Goal: Task Accomplishment & Management: Use online tool/utility

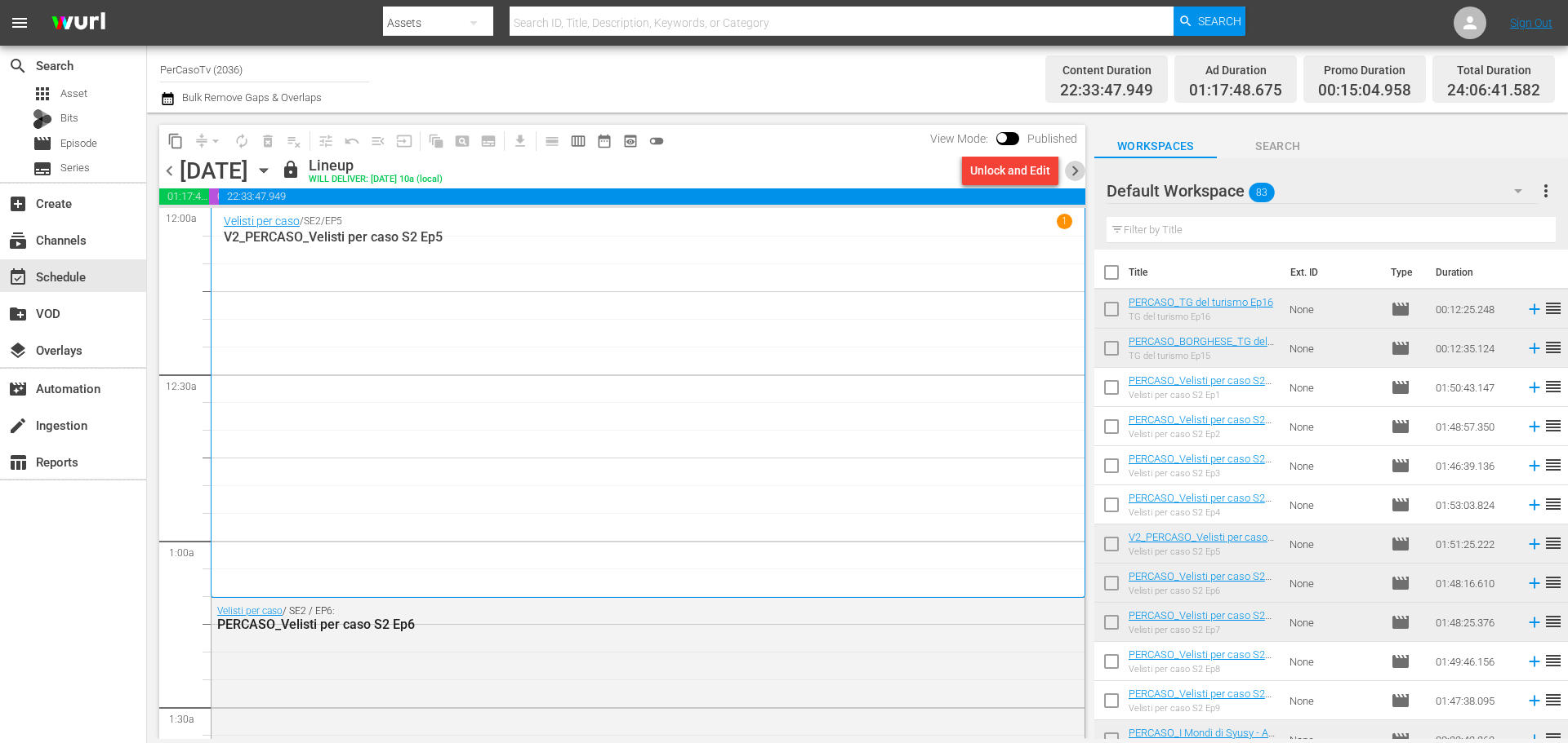
click at [1077, 174] on span "chevron_right" at bounding box center [1074, 170] width 21 height 21
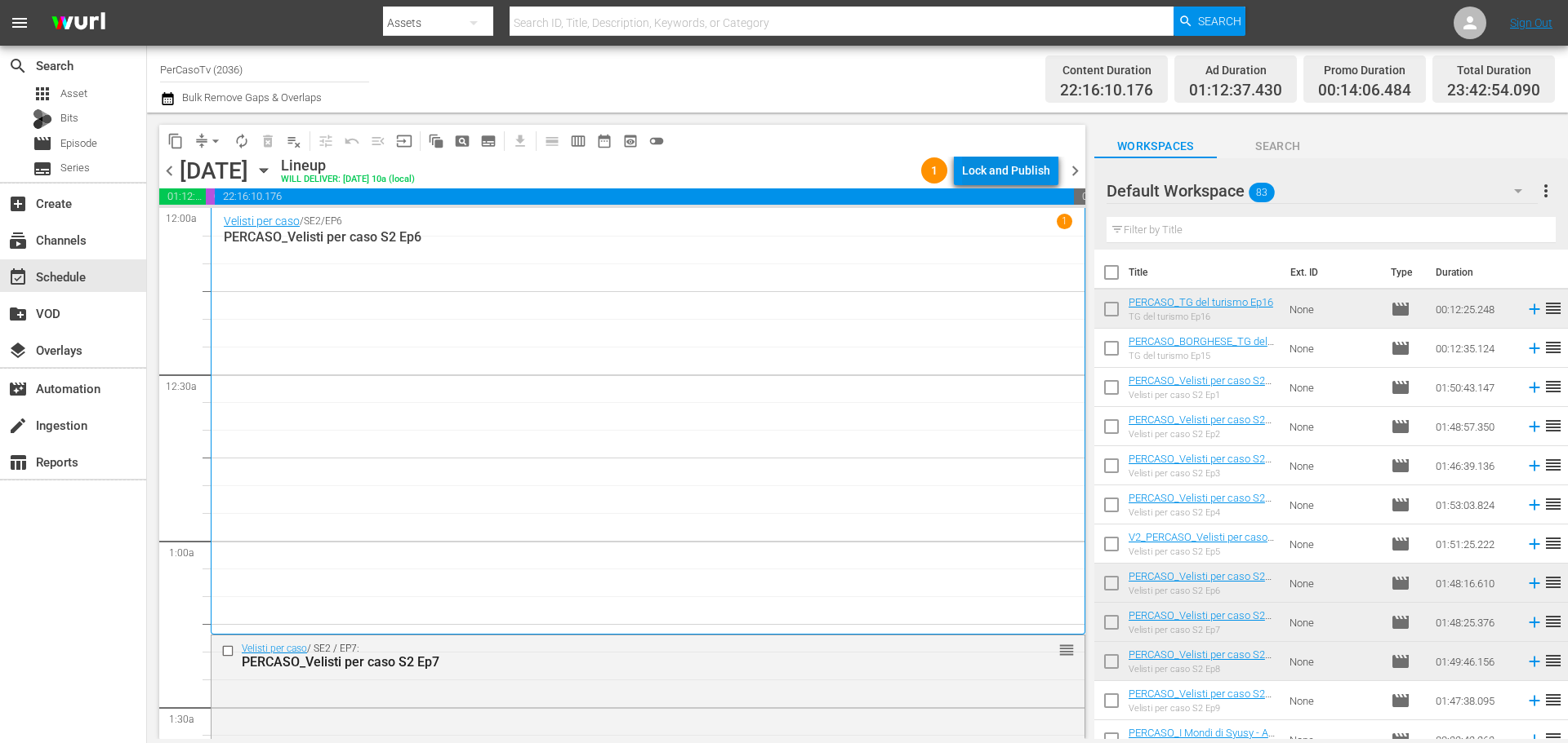
click at [954, 173] on button "Lock and Publish" at bounding box center [1005, 170] width 104 height 30
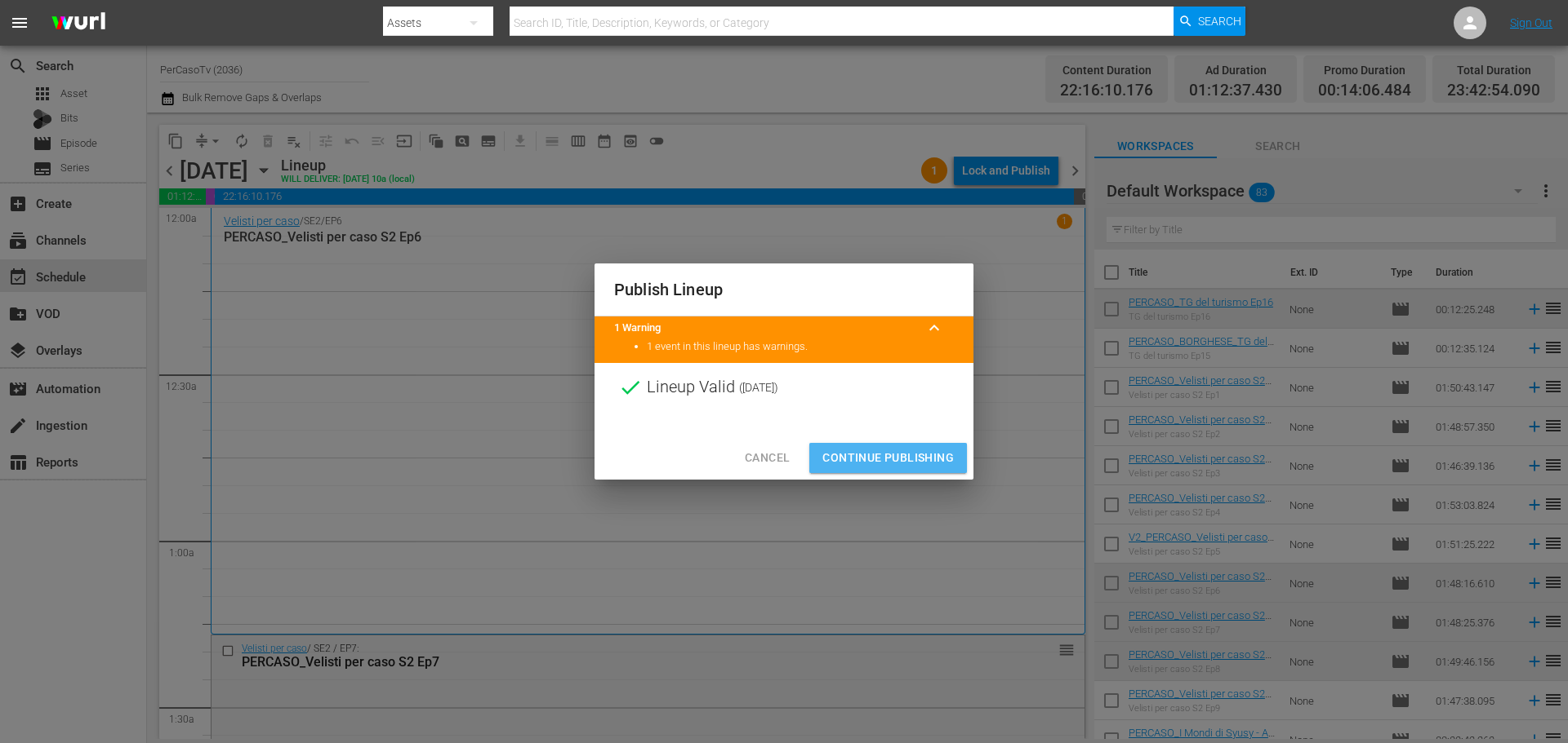
click at [928, 457] on span "Continue Publishing" at bounding box center [888, 458] width 132 height 21
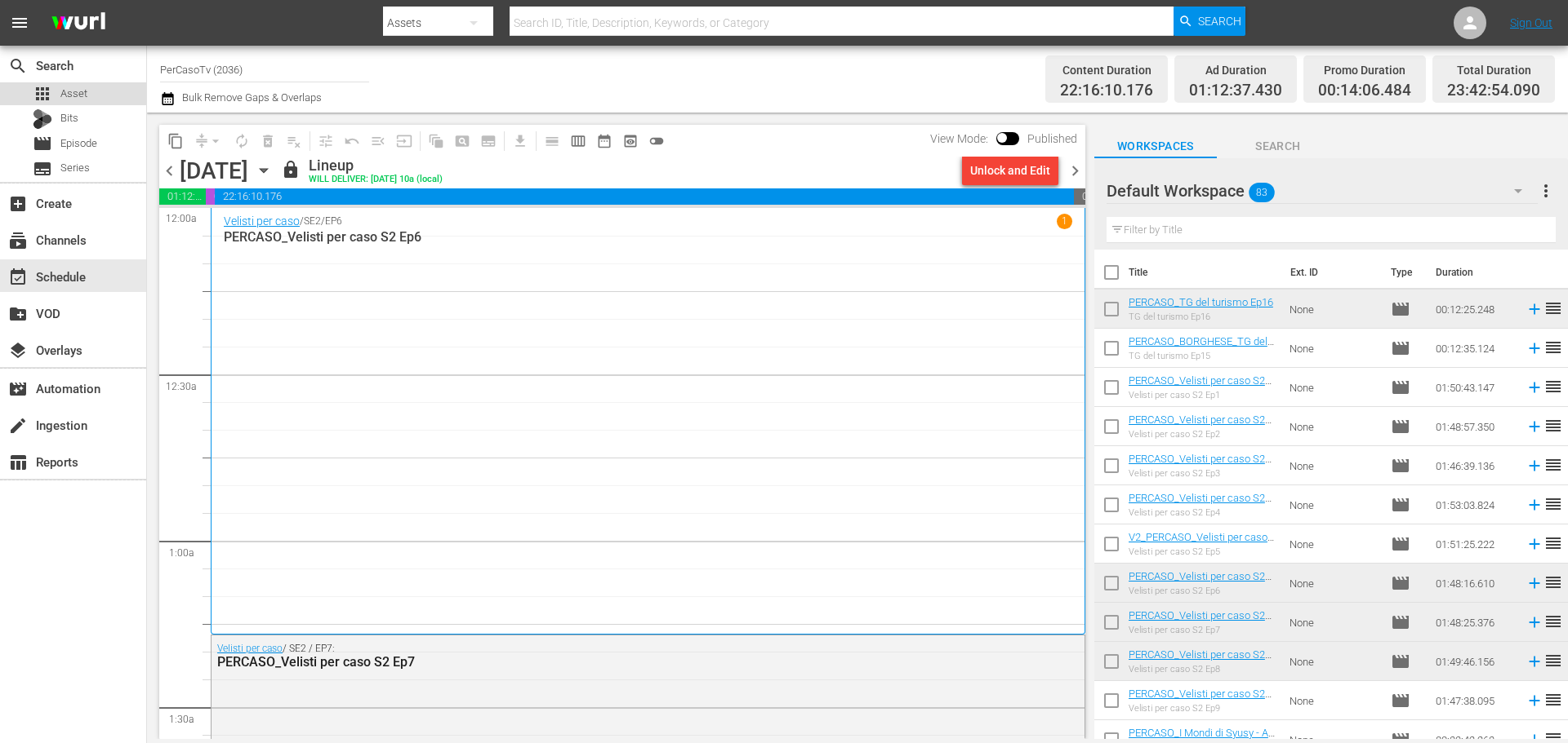
click at [100, 100] on div "apps Asset" at bounding box center [72, 93] width 146 height 23
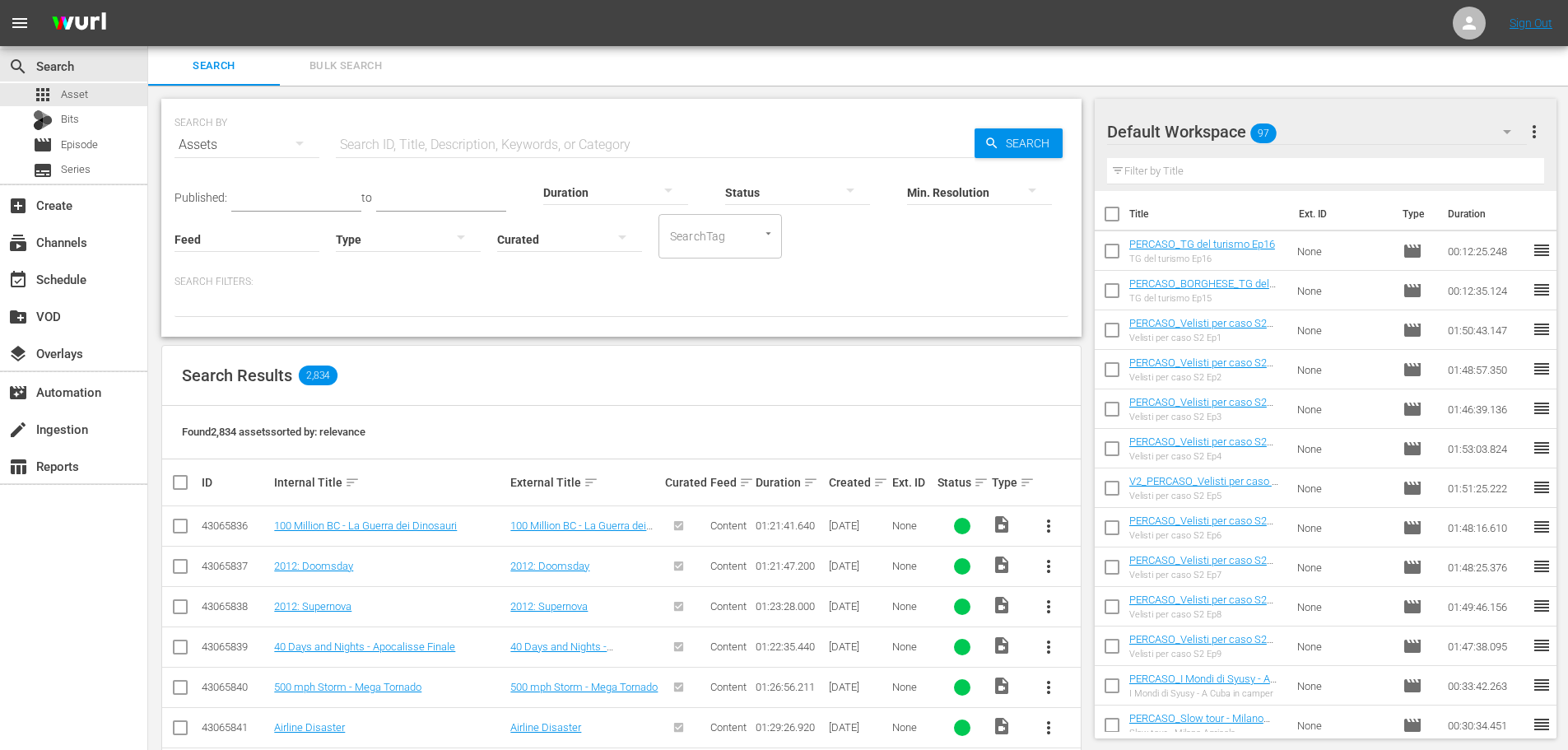
drag, startPoint x: 1114, startPoint y: 212, endPoint x: 1315, endPoint y: 249, distance: 204.4
click at [1114, 212] on input "checkbox" at bounding box center [1112, 217] width 35 height 35
checkbox input "true"
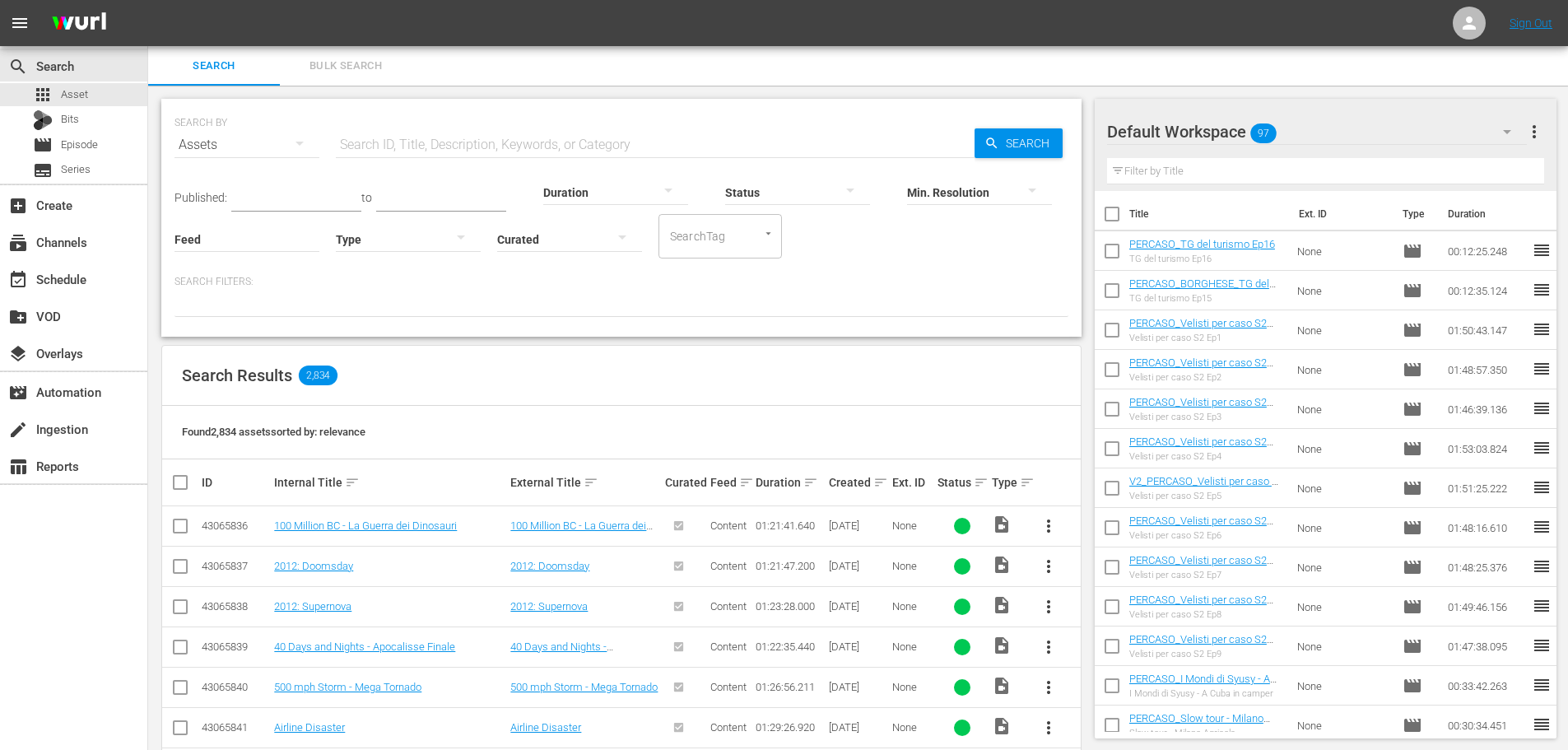
checkbox input "true"
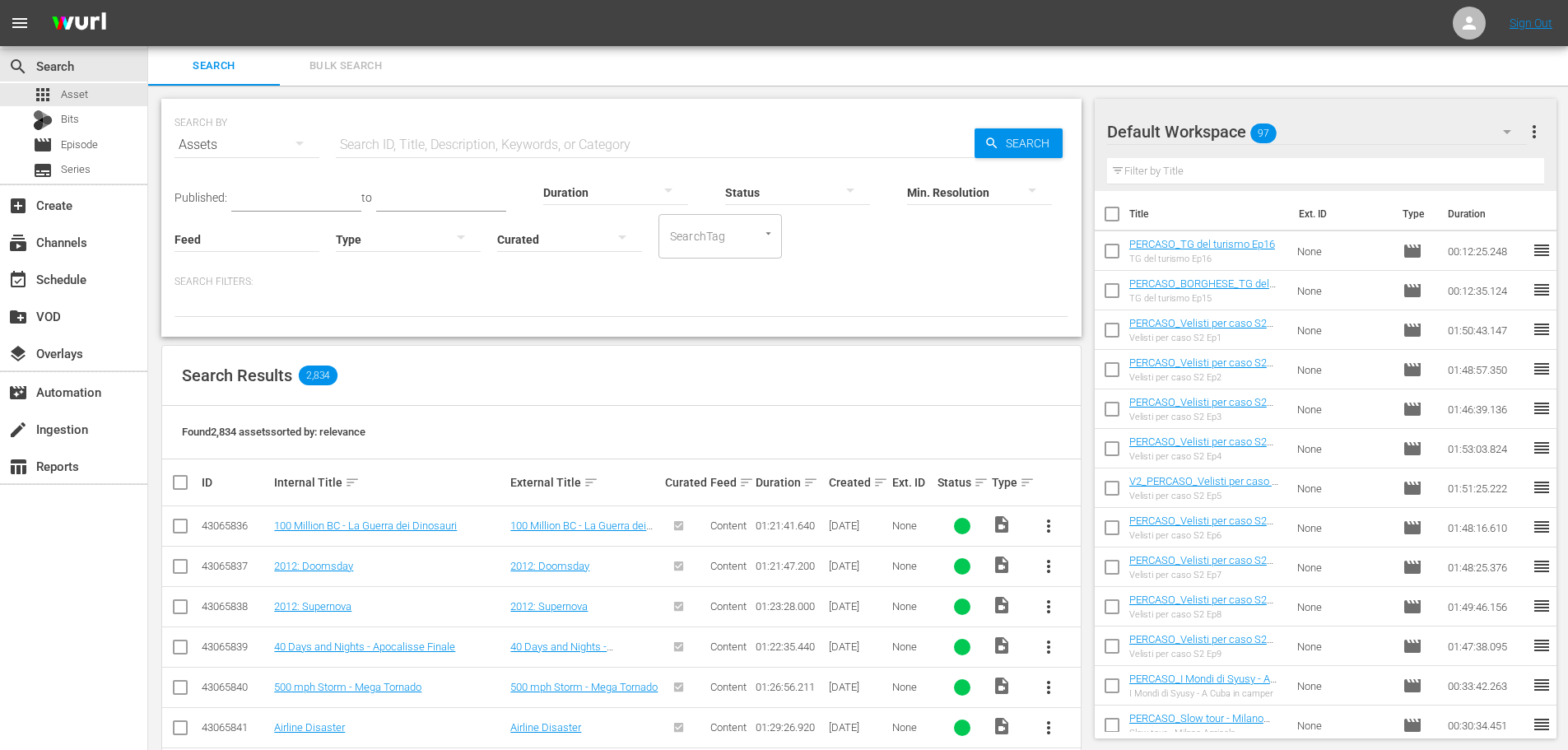
checkbox input "true"
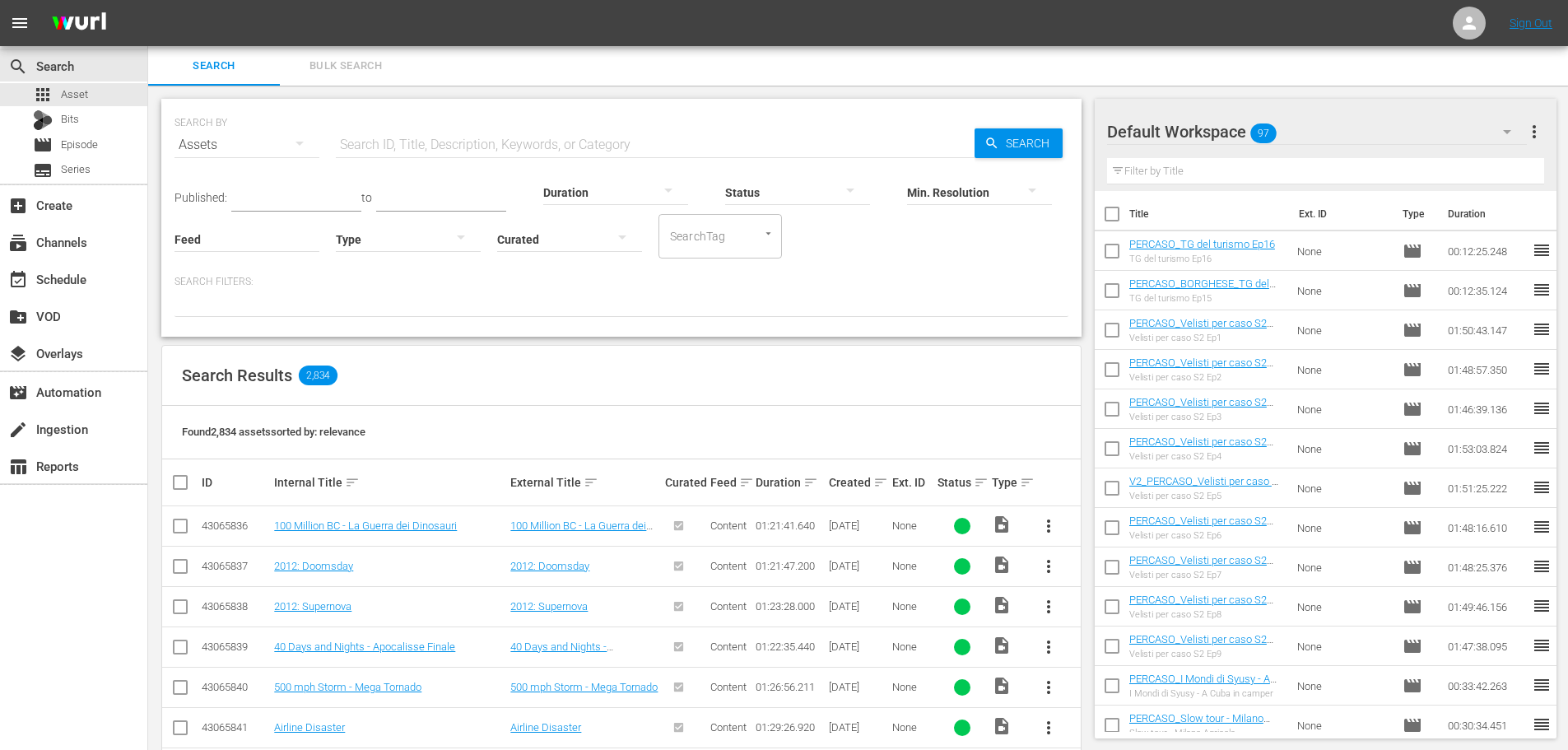
checkbox input "true"
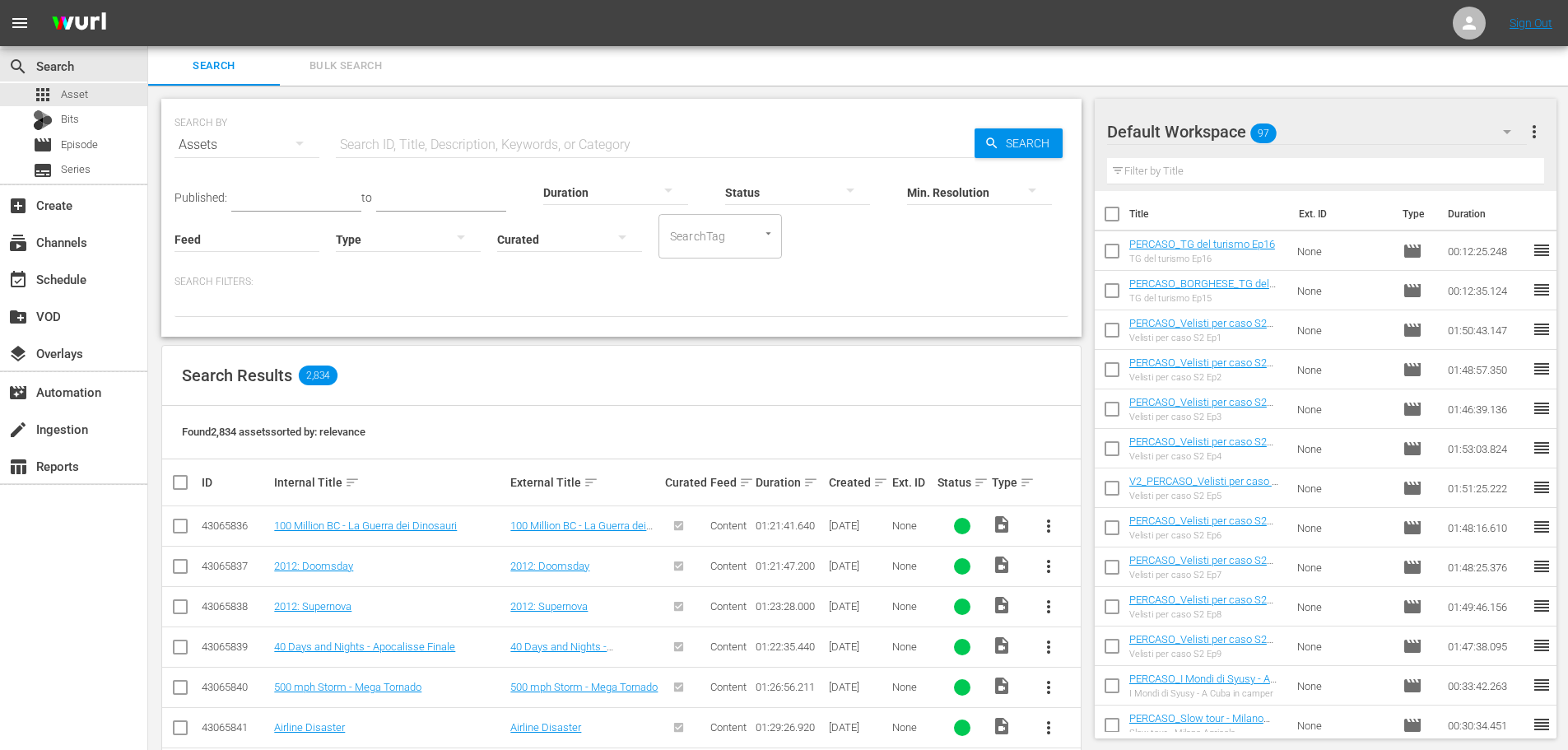
checkbox input "true"
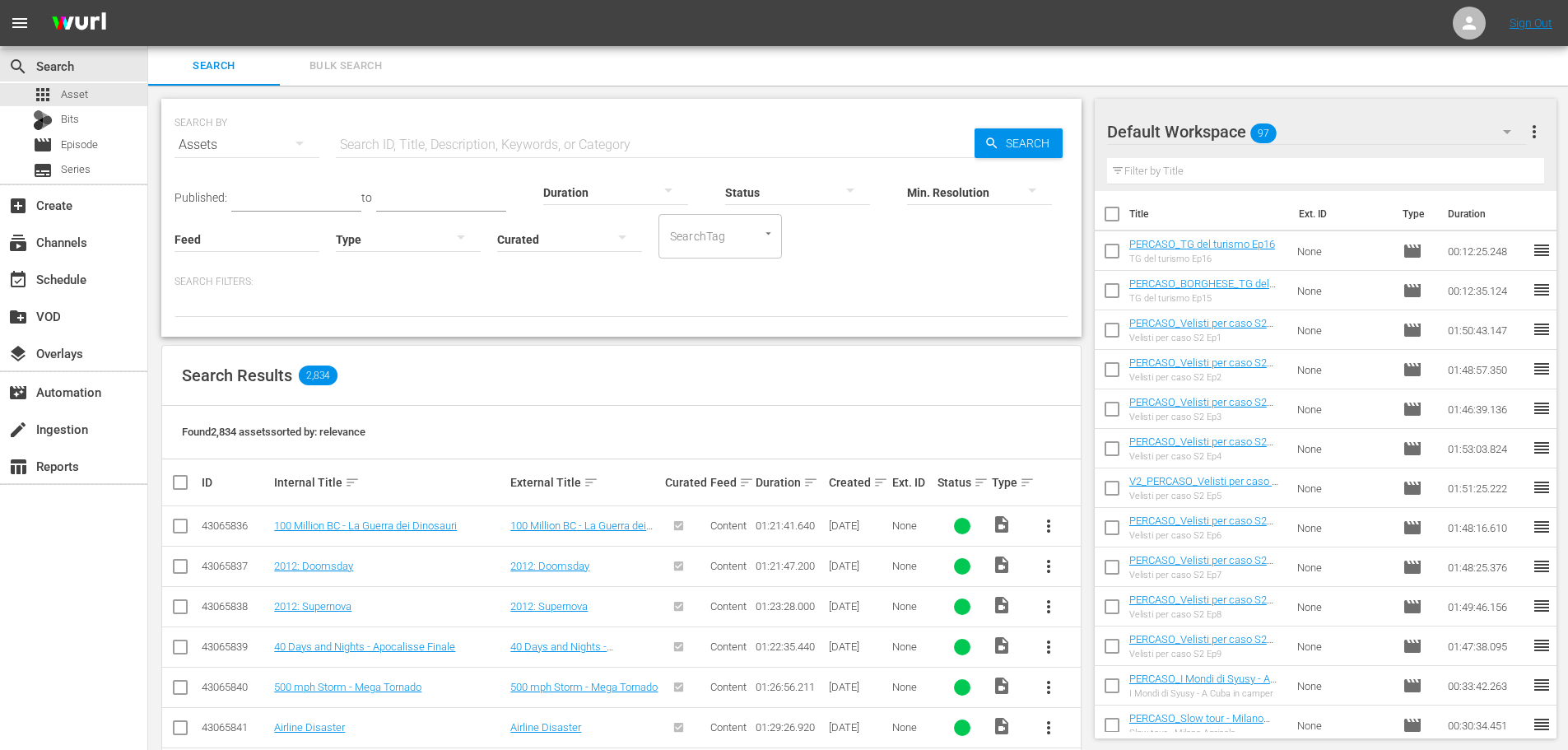
checkbox input "true"
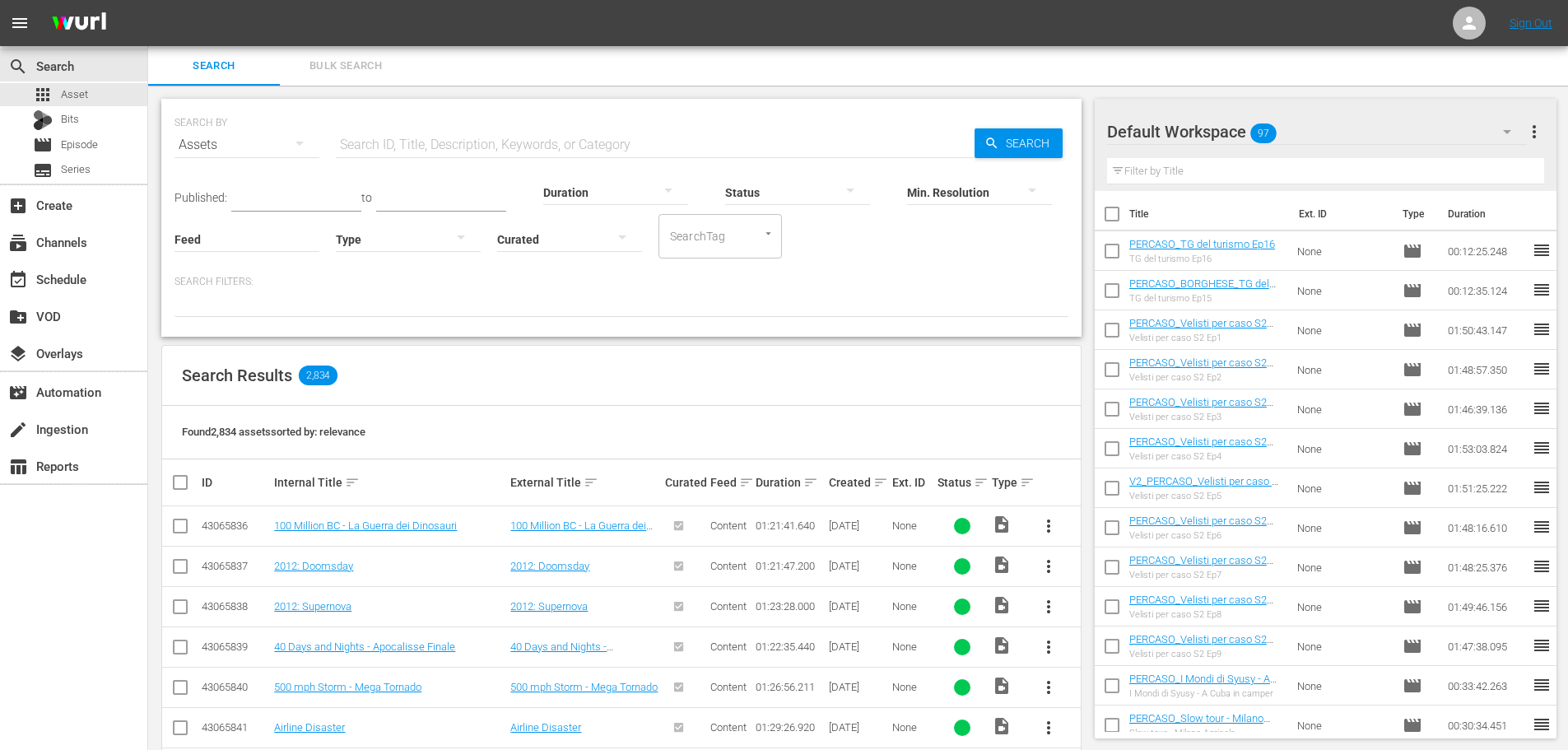
checkbox input "true"
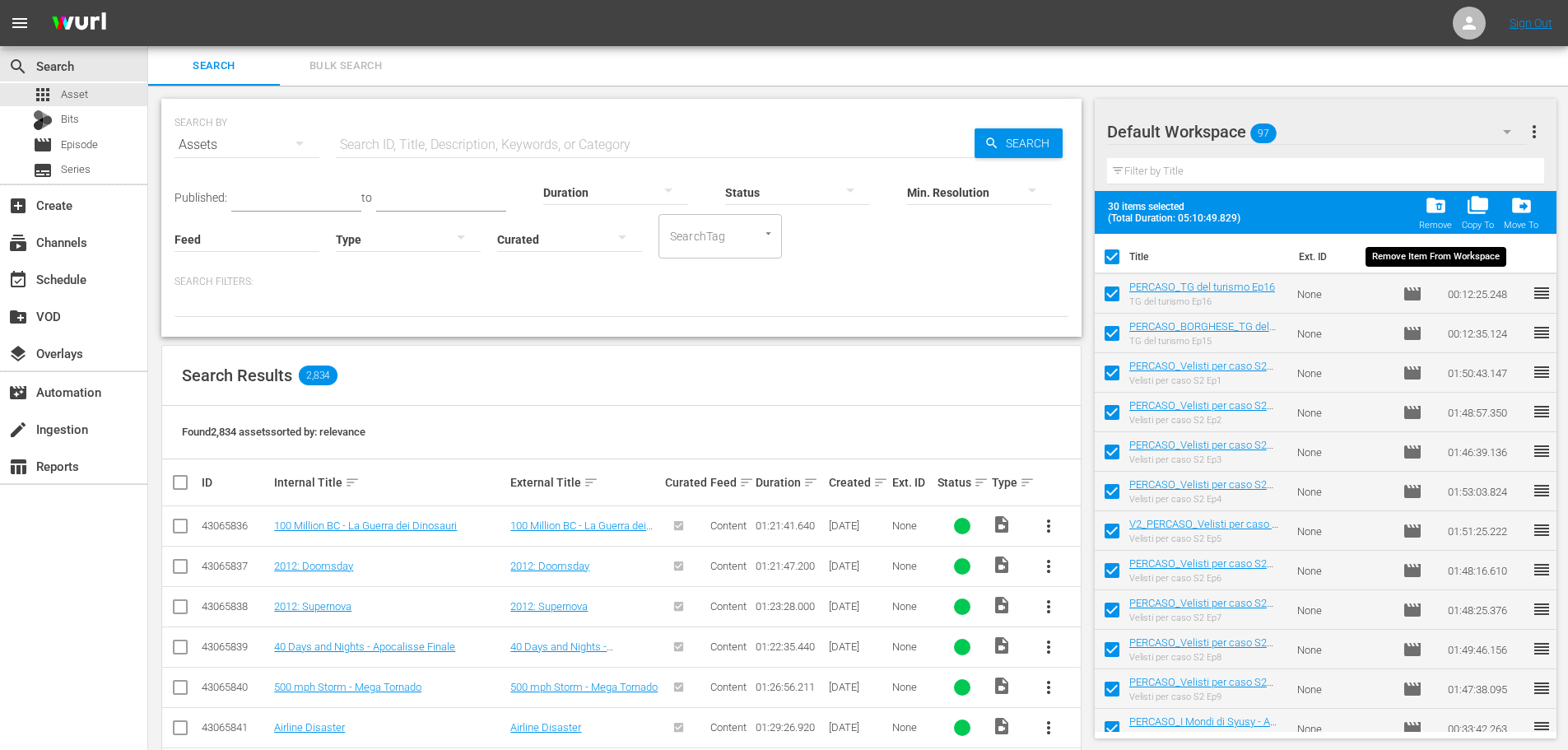
click at [1434, 207] on span "folder_delete" at bounding box center [1436, 205] width 22 height 22
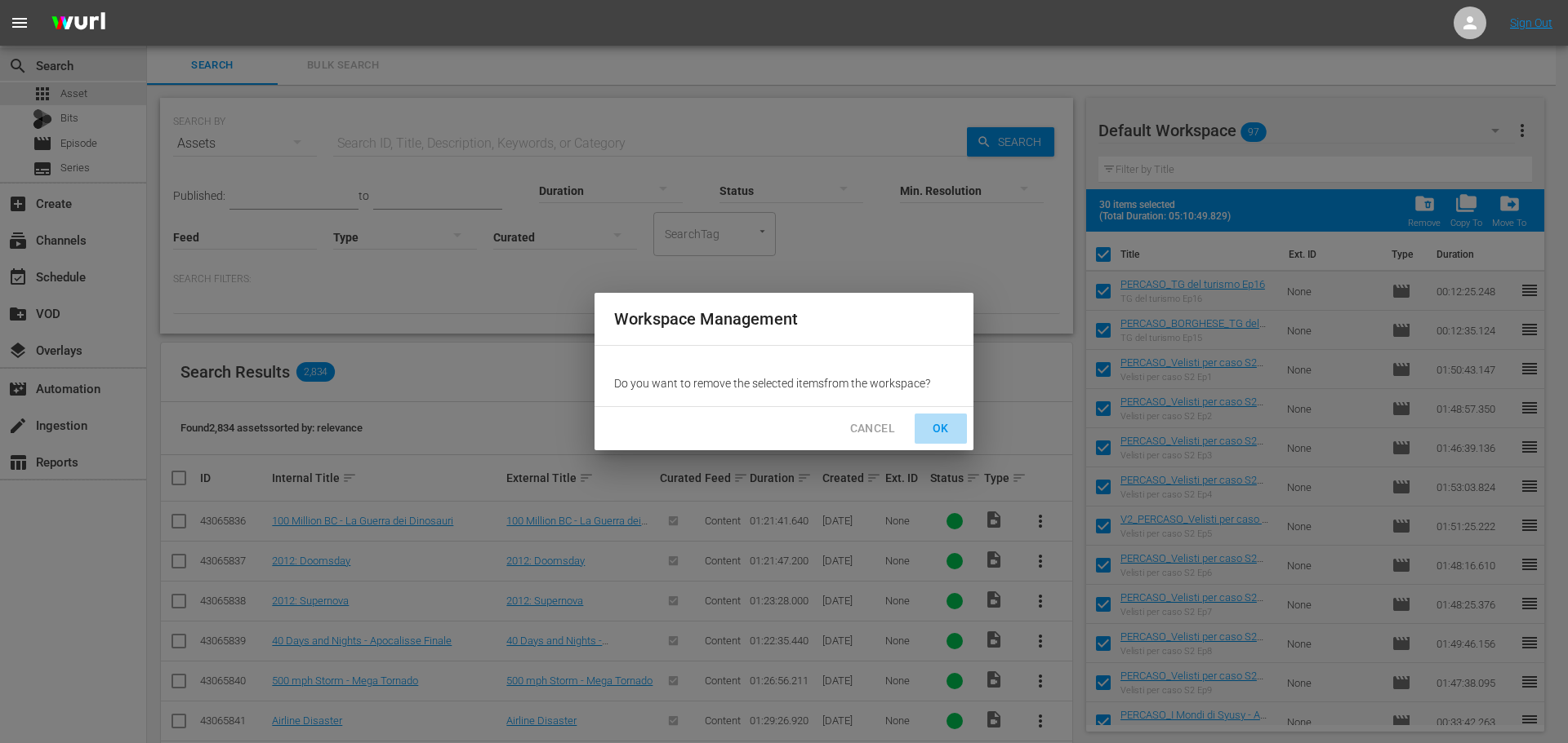
click at [941, 424] on span "OK" at bounding box center [941, 429] width 26 height 21
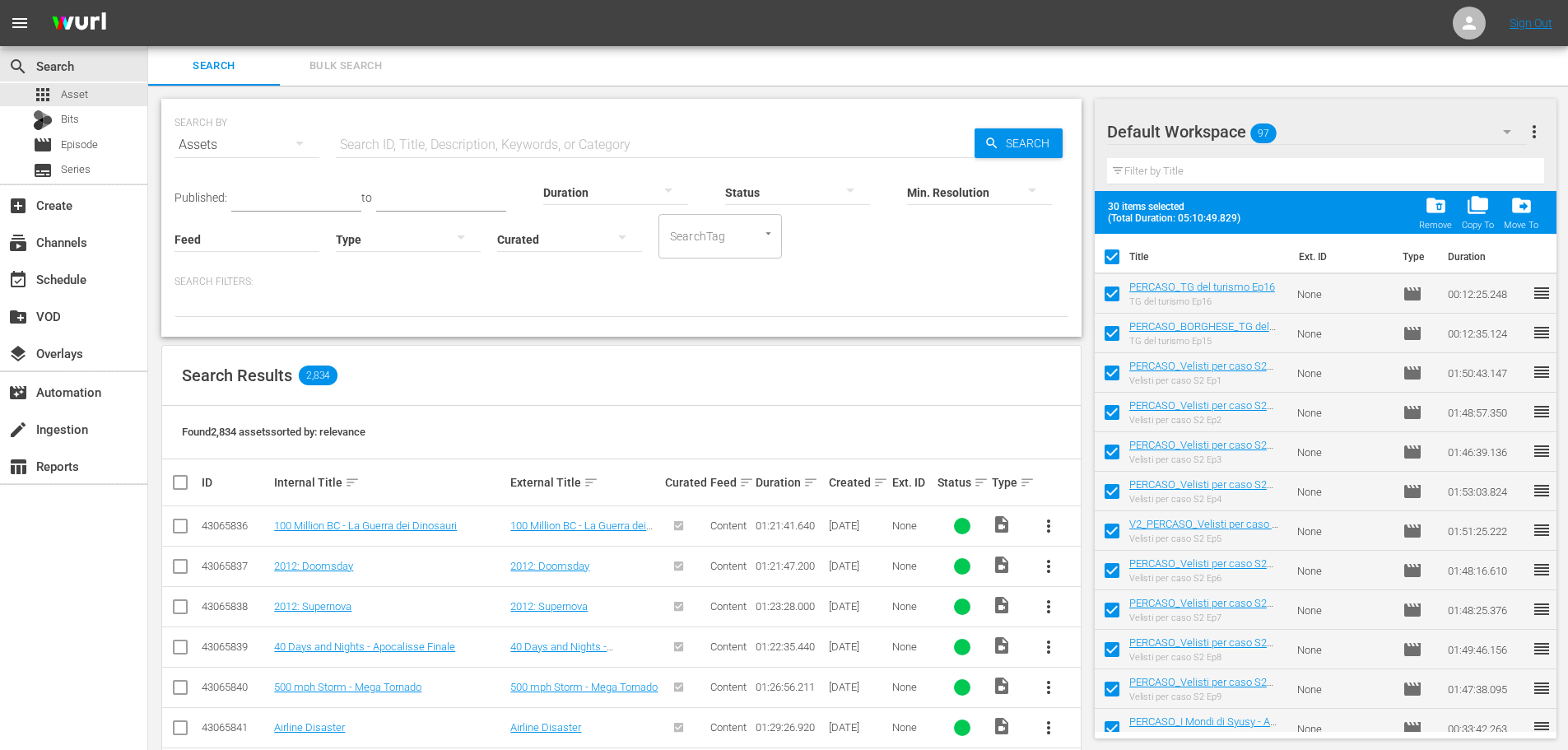
checkbox input "false"
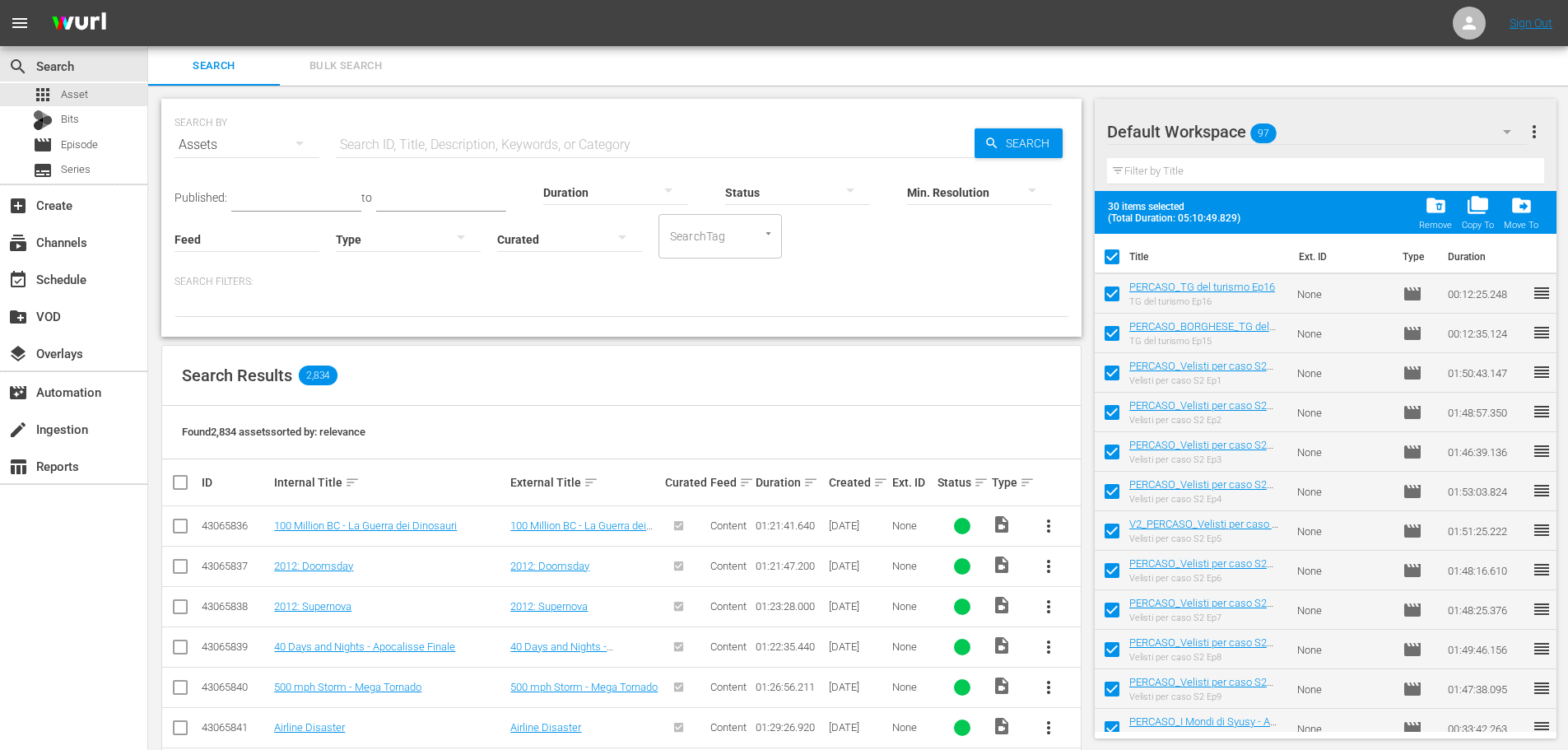
checkbox input "false"
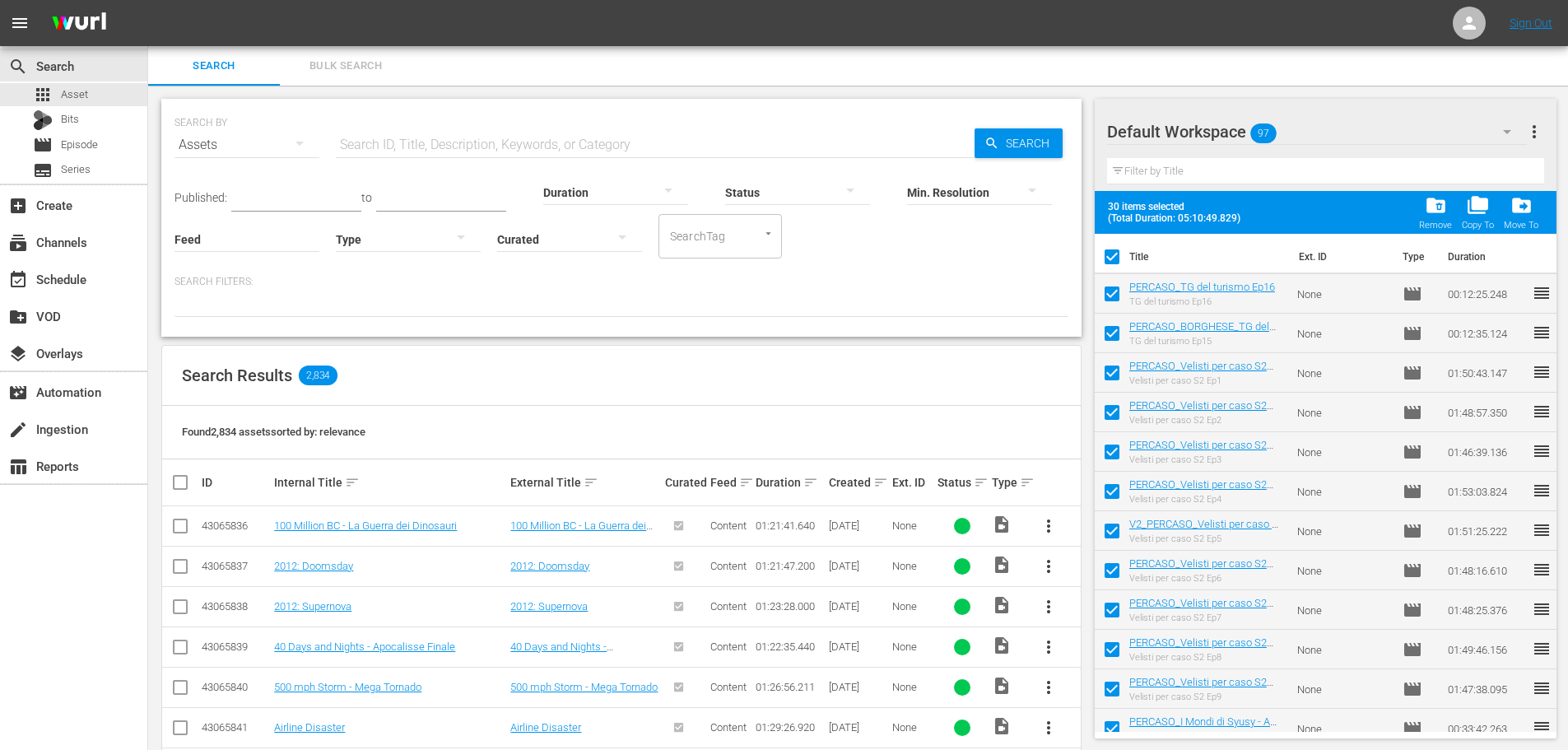
checkbox input "false"
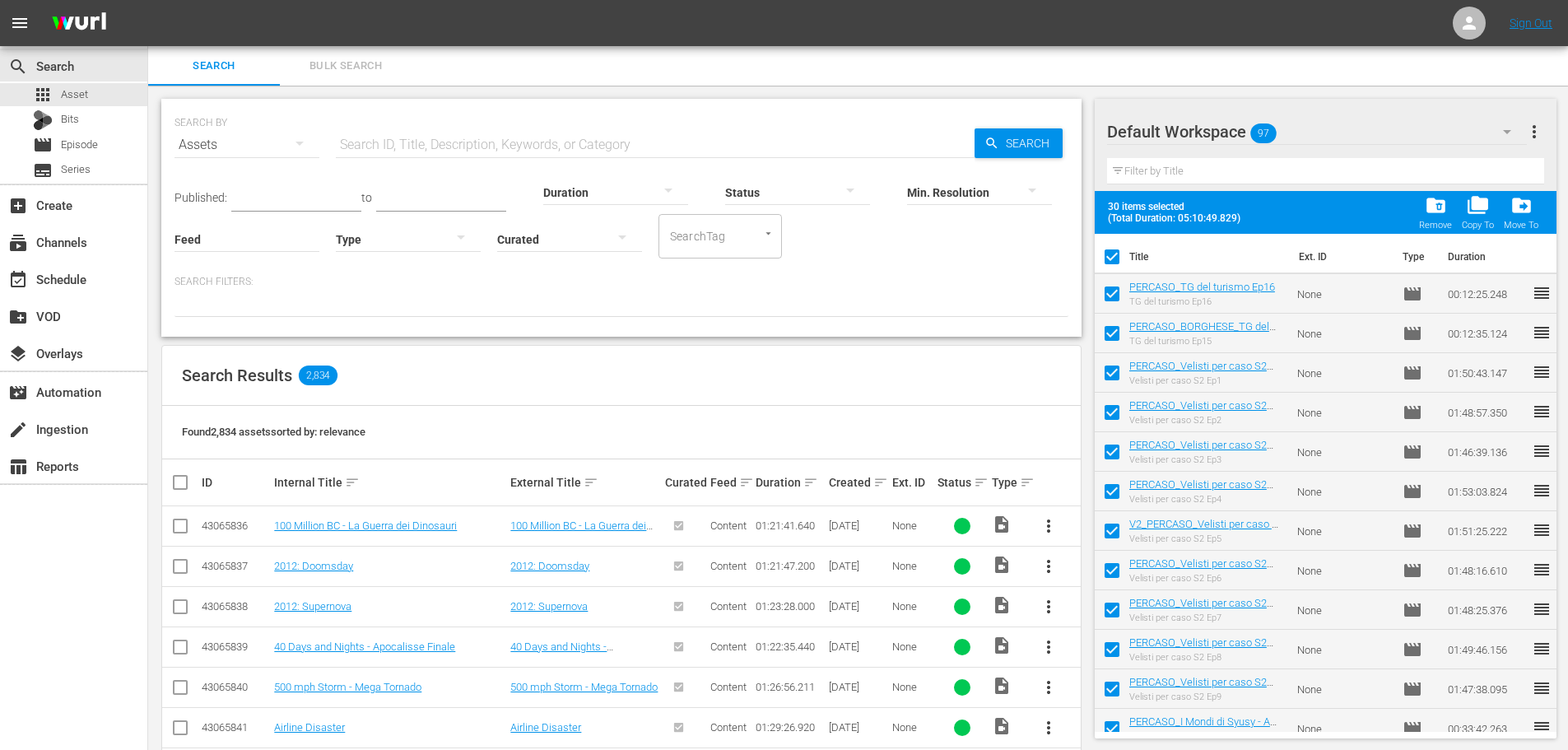
checkbox input "false"
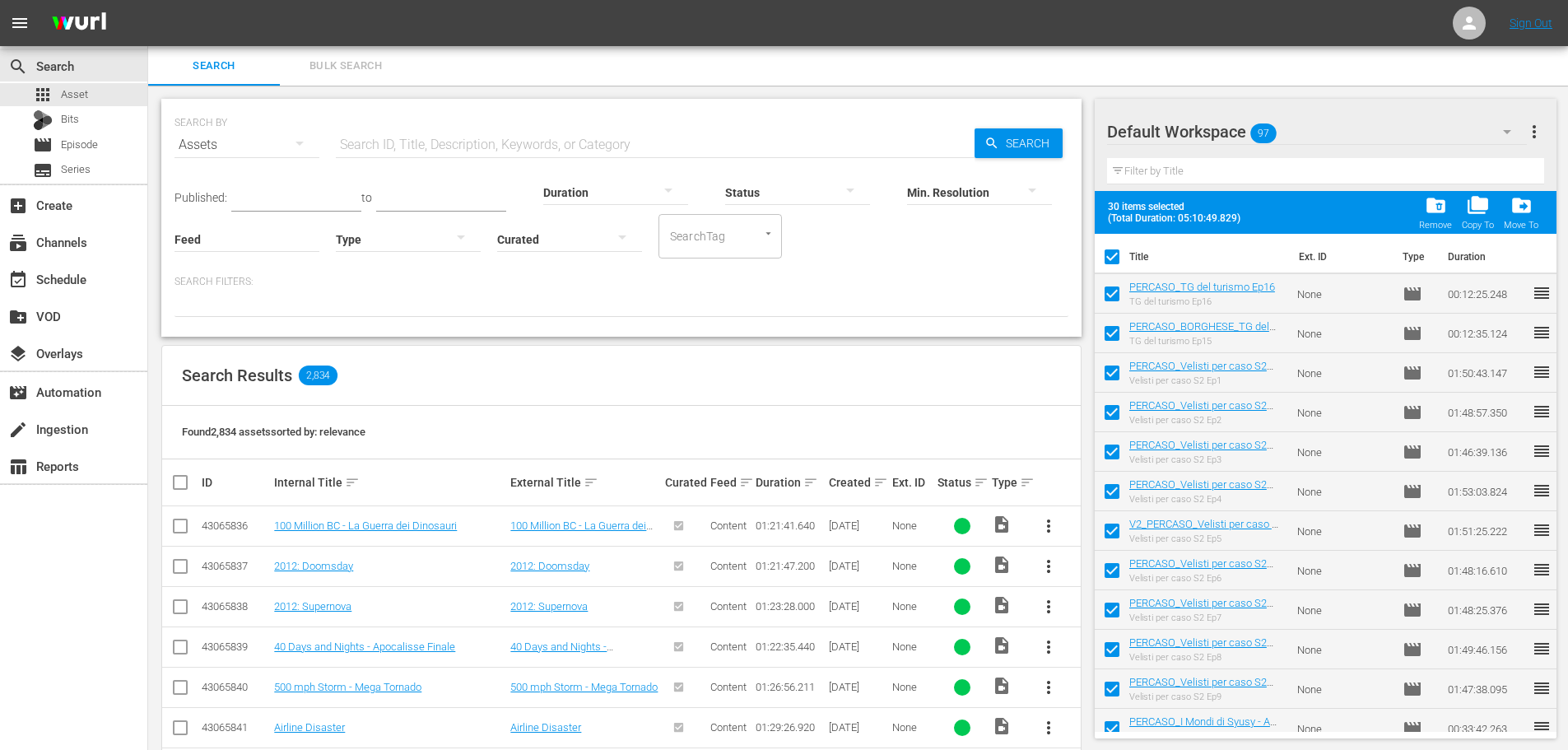
checkbox input "false"
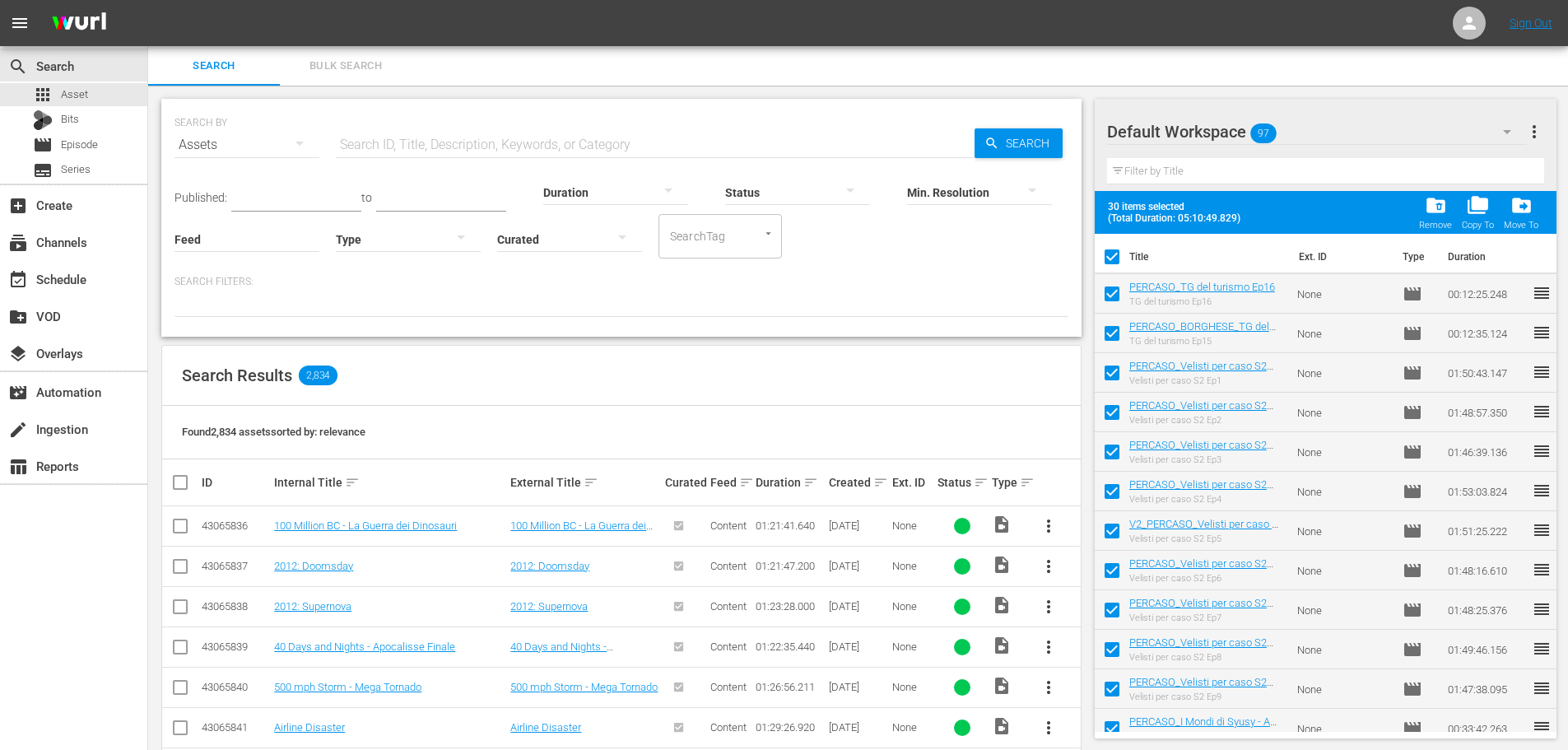
checkbox input "false"
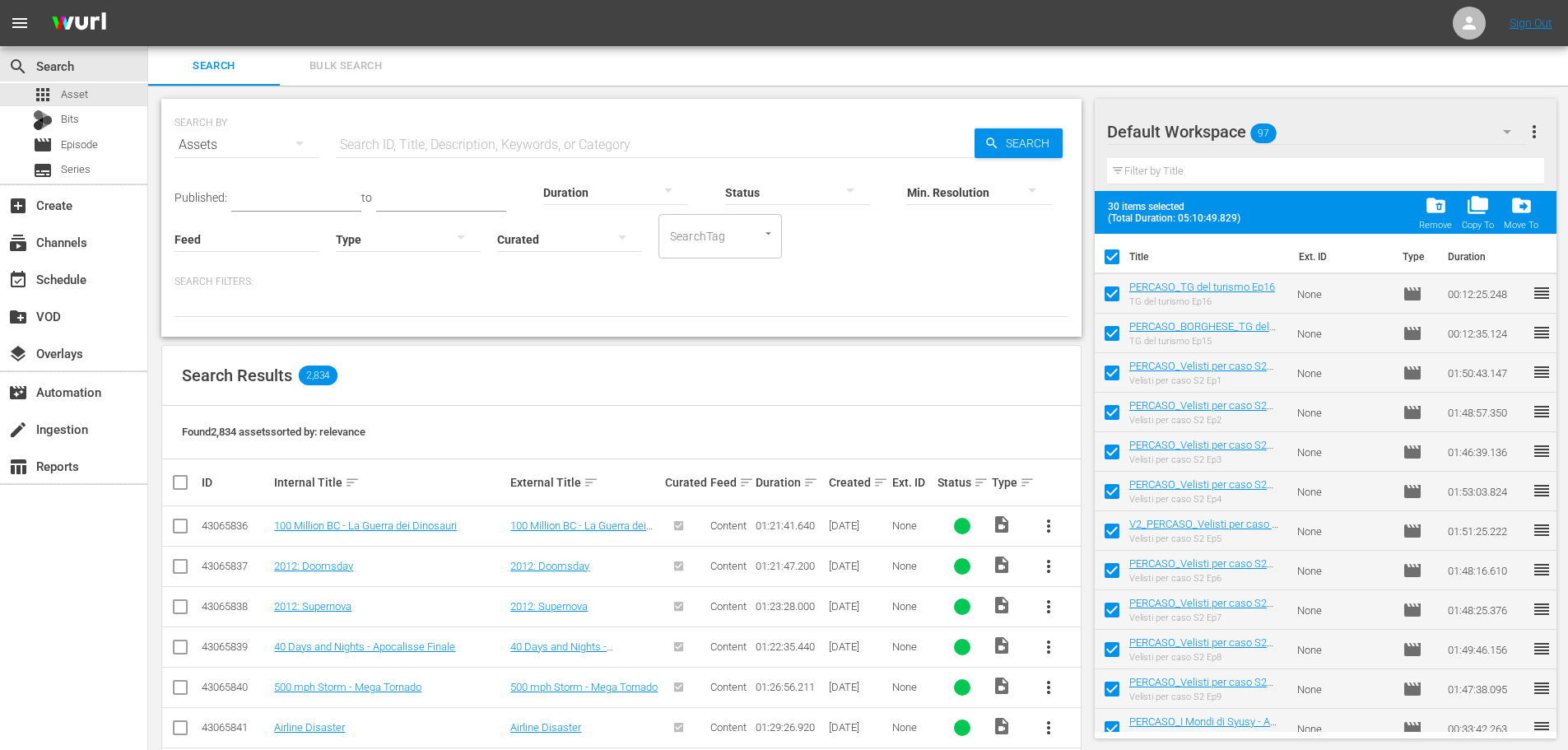
checkbox input "false"
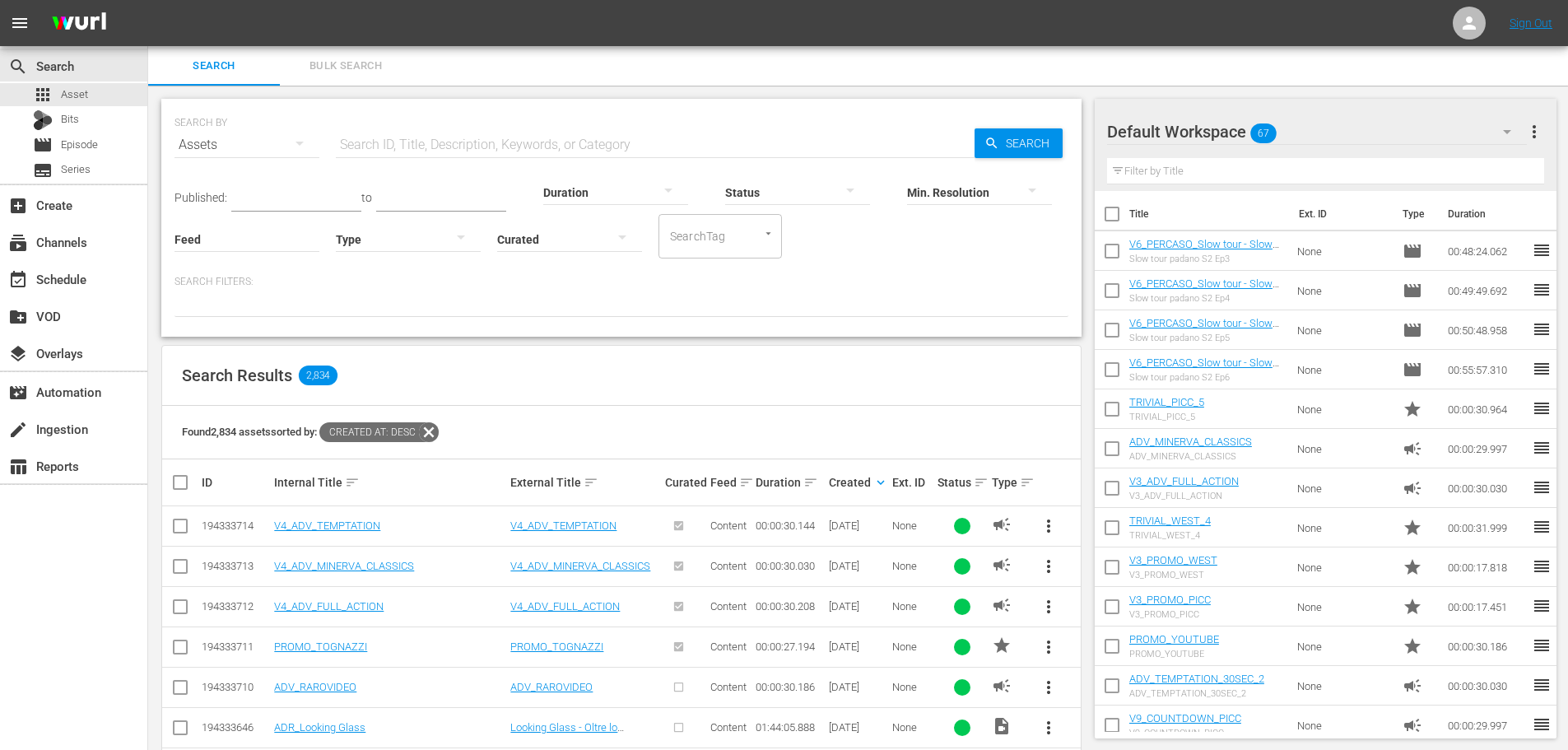
click at [1110, 213] on input "checkbox" at bounding box center [1112, 217] width 35 height 35
checkbox input "true"
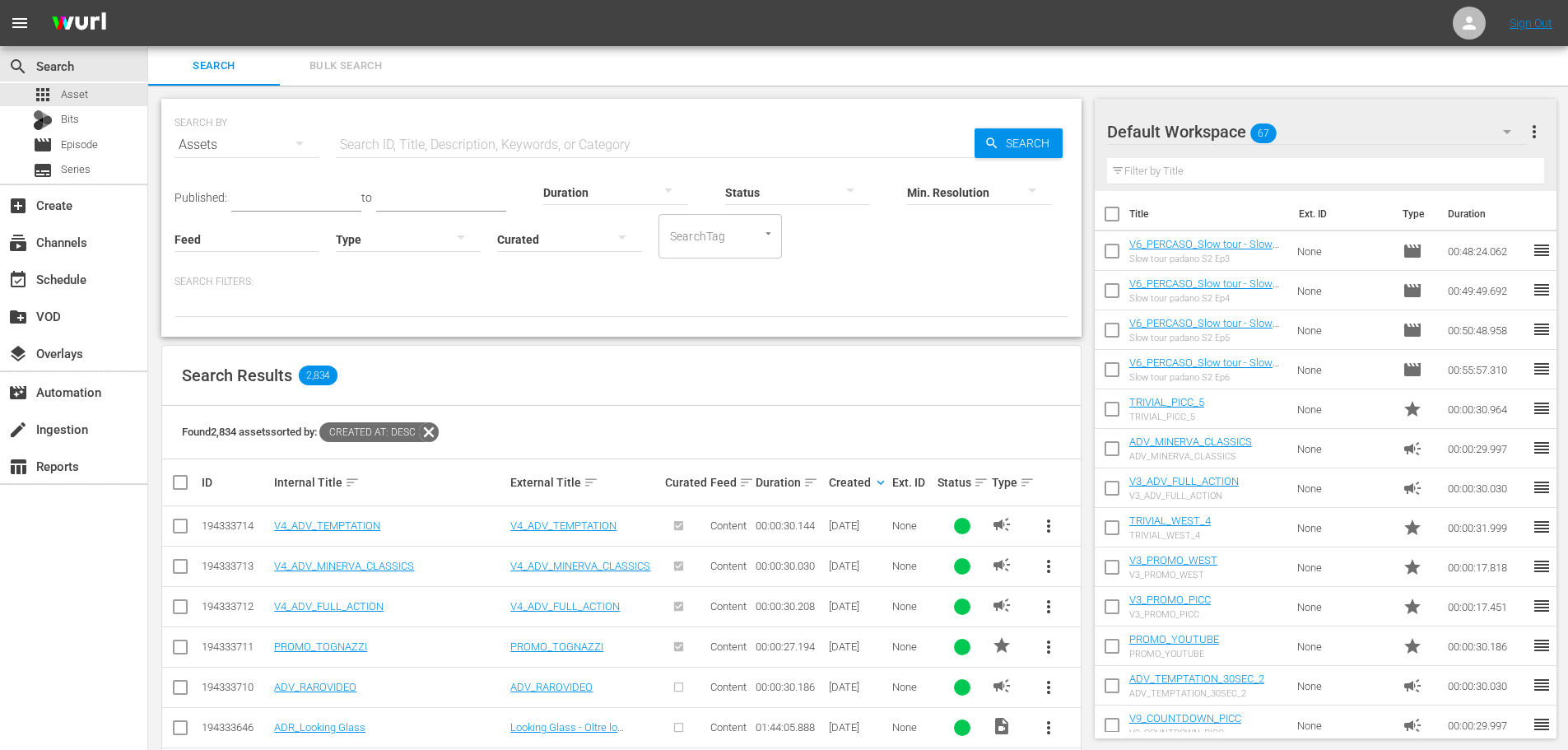
checkbox input "true"
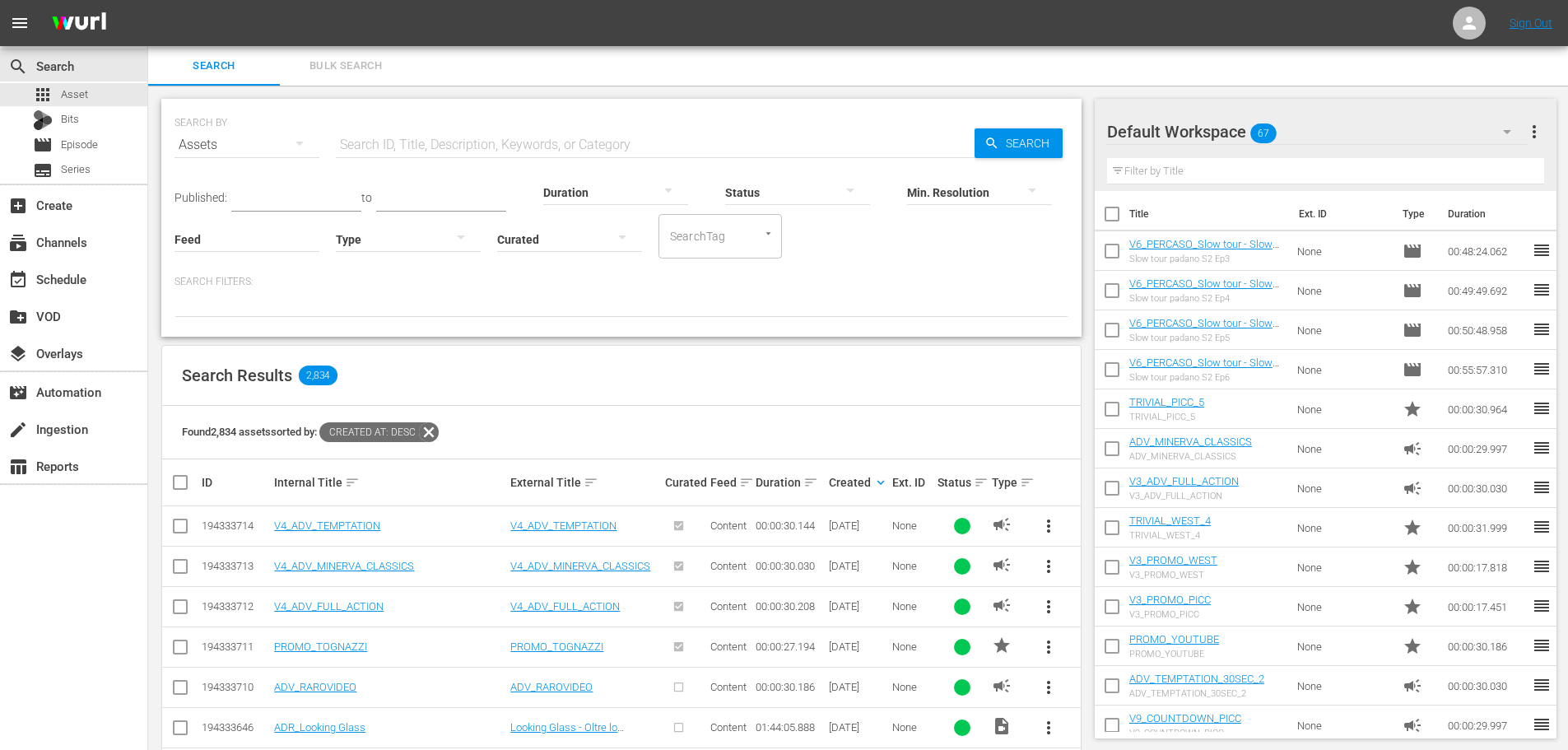
checkbox input "true"
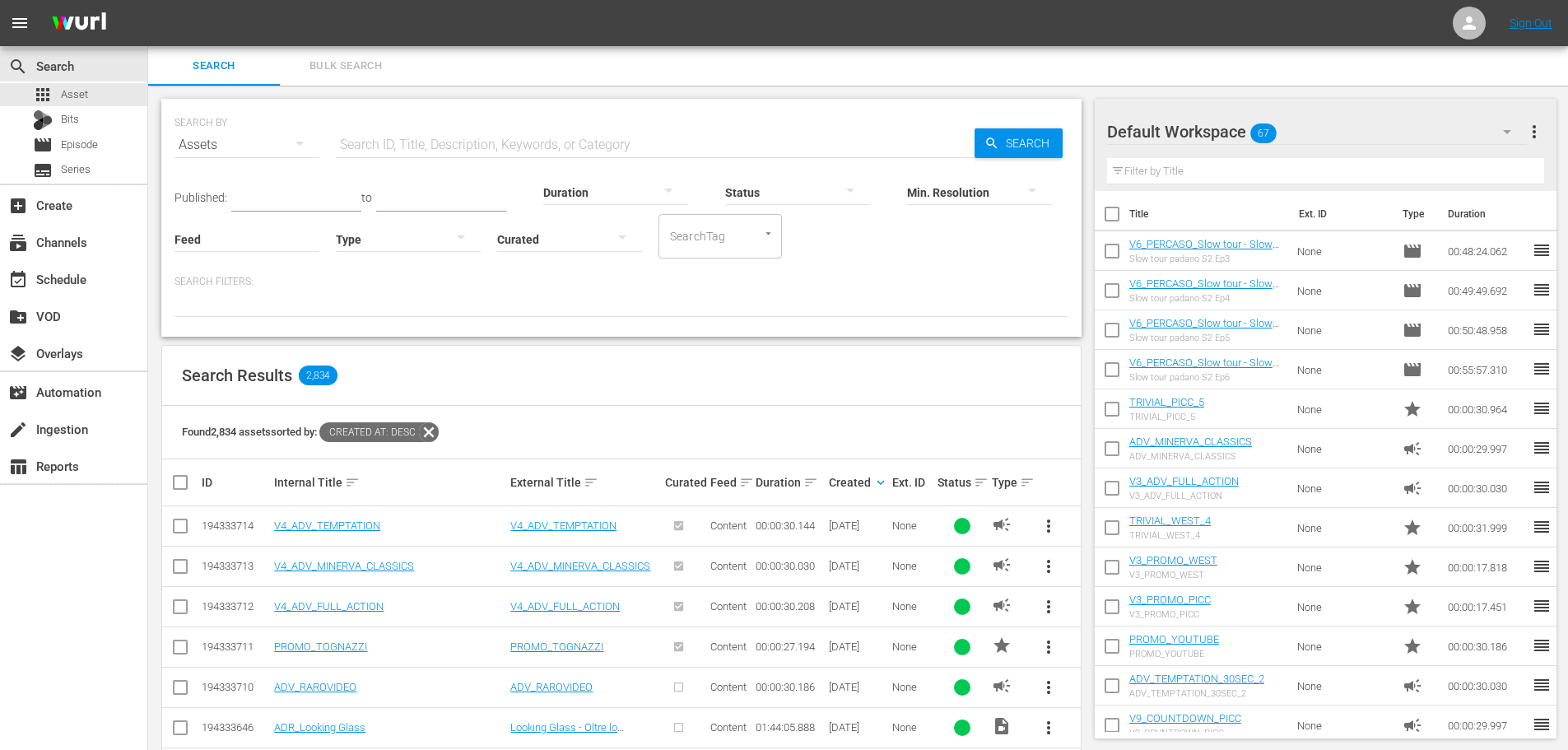
checkbox input "true"
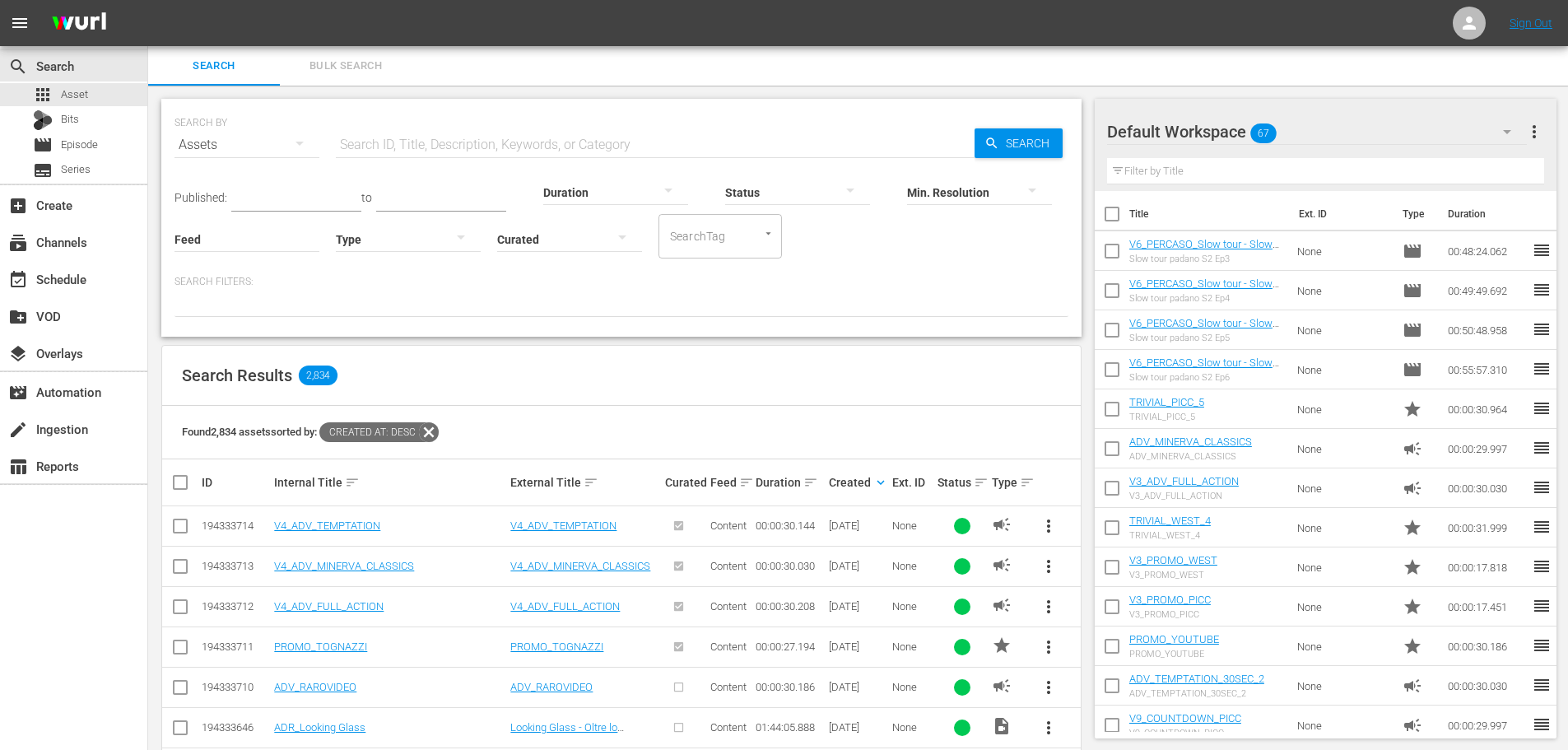
checkbox input "true"
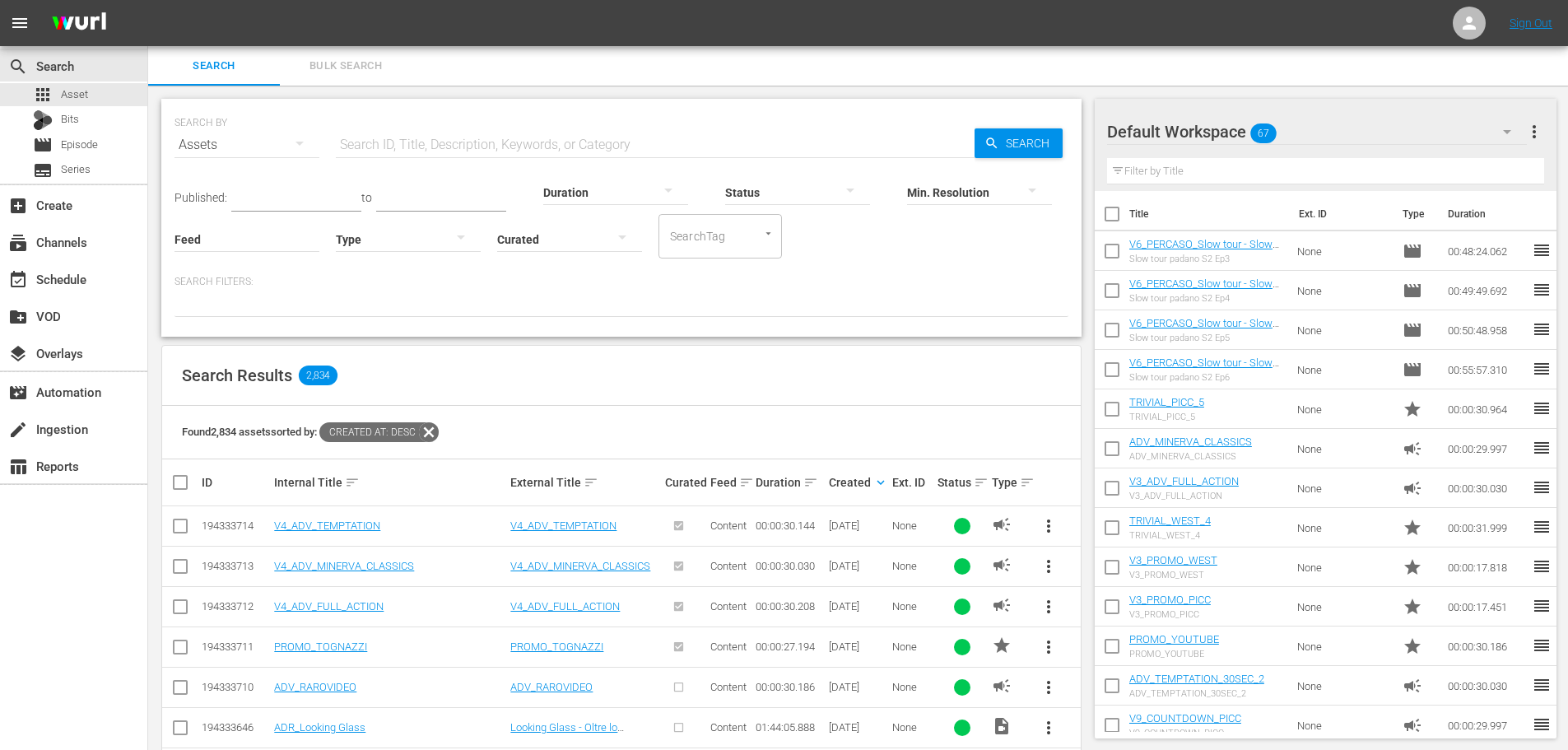
checkbox input "true"
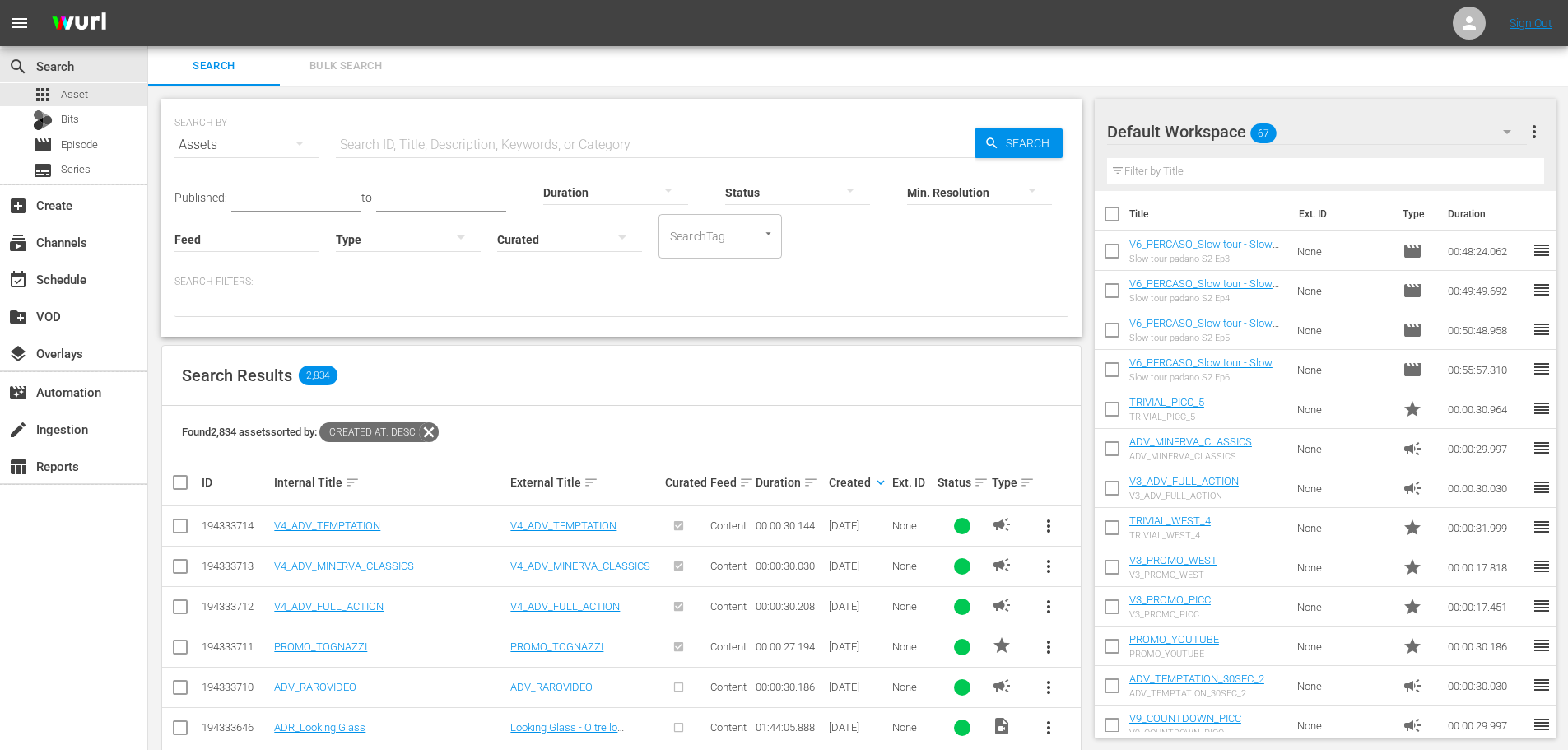
checkbox input "true"
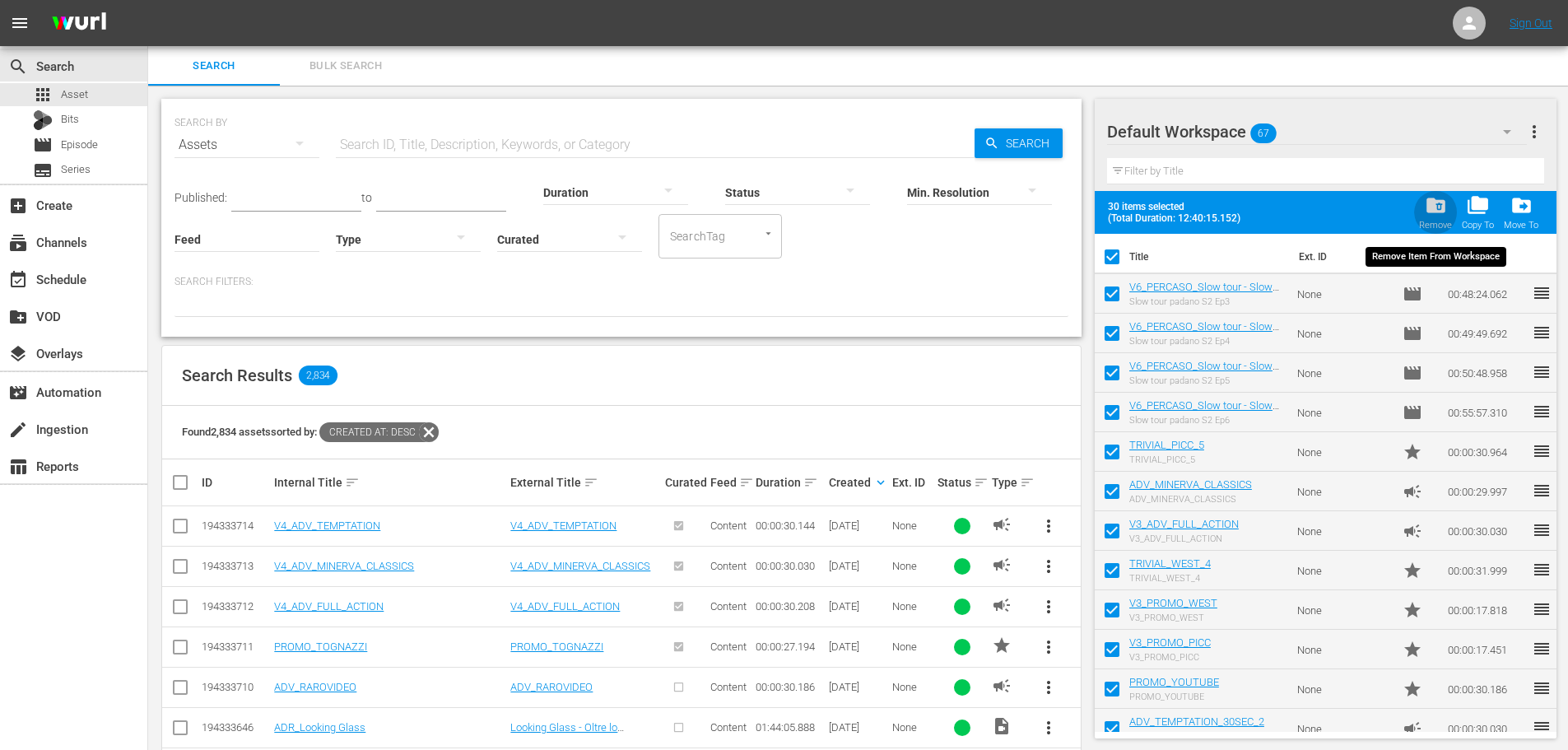
click at [1435, 208] on span "folder_delete" at bounding box center [1436, 205] width 22 height 22
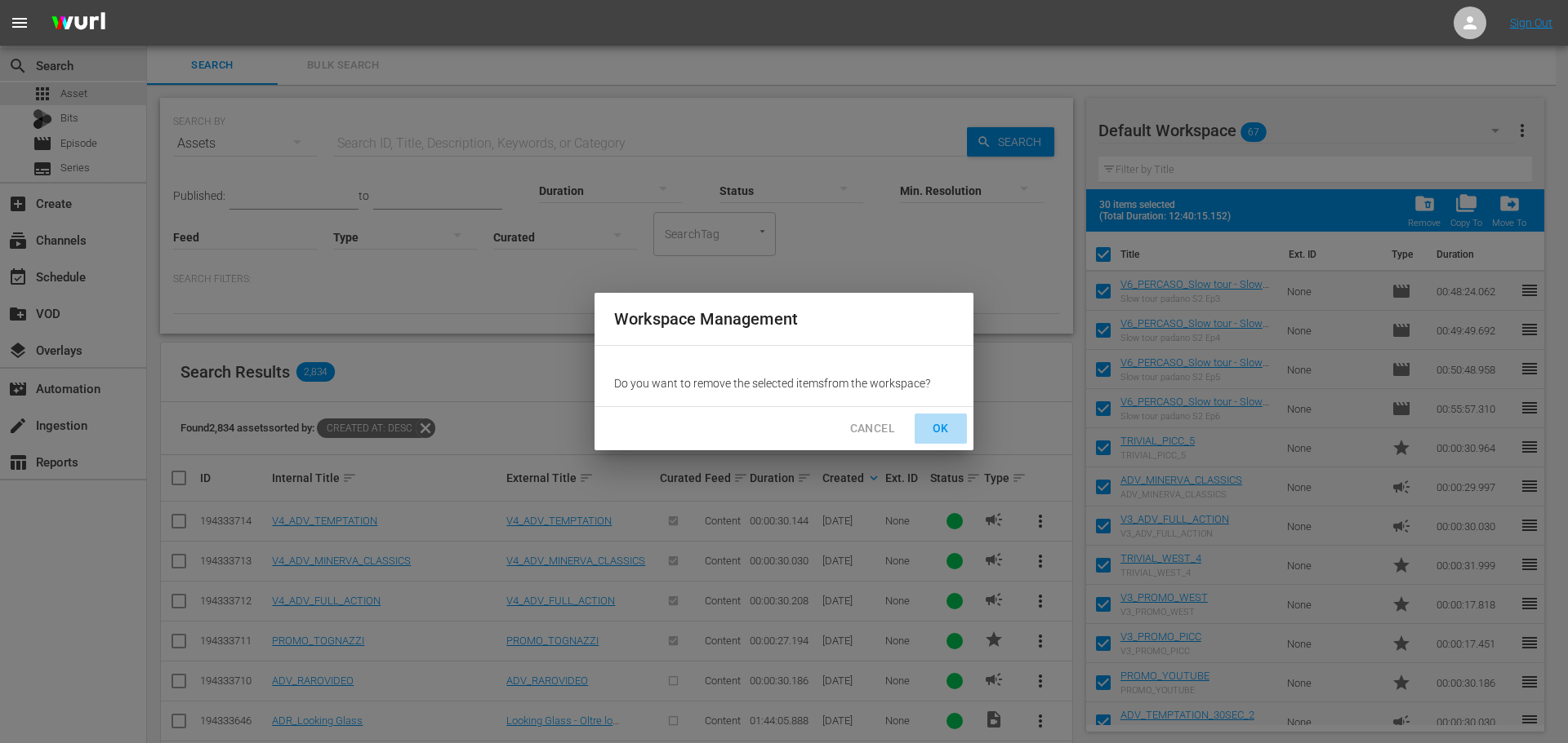
click at [953, 431] on button "OK" at bounding box center [941, 429] width 53 height 30
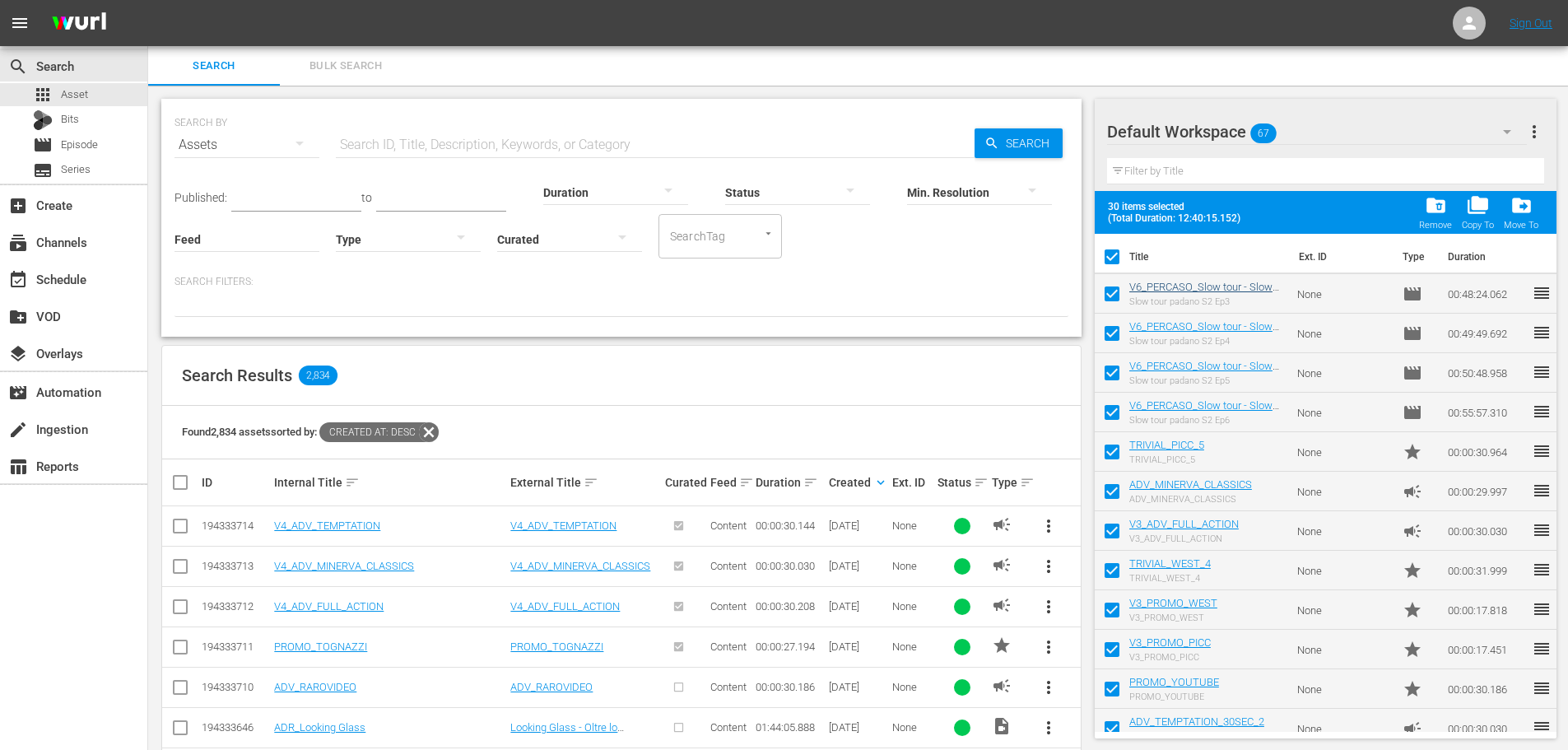
checkbox input "false"
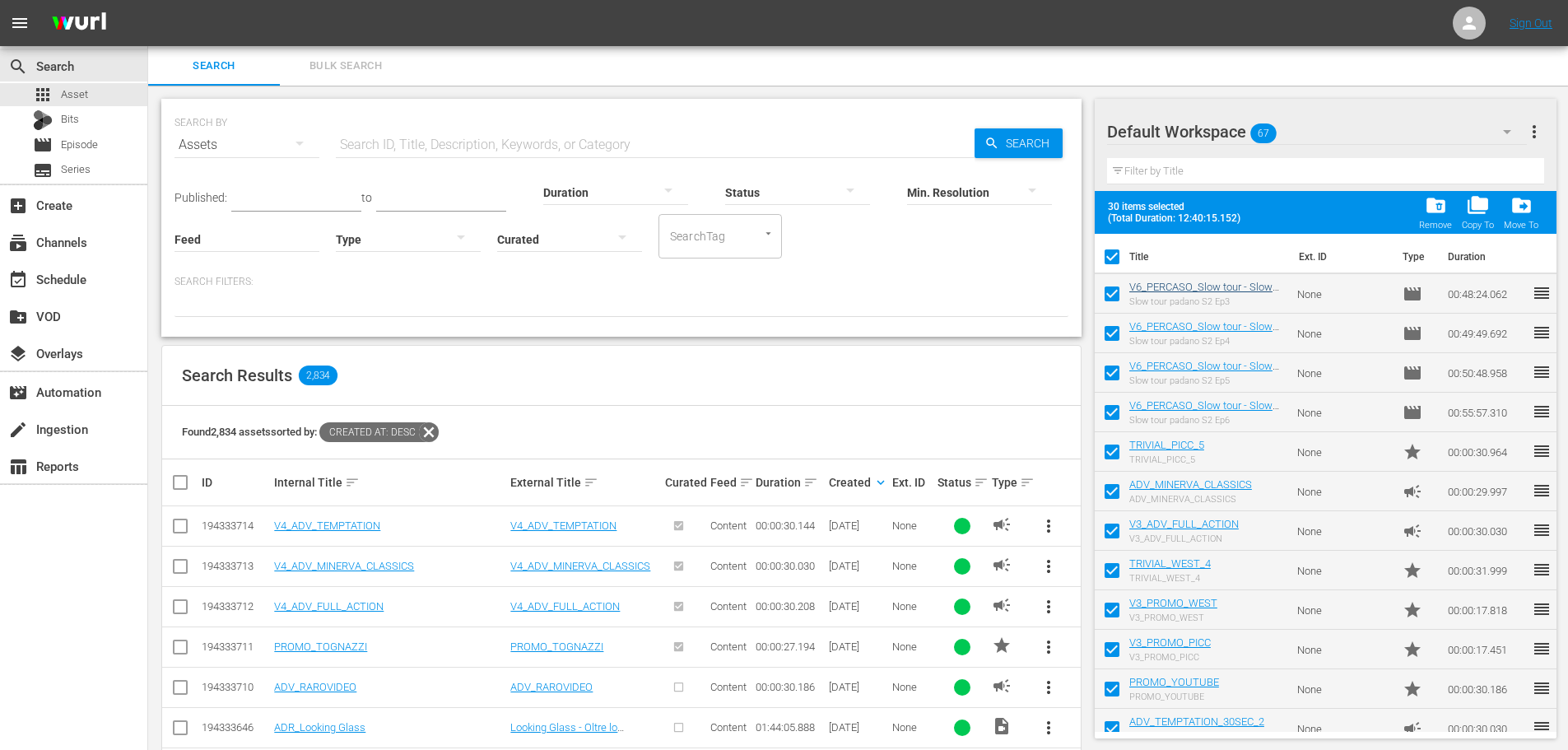
checkbox input "false"
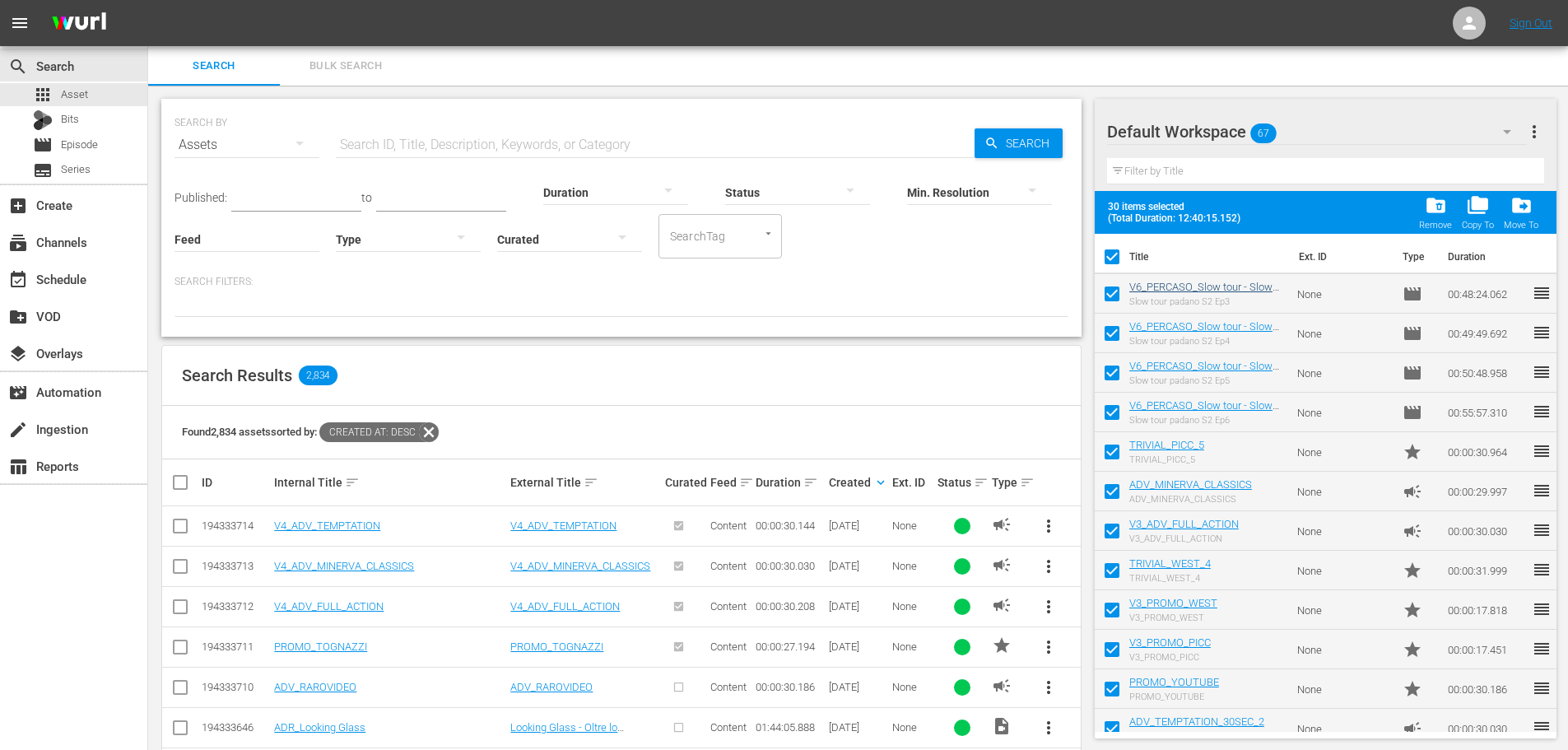
checkbox input "false"
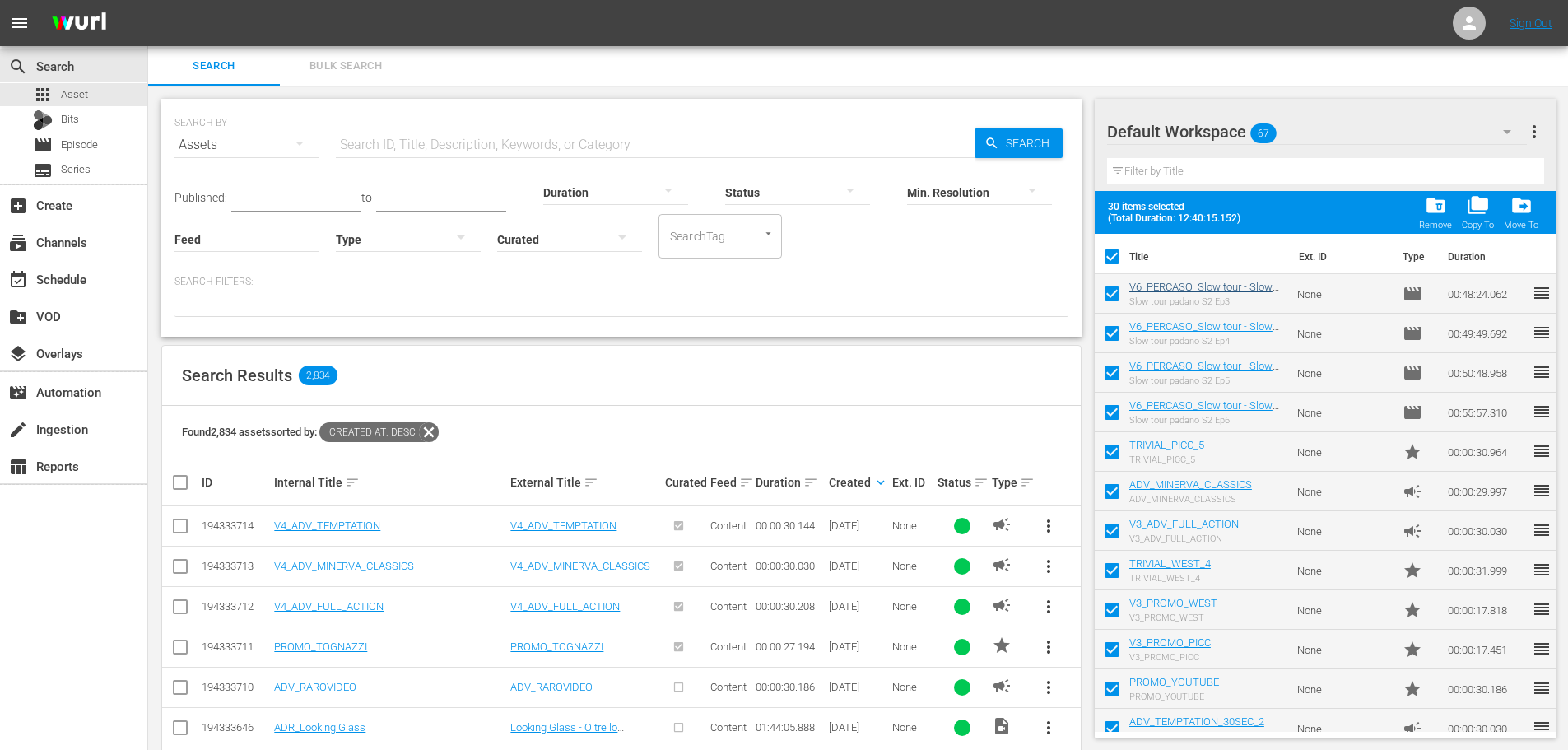
checkbox input "false"
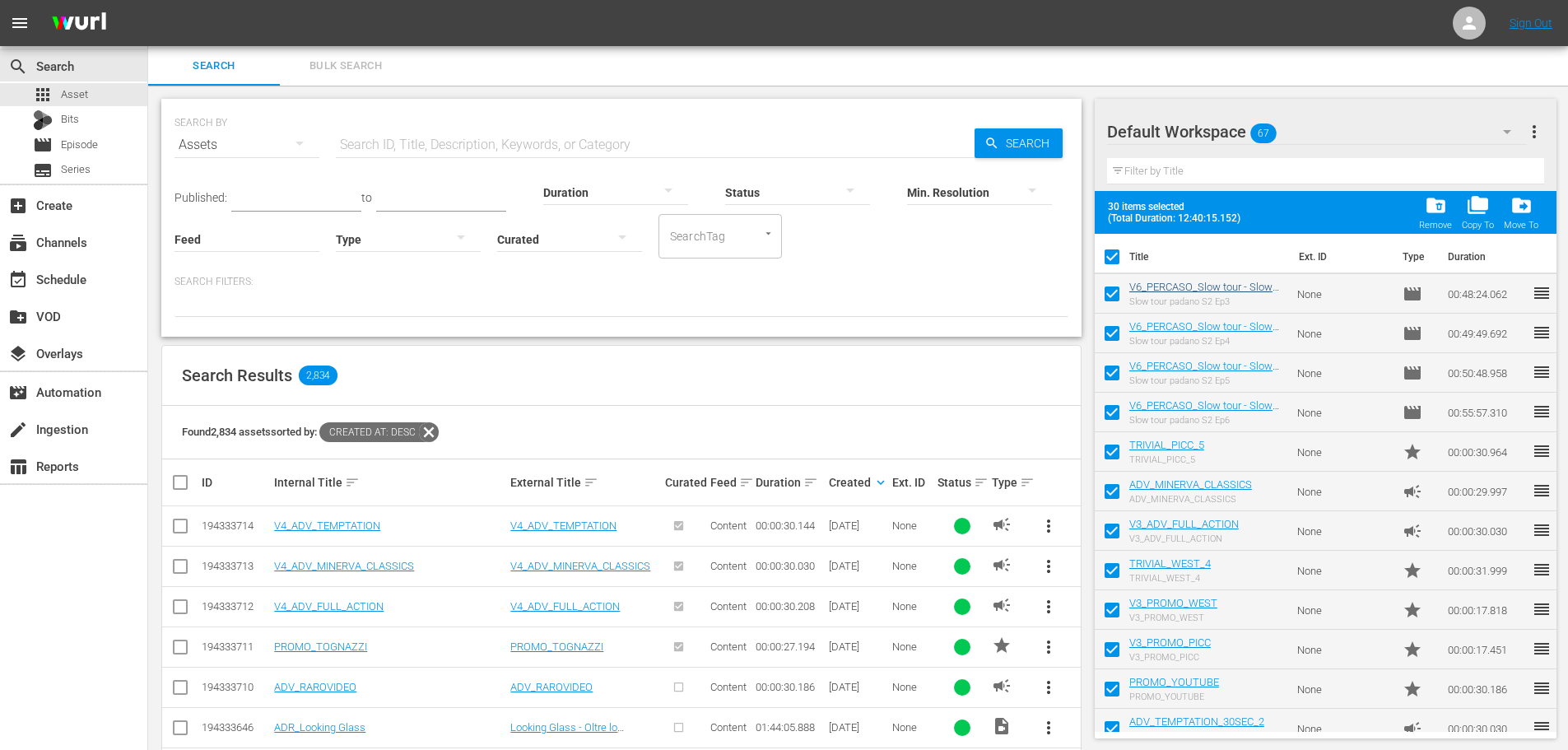
checkbox input "false"
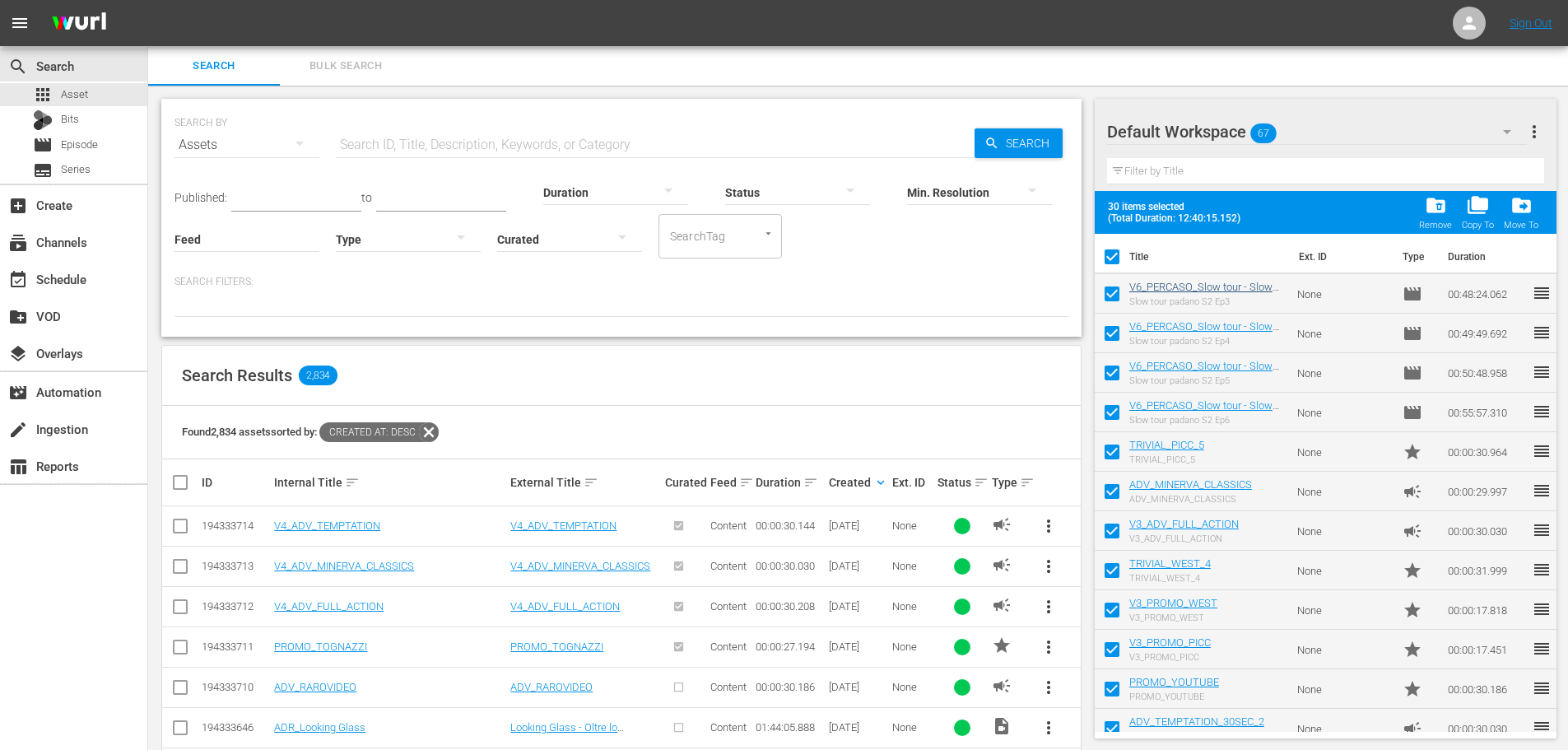
checkbox input "false"
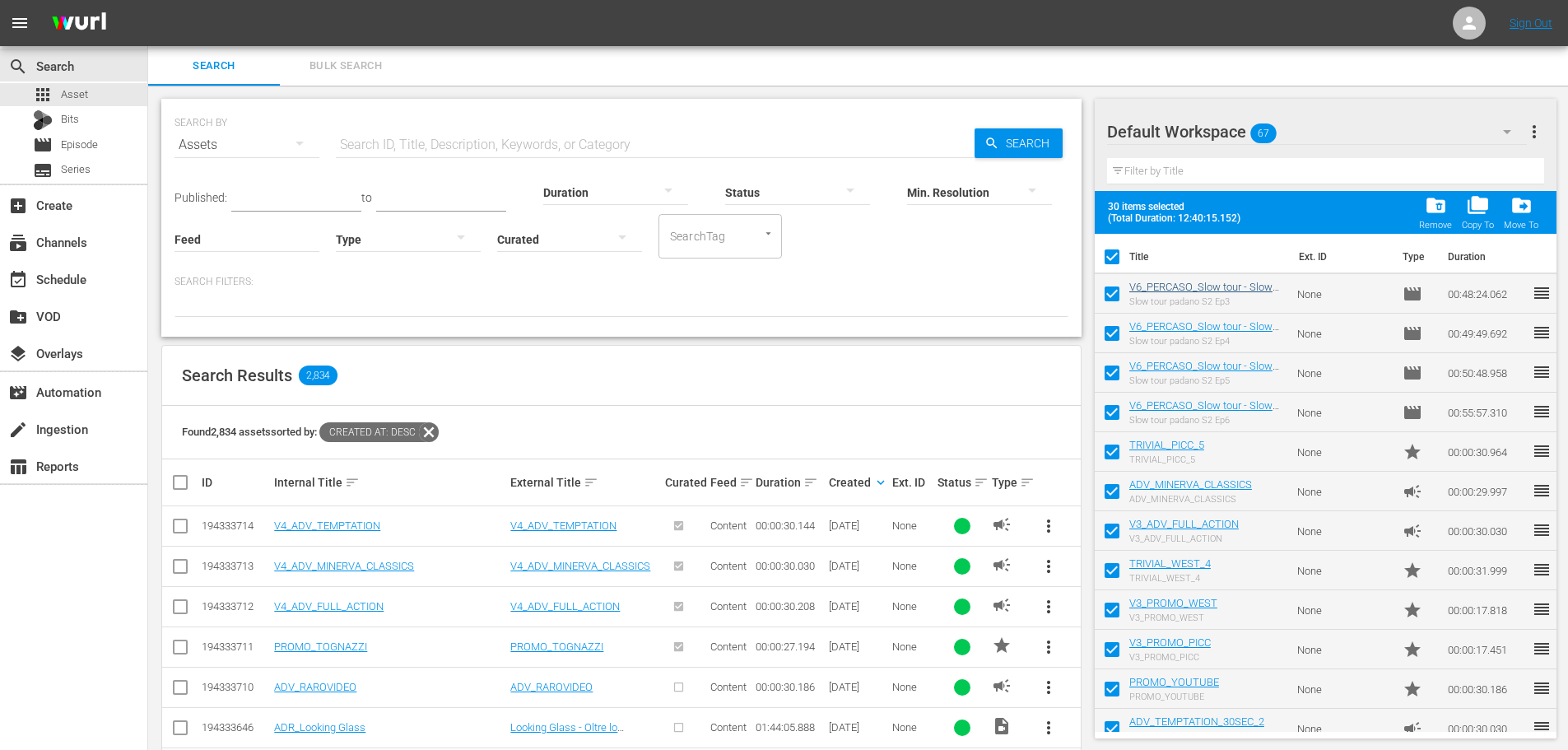
checkbox input "false"
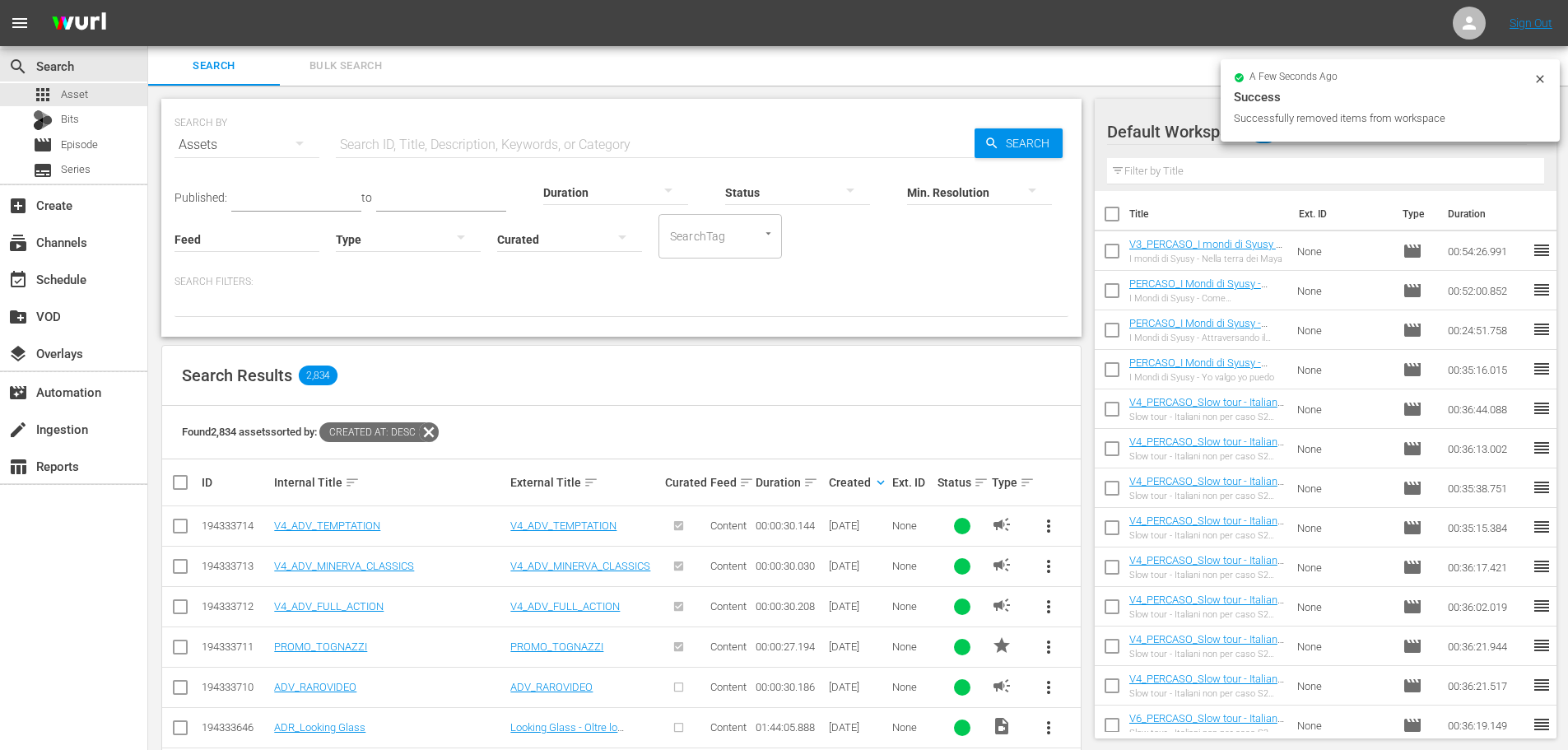
click at [1114, 211] on input "checkbox" at bounding box center [1112, 217] width 35 height 35
checkbox input "true"
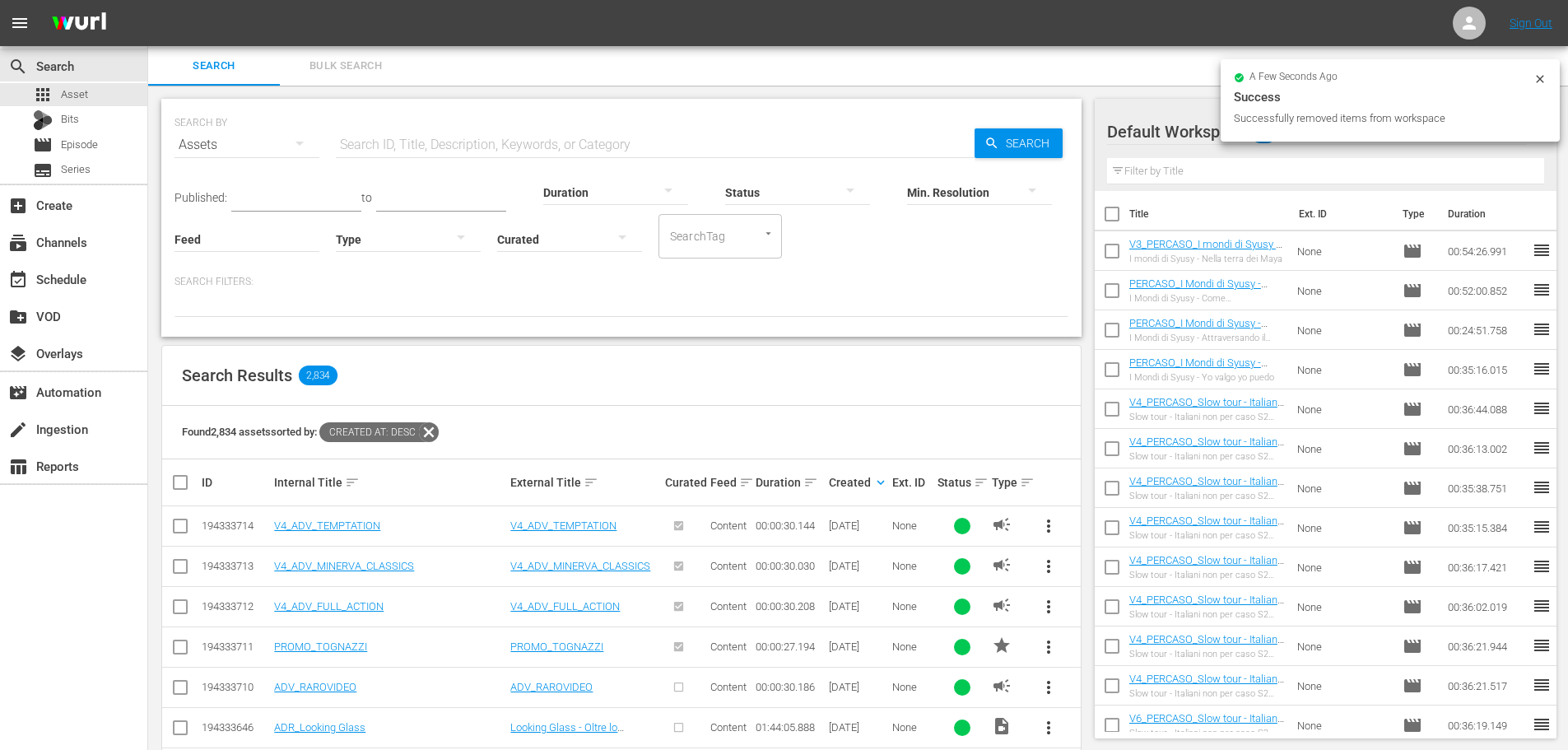
checkbox input "true"
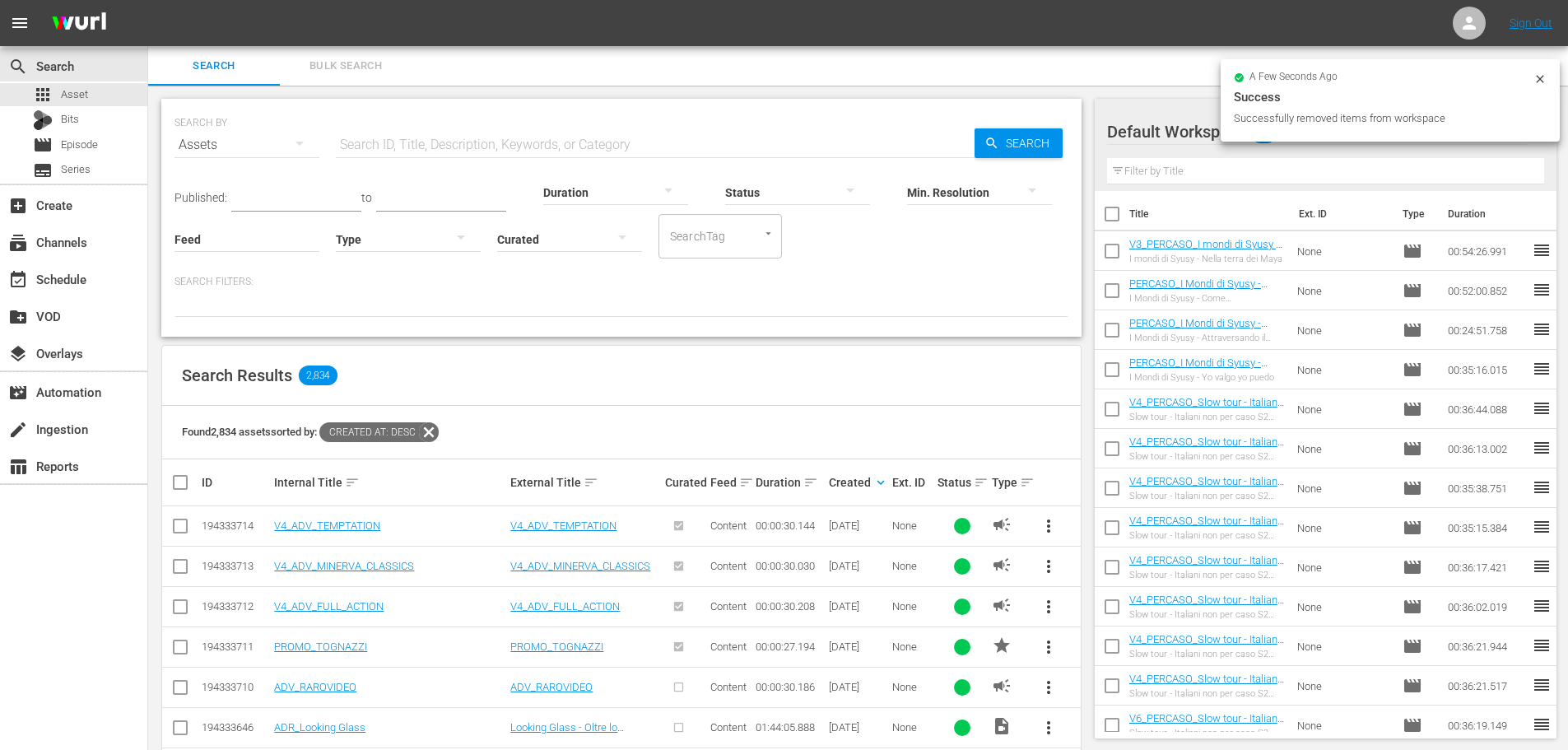
checkbox input "true"
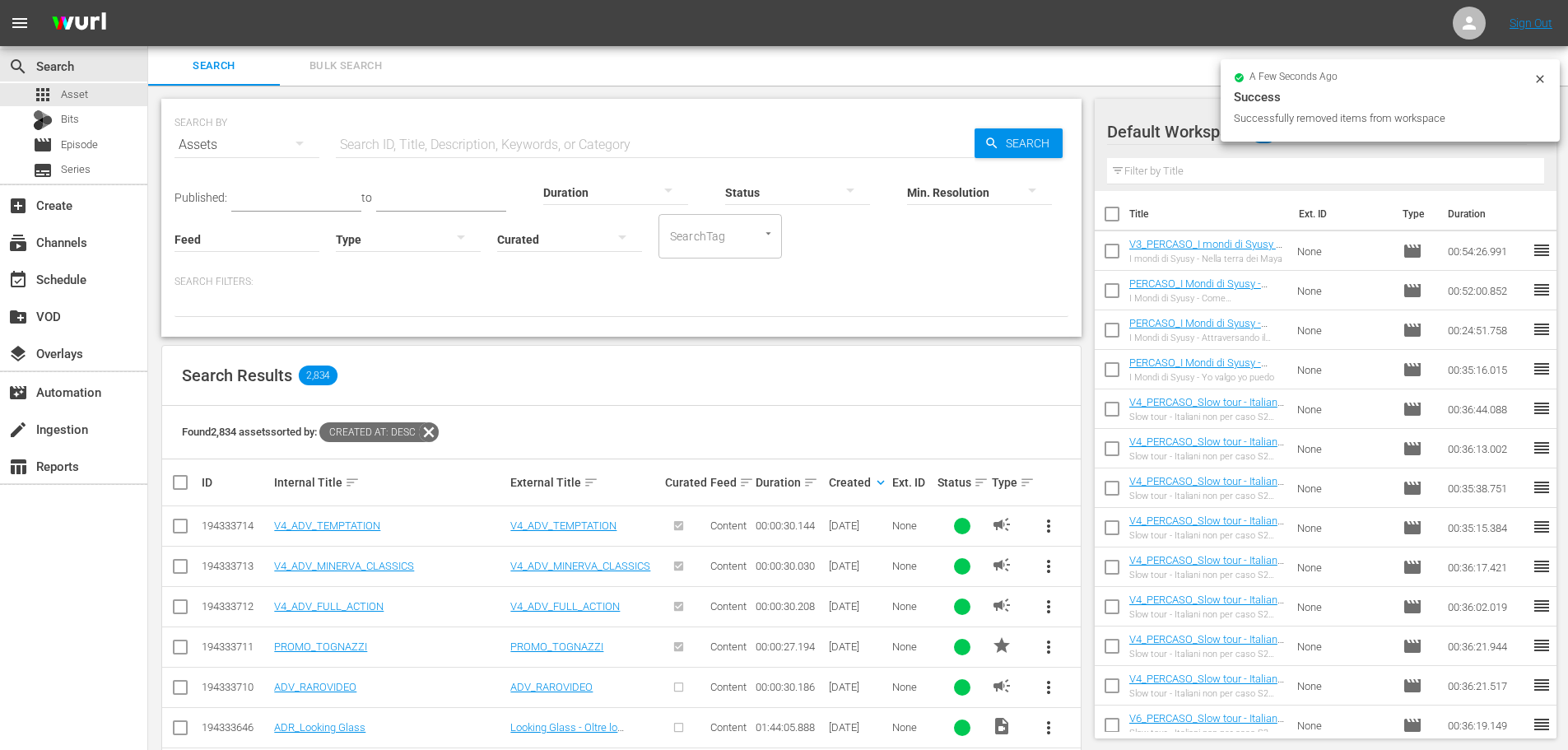
checkbox input "true"
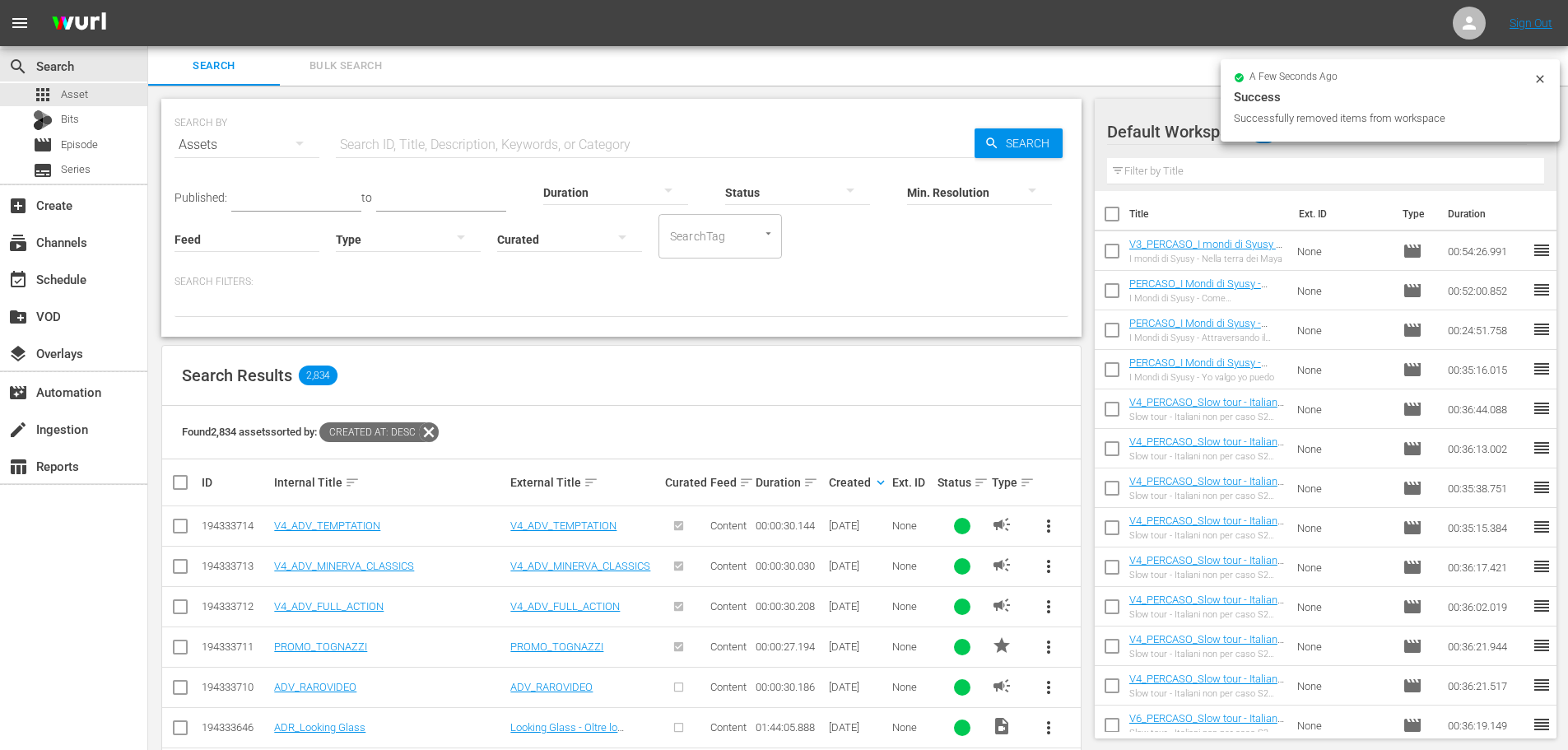
checkbox input "true"
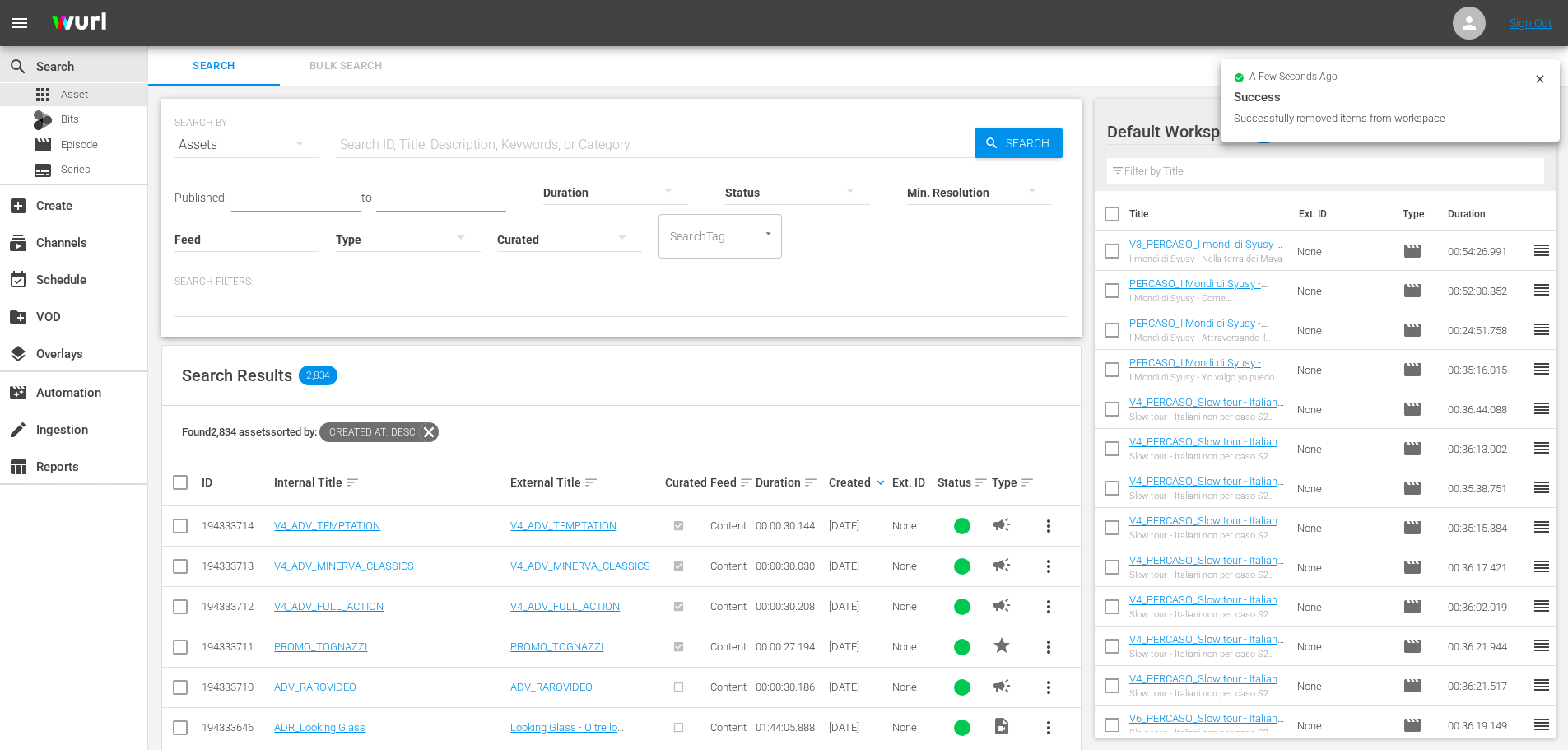
checkbox input "true"
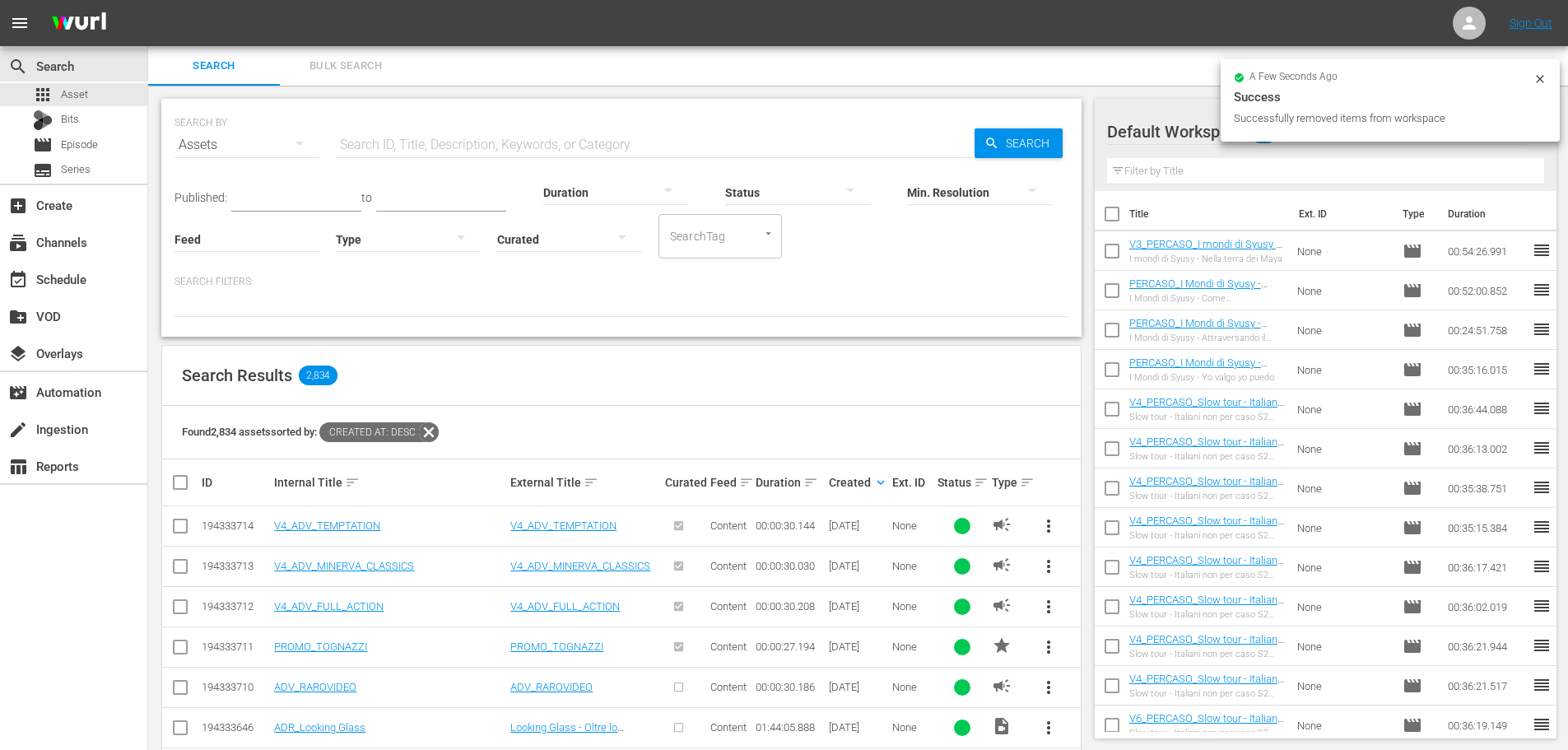
checkbox input "true"
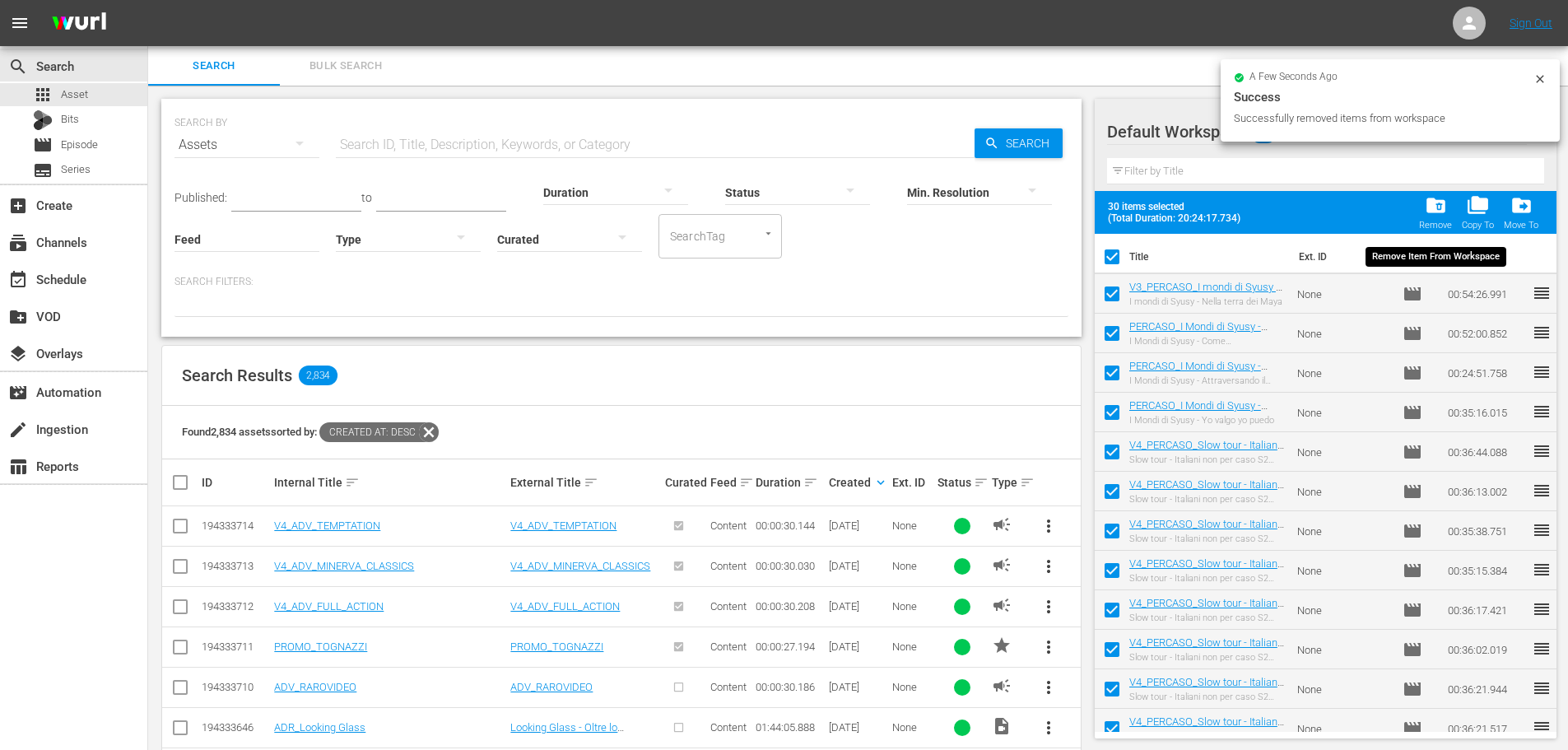
click at [1419, 213] on button "folder_delete Remove" at bounding box center [1435, 212] width 43 height 46
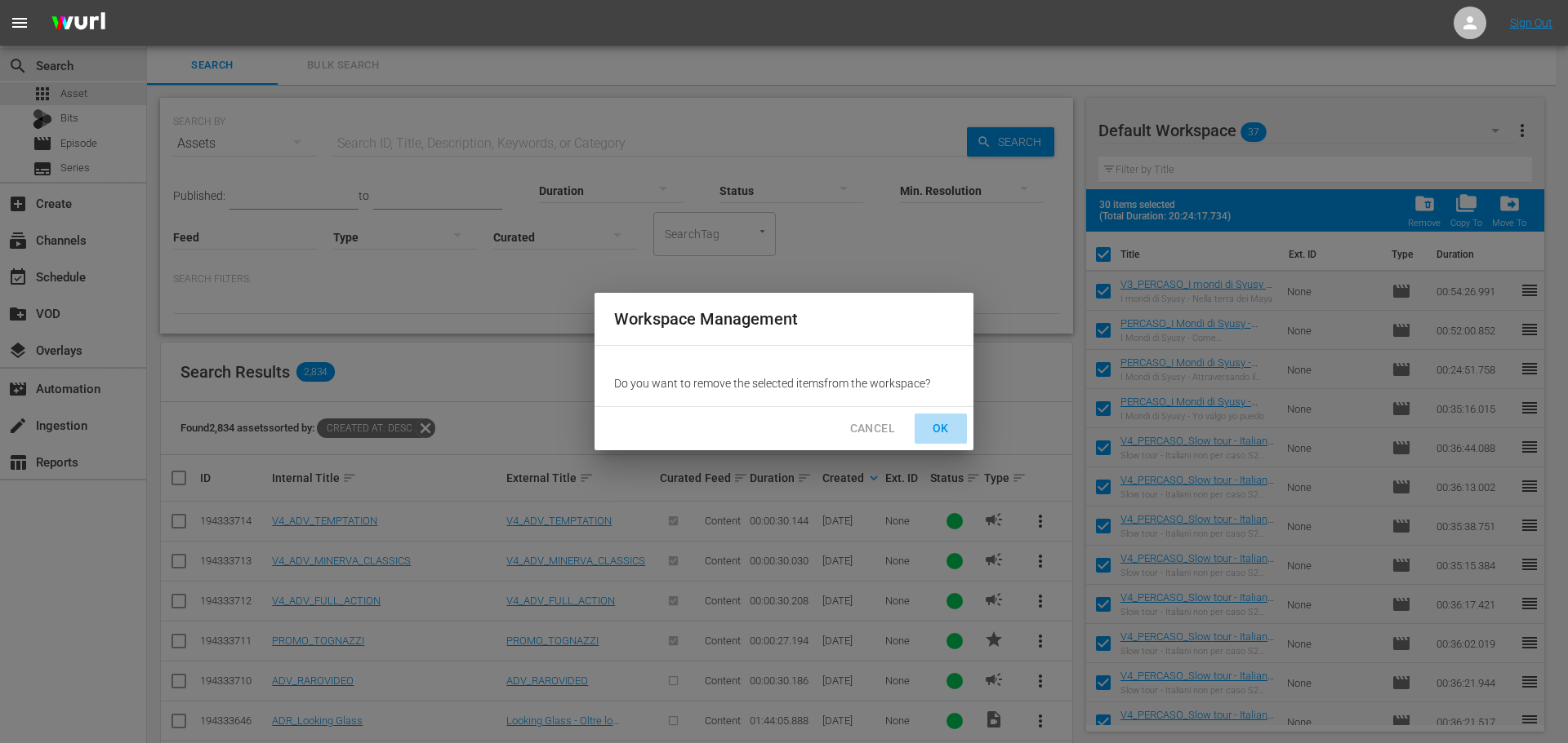
click at [937, 422] on span "OK" at bounding box center [941, 429] width 26 height 21
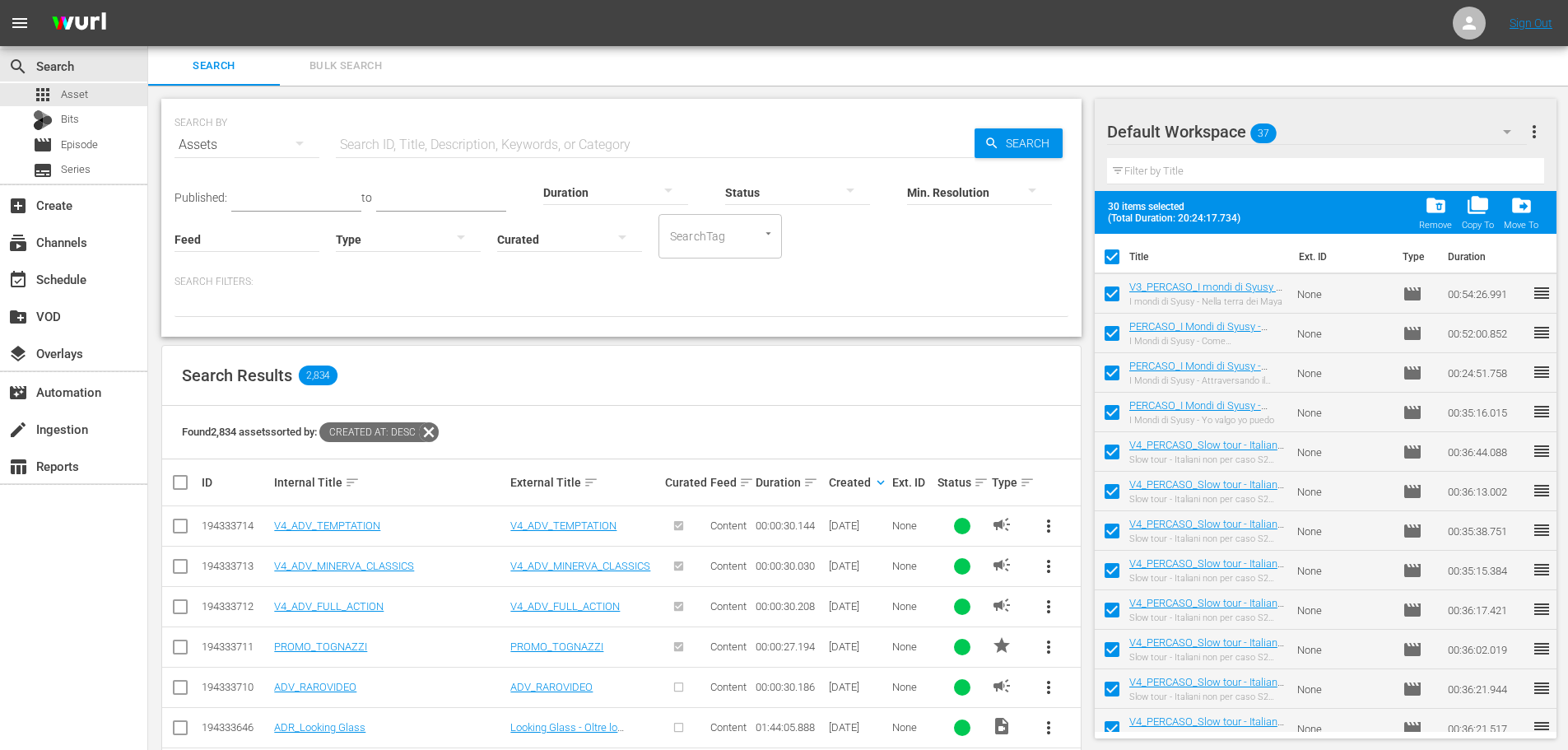
checkbox input "false"
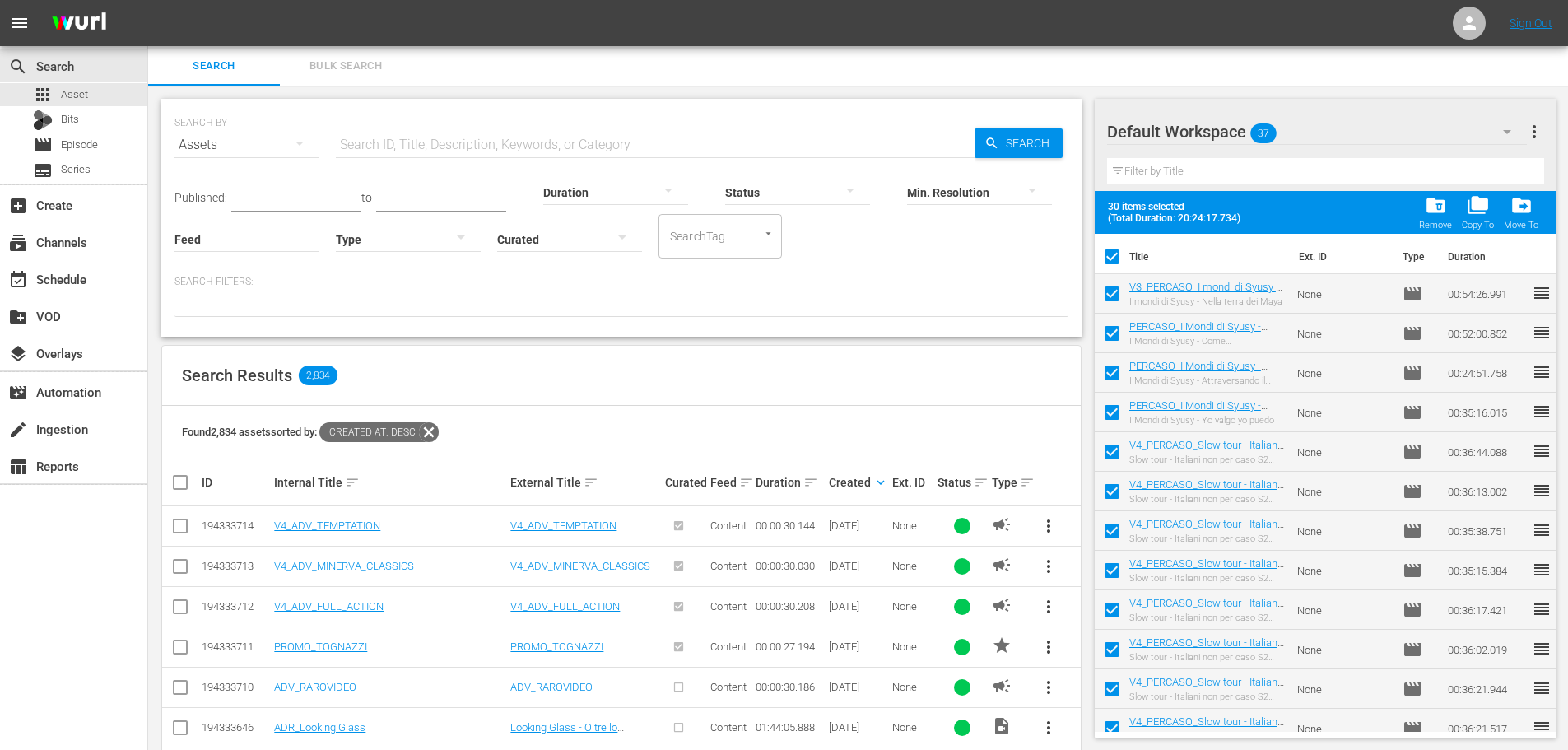
checkbox input "false"
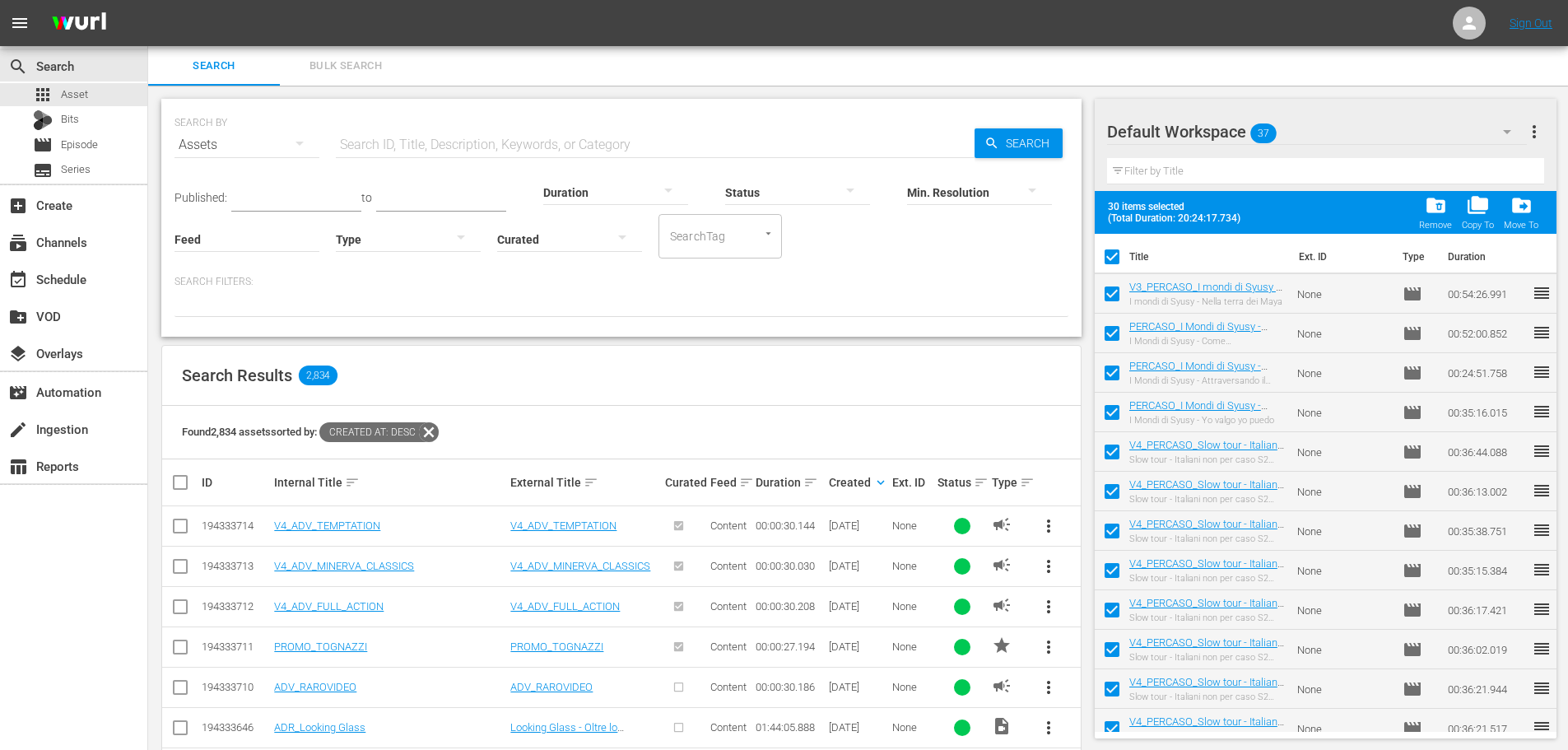
checkbox input "false"
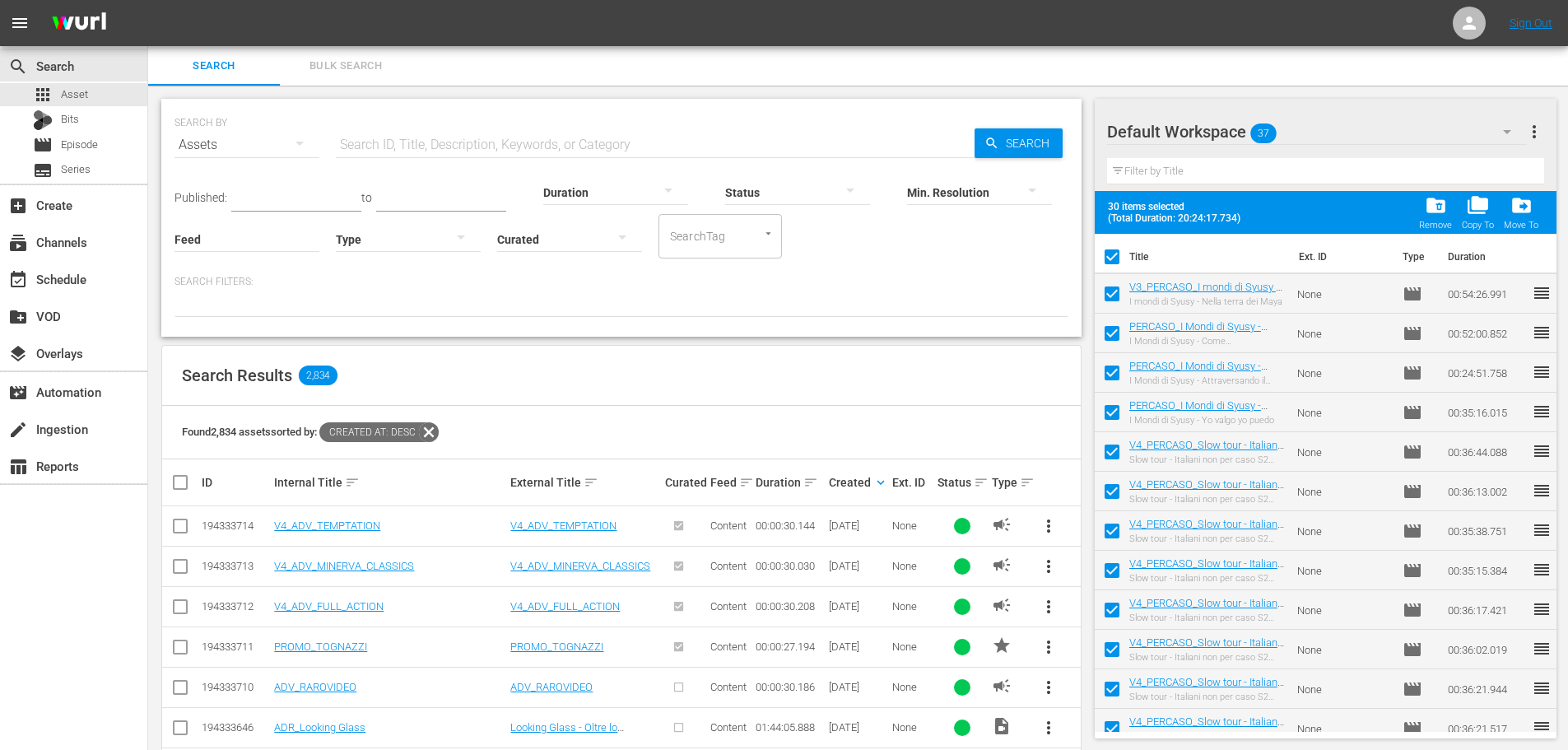
checkbox input "false"
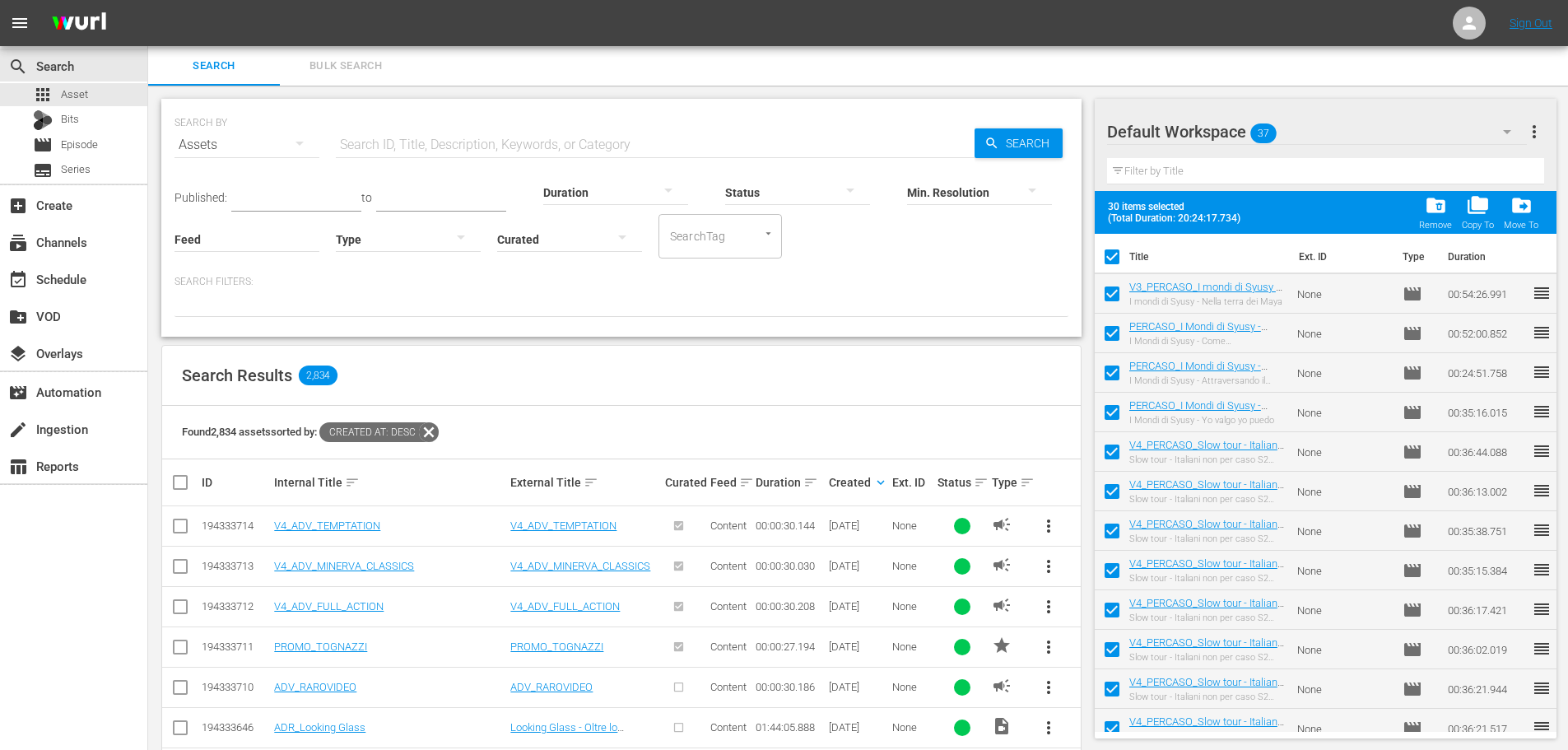
checkbox input "false"
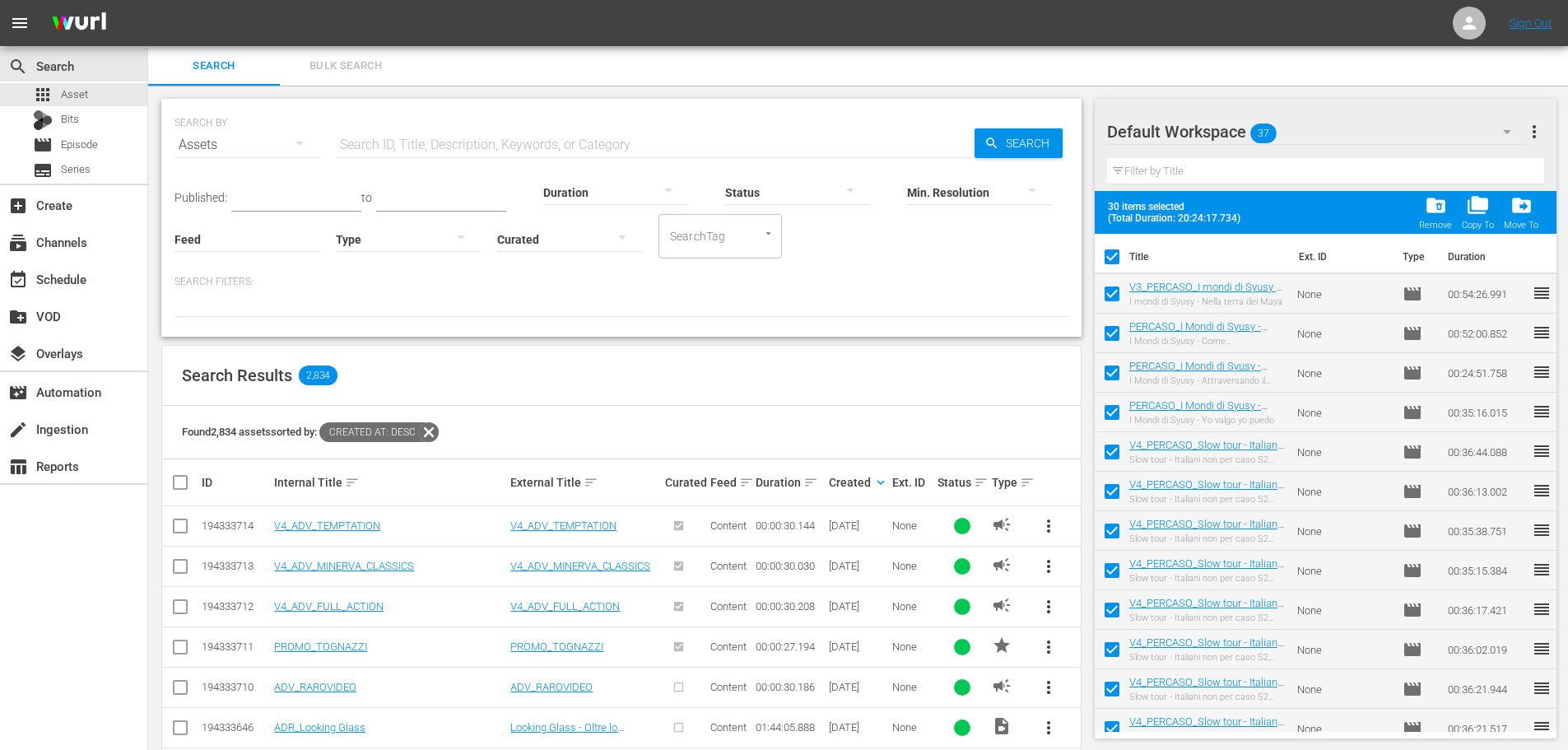
checkbox input "false"
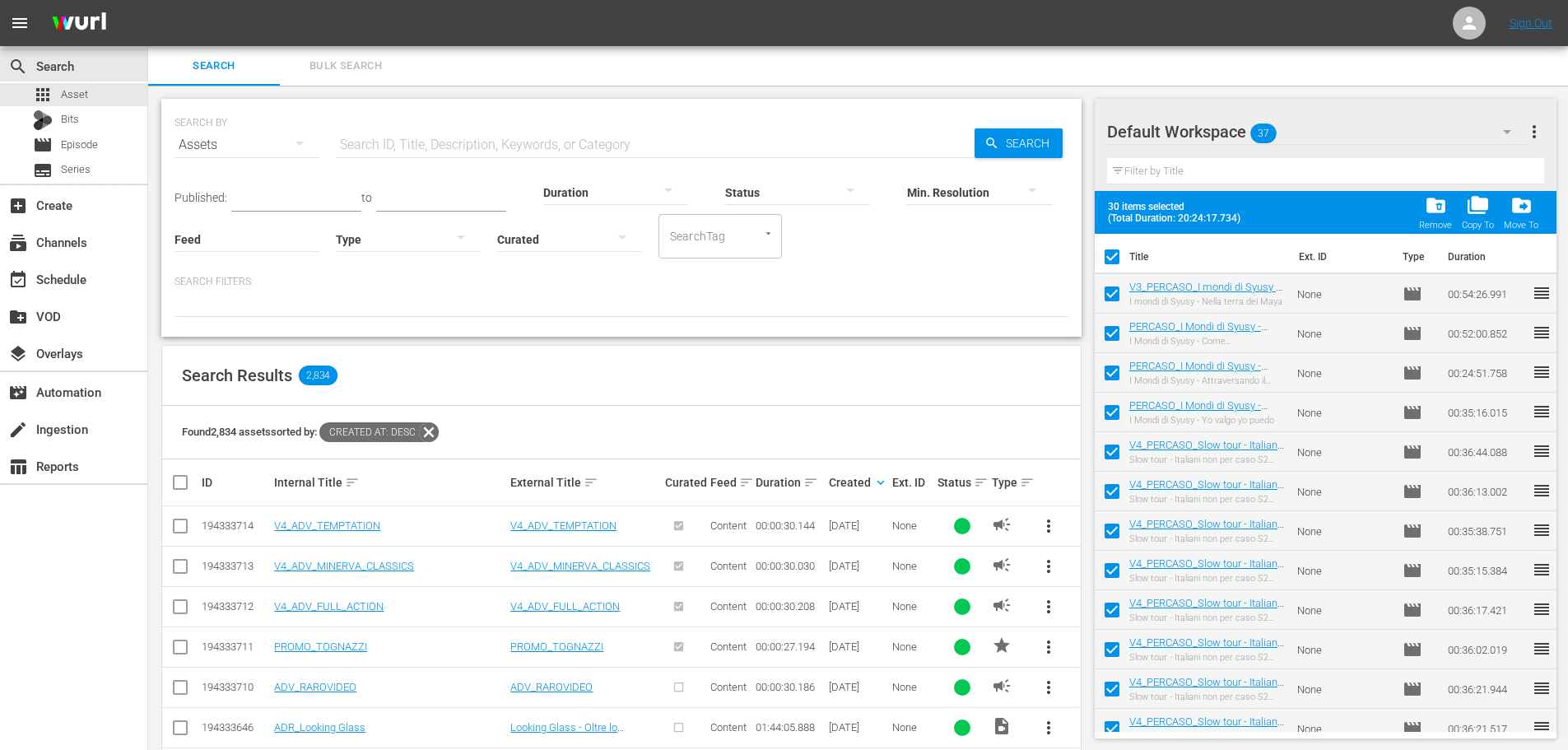
checkbox input "false"
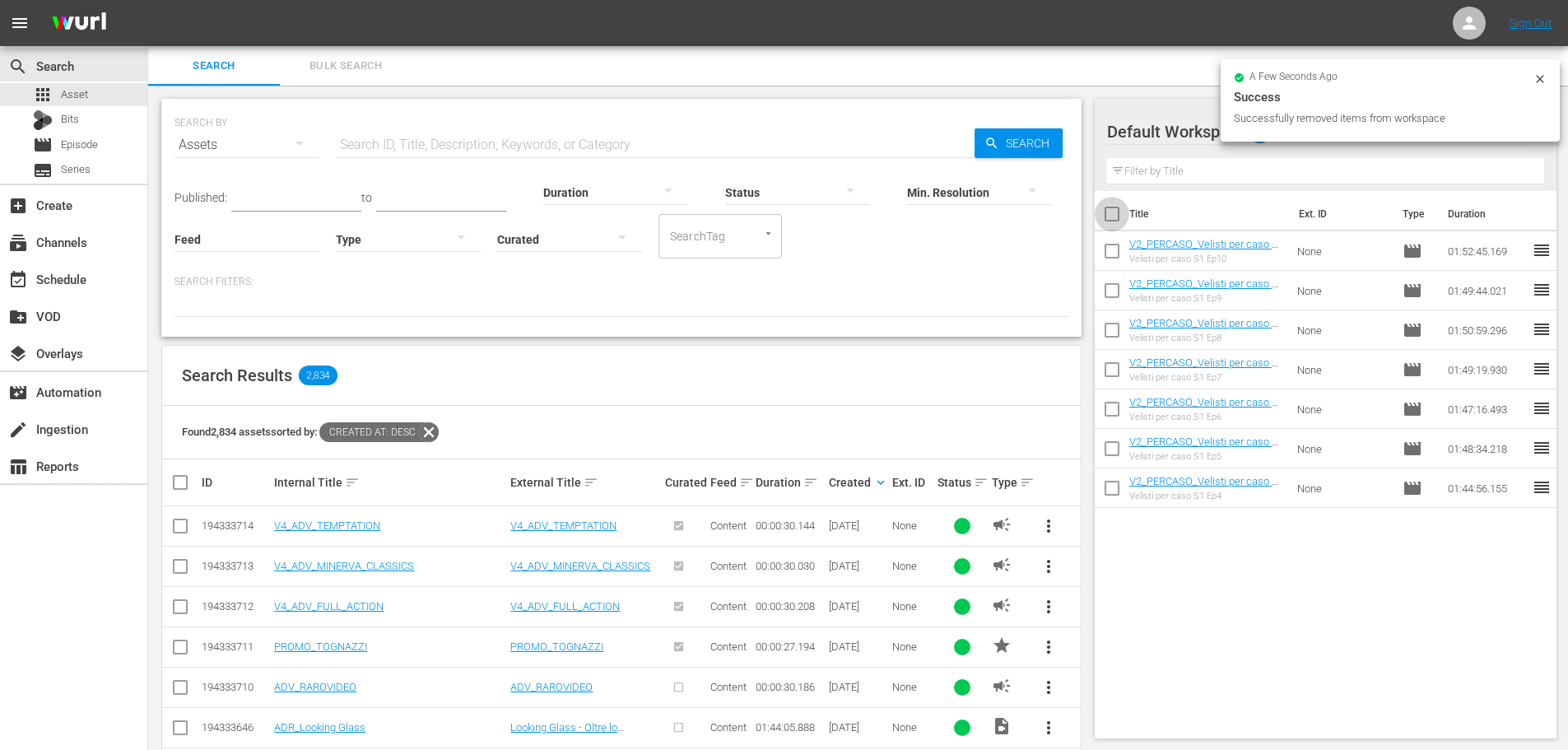
click at [1103, 222] on input "checkbox" at bounding box center [1112, 217] width 35 height 35
checkbox input "true"
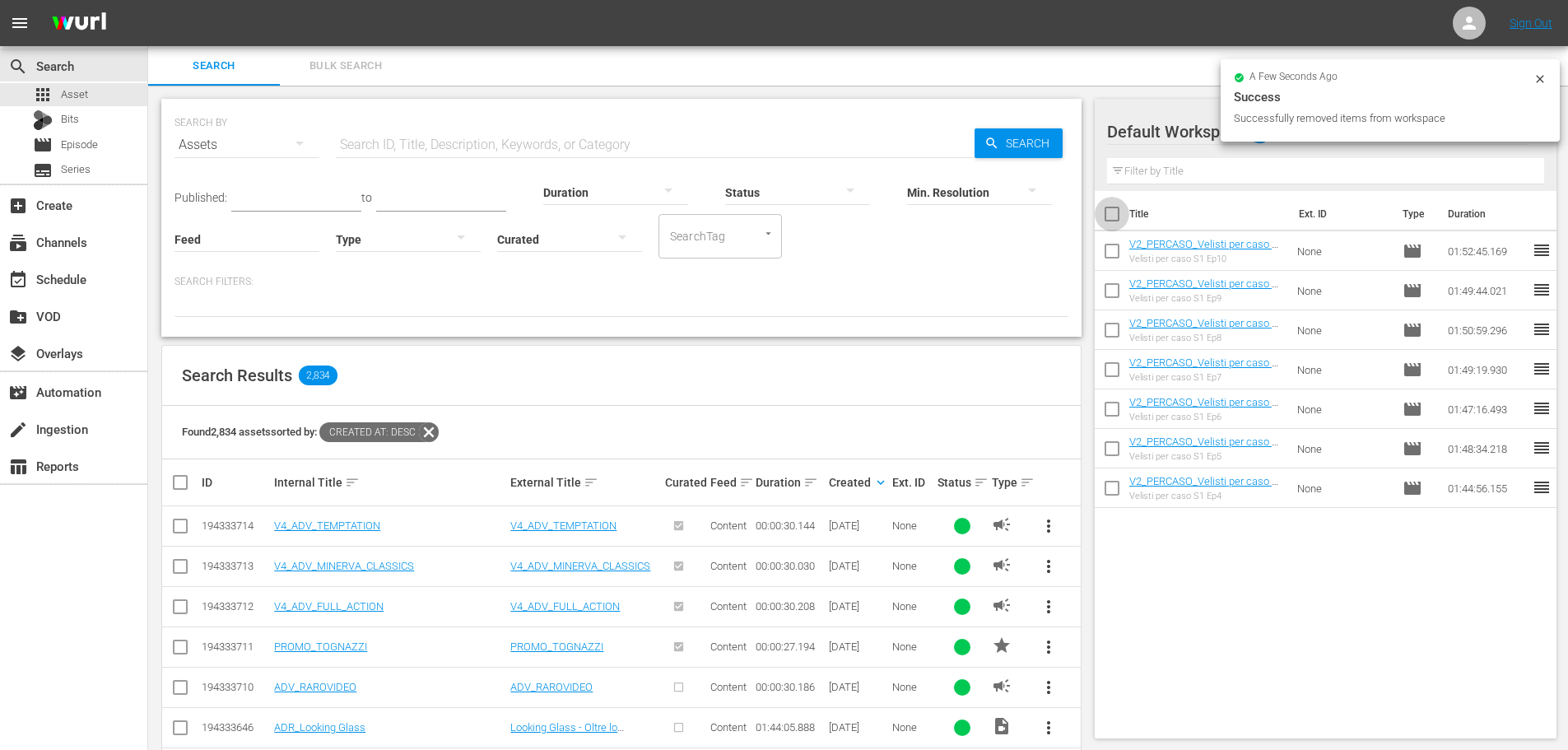
checkbox input "true"
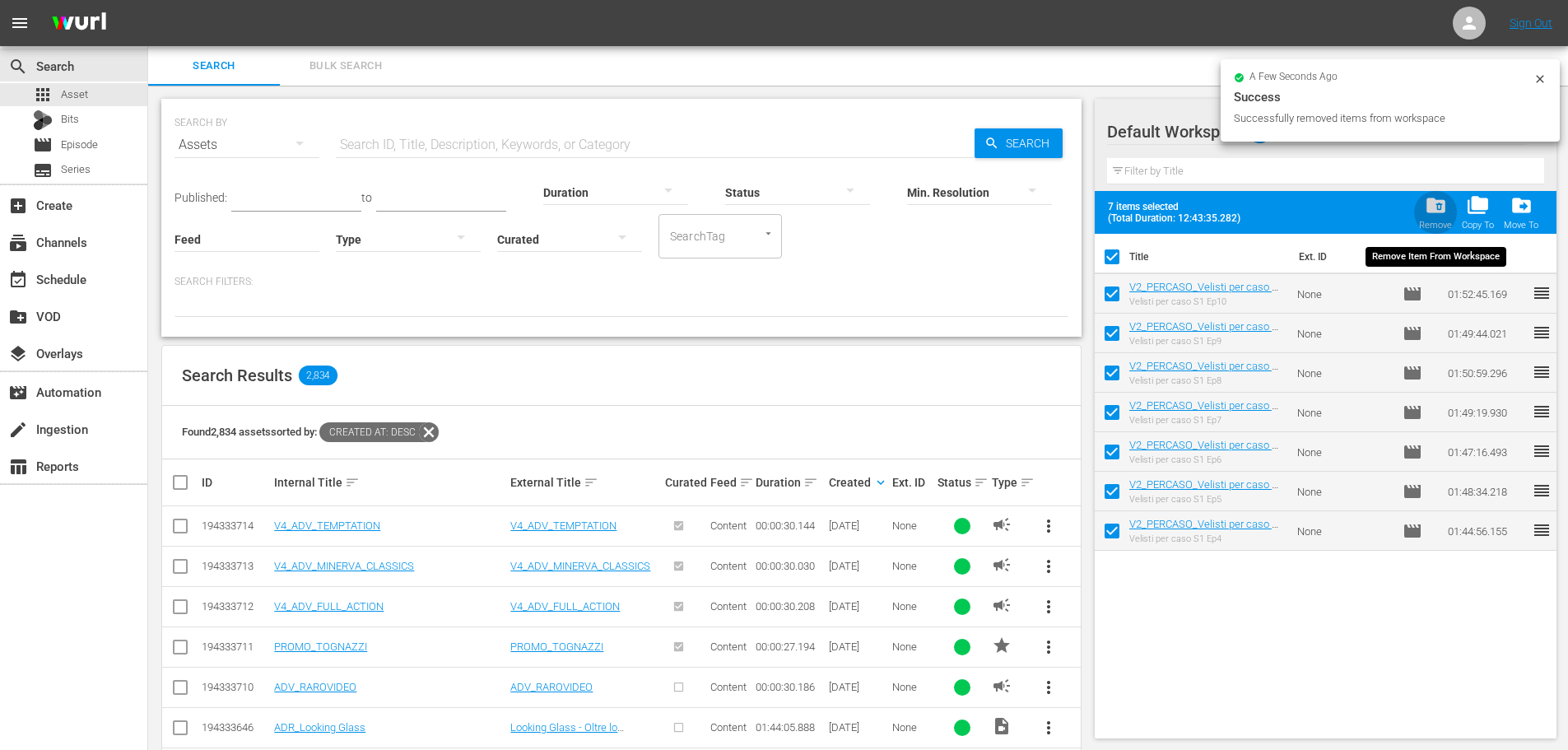
click at [1437, 226] on div "Remove" at bounding box center [1435, 225] width 33 height 11
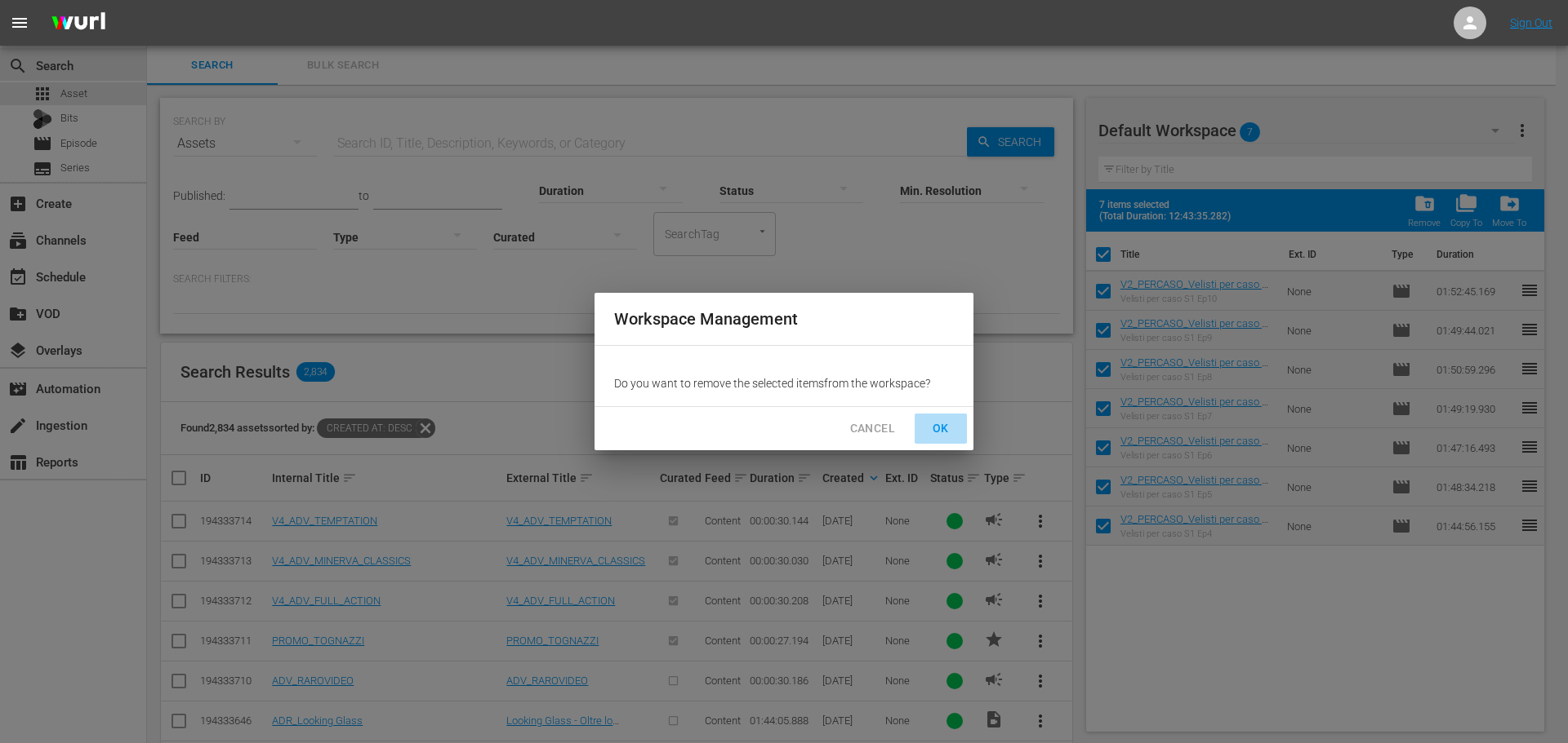
click at [945, 432] on span "OK" at bounding box center [941, 429] width 26 height 21
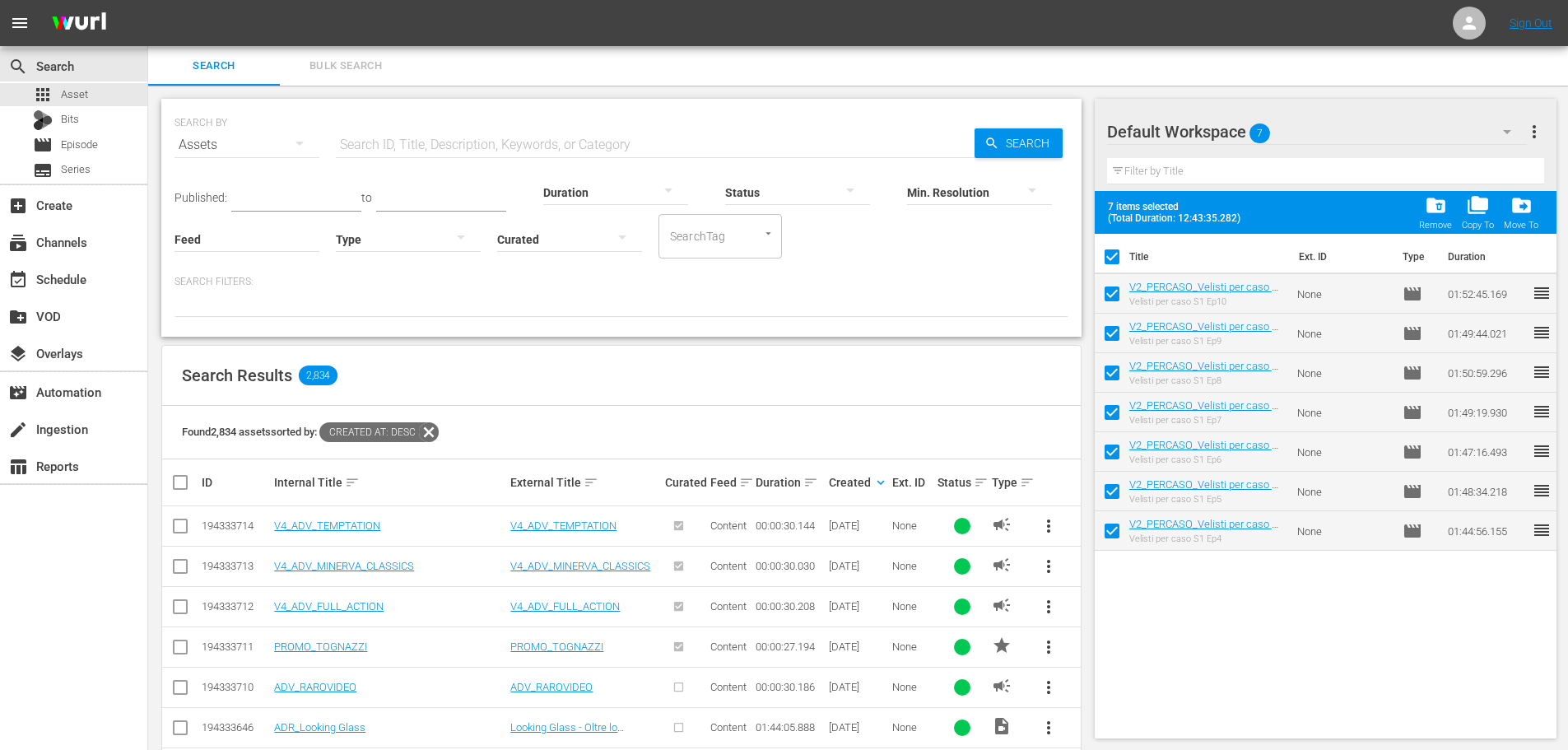
checkbox input "false"
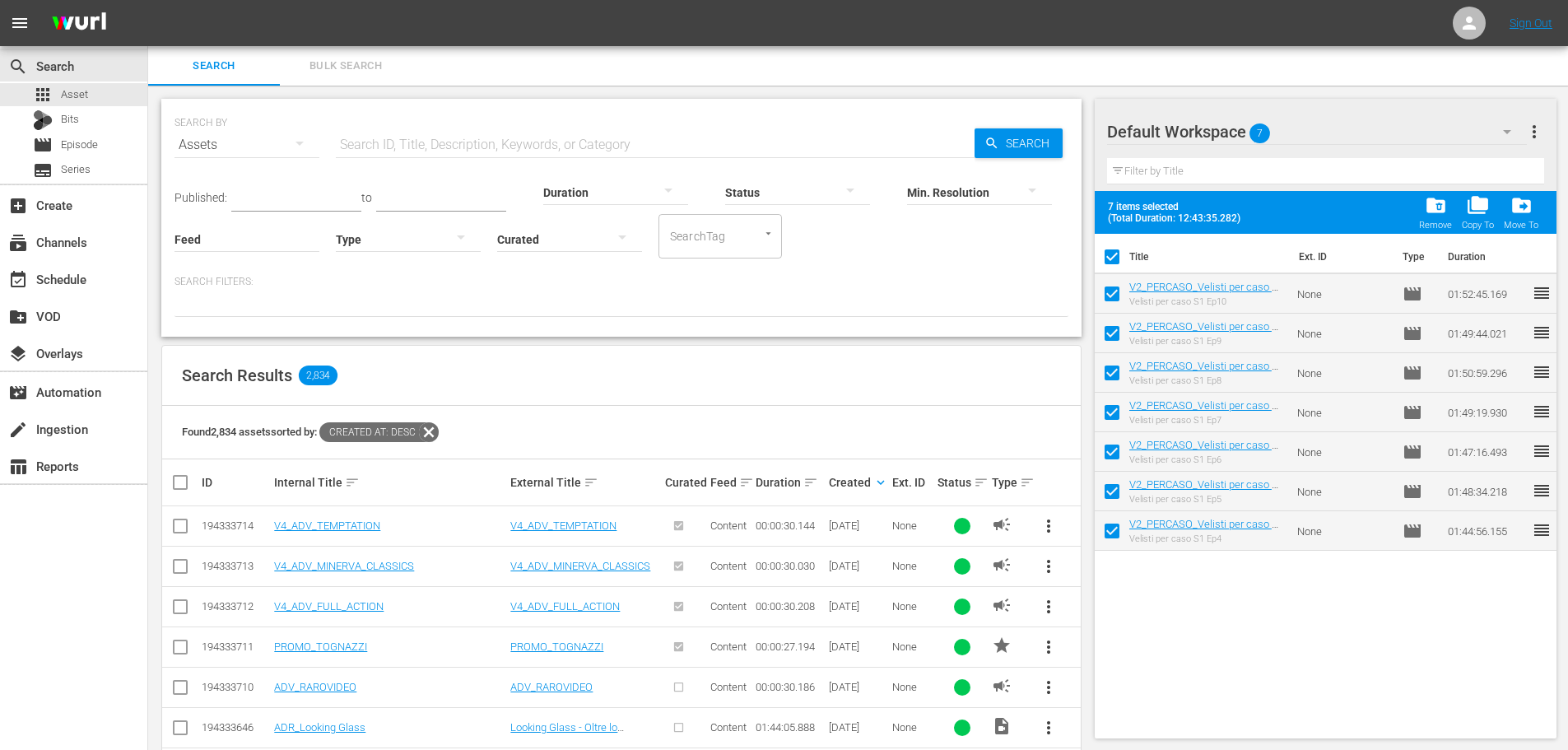
checkbox input "false"
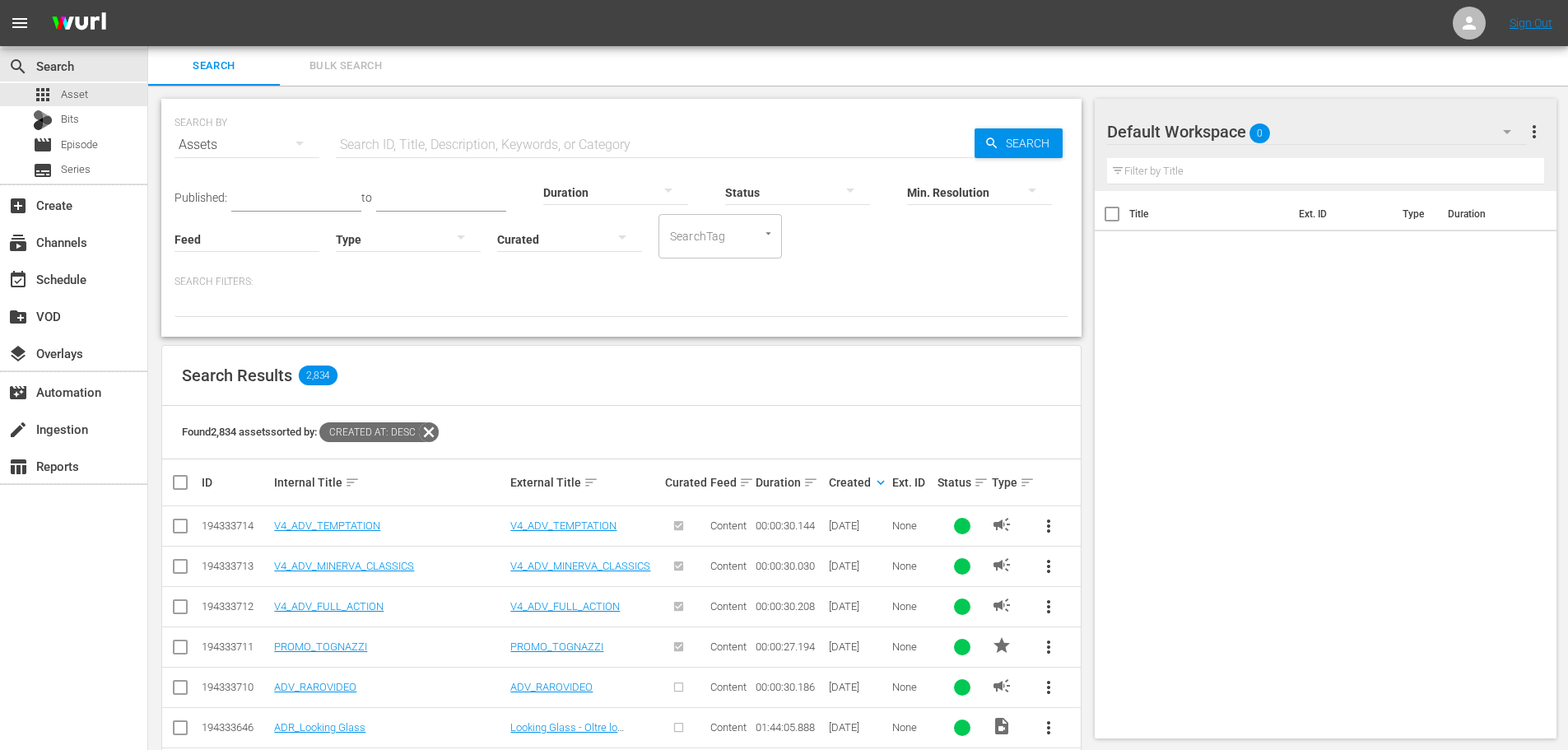
click at [1048, 615] on span "more_vert" at bounding box center [1049, 607] width 20 height 20
click at [1149, 515] on div "Workspace" at bounding box center [1160, 521] width 158 height 40
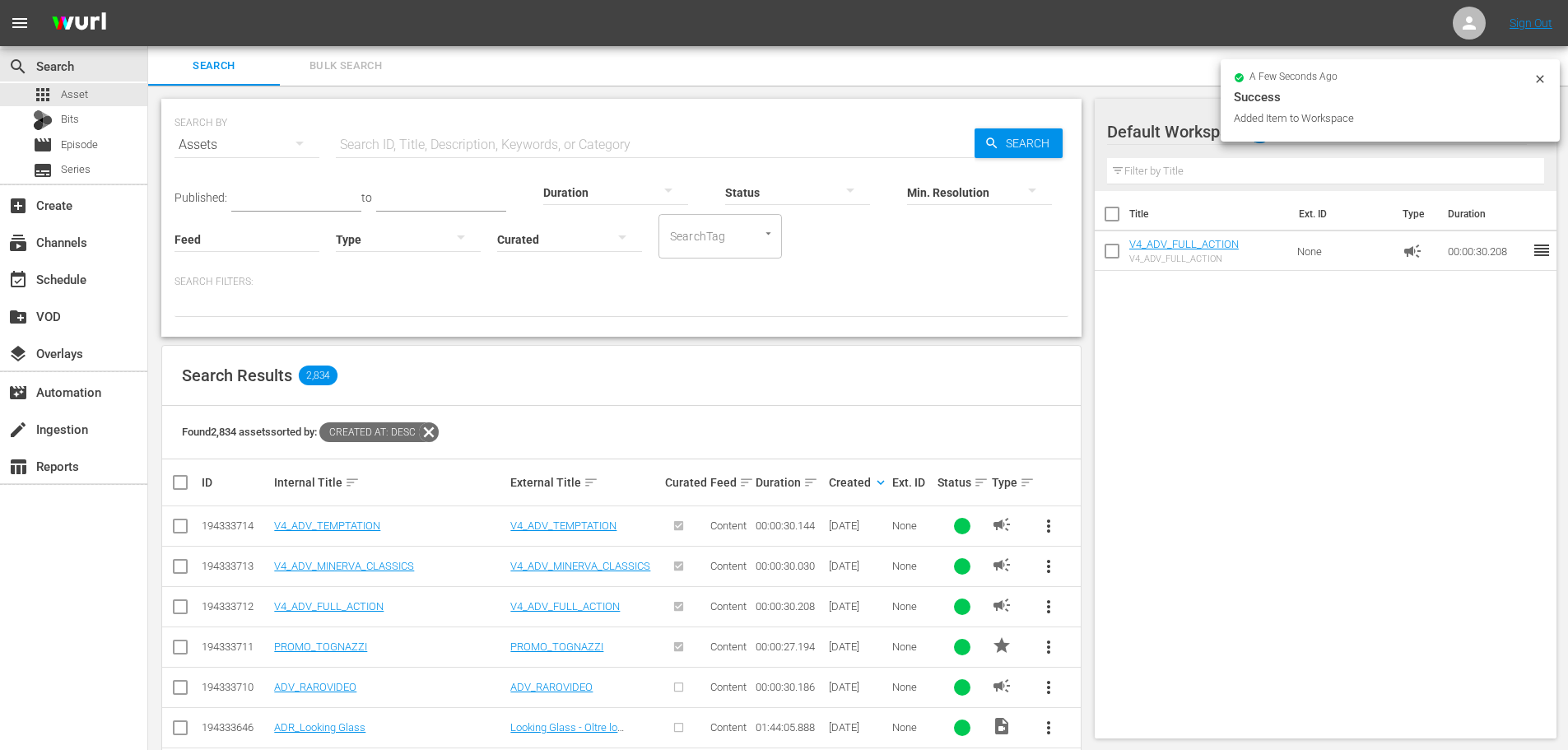
click at [1044, 525] on span "more_vert" at bounding box center [1049, 527] width 20 height 20
click at [1092, 569] on div "Workspace" at bounding box center [1160, 573] width 158 height 40
click at [1048, 561] on span "more_vert" at bounding box center [1049, 567] width 20 height 20
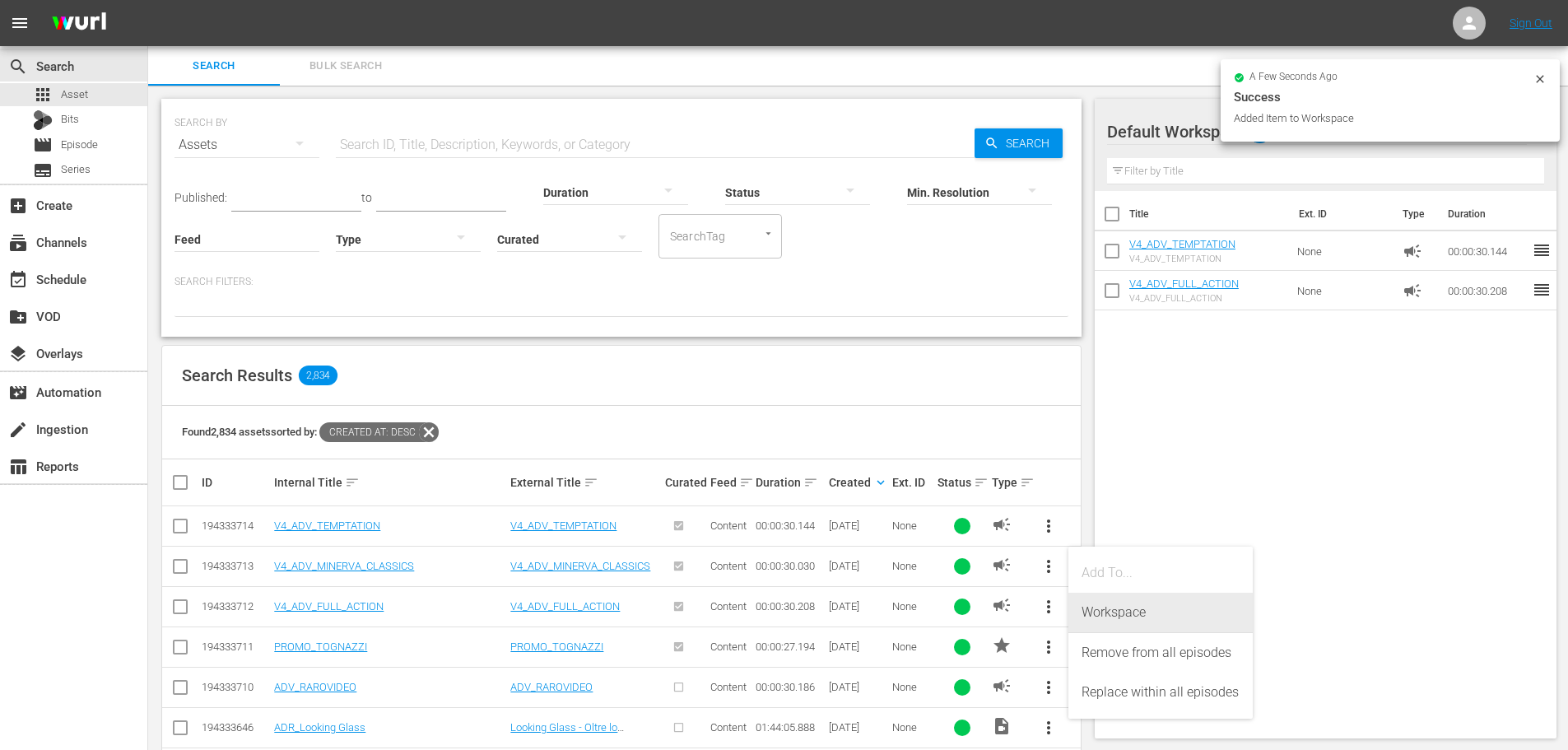
click at [1107, 606] on div "Workspace" at bounding box center [1160, 613] width 158 height 40
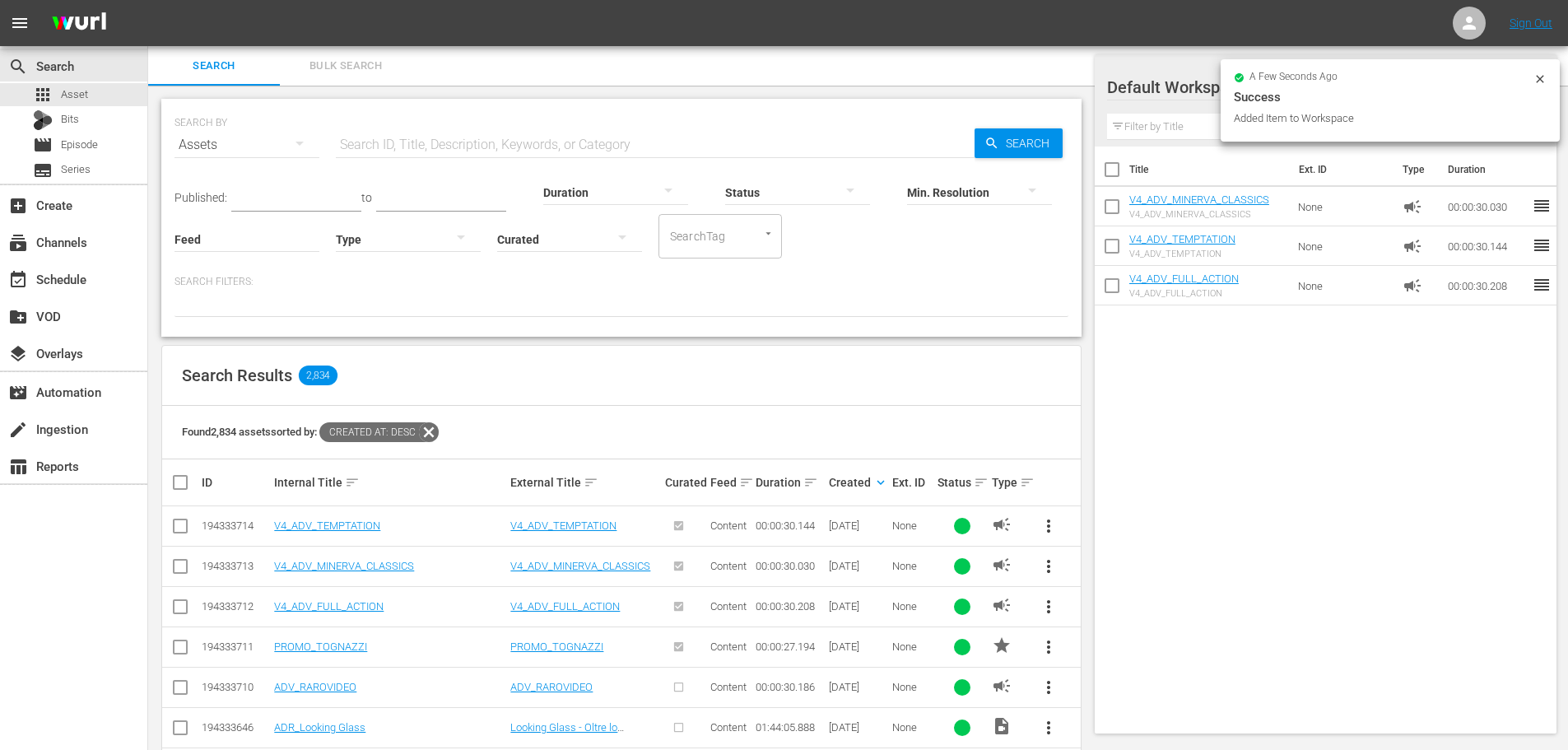
scroll to position [82, 0]
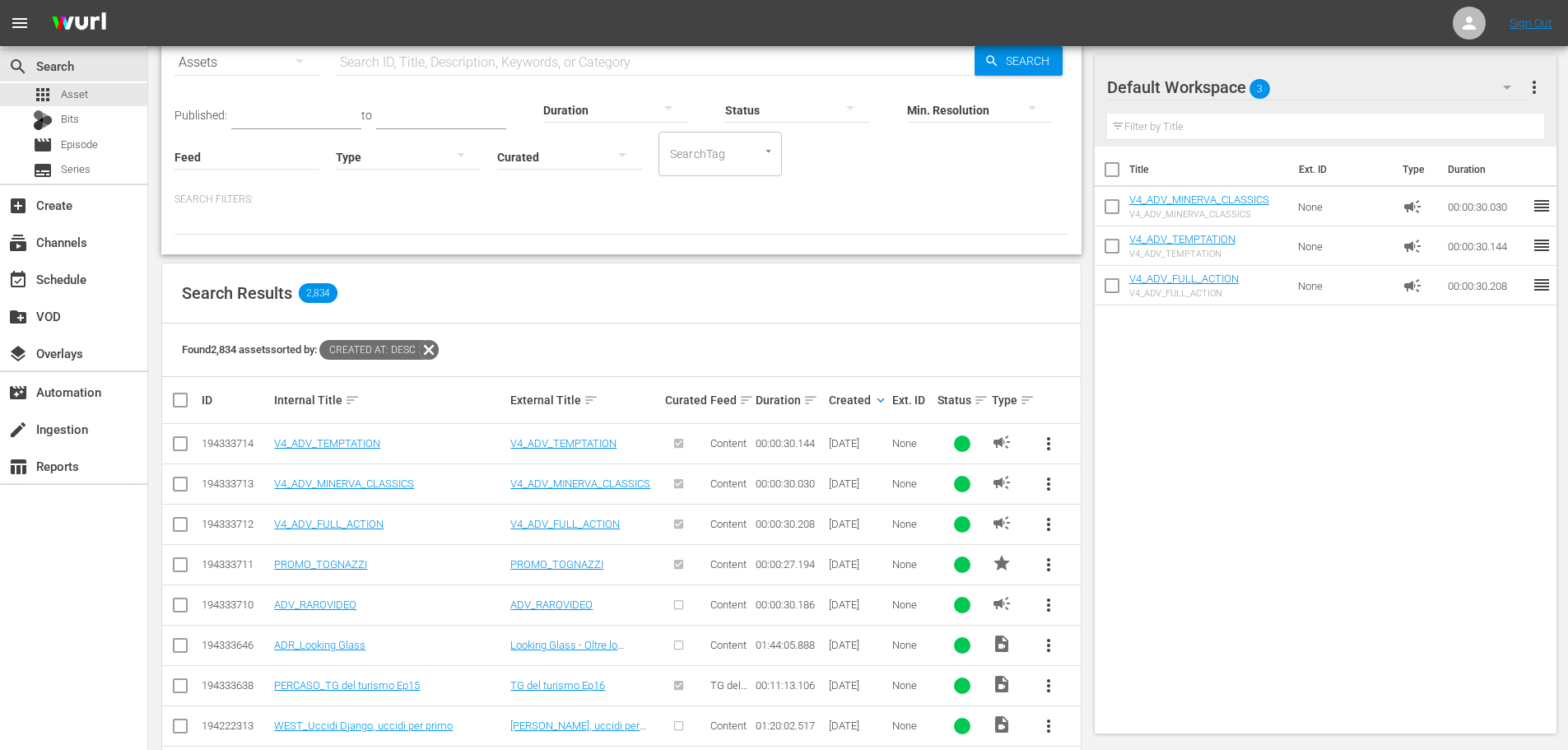
click at [1048, 604] on span "more_vert" at bounding box center [1049, 606] width 20 height 20
click at [1126, 530] on div "Workspace" at bounding box center [1160, 519] width 158 height 40
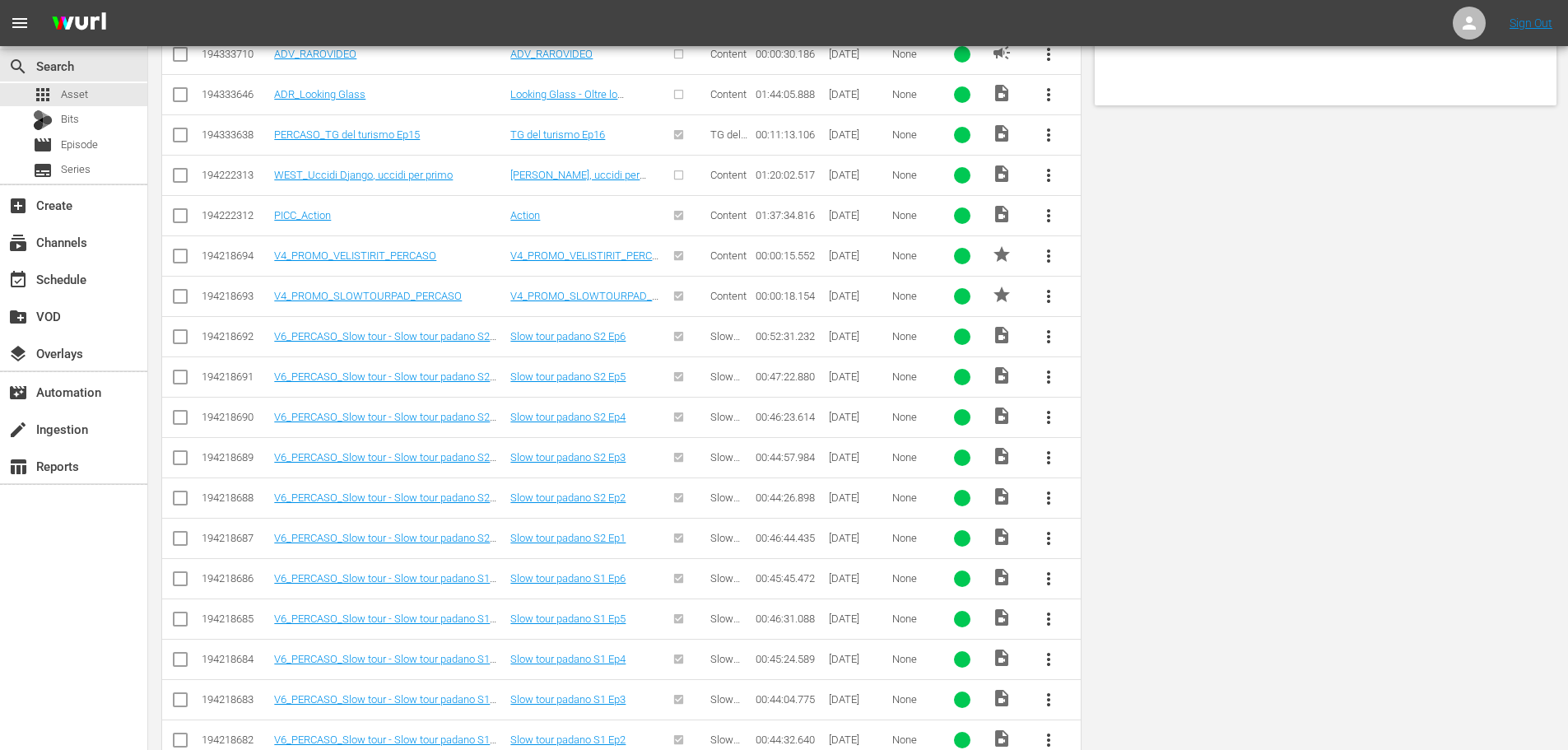
scroll to position [0, 0]
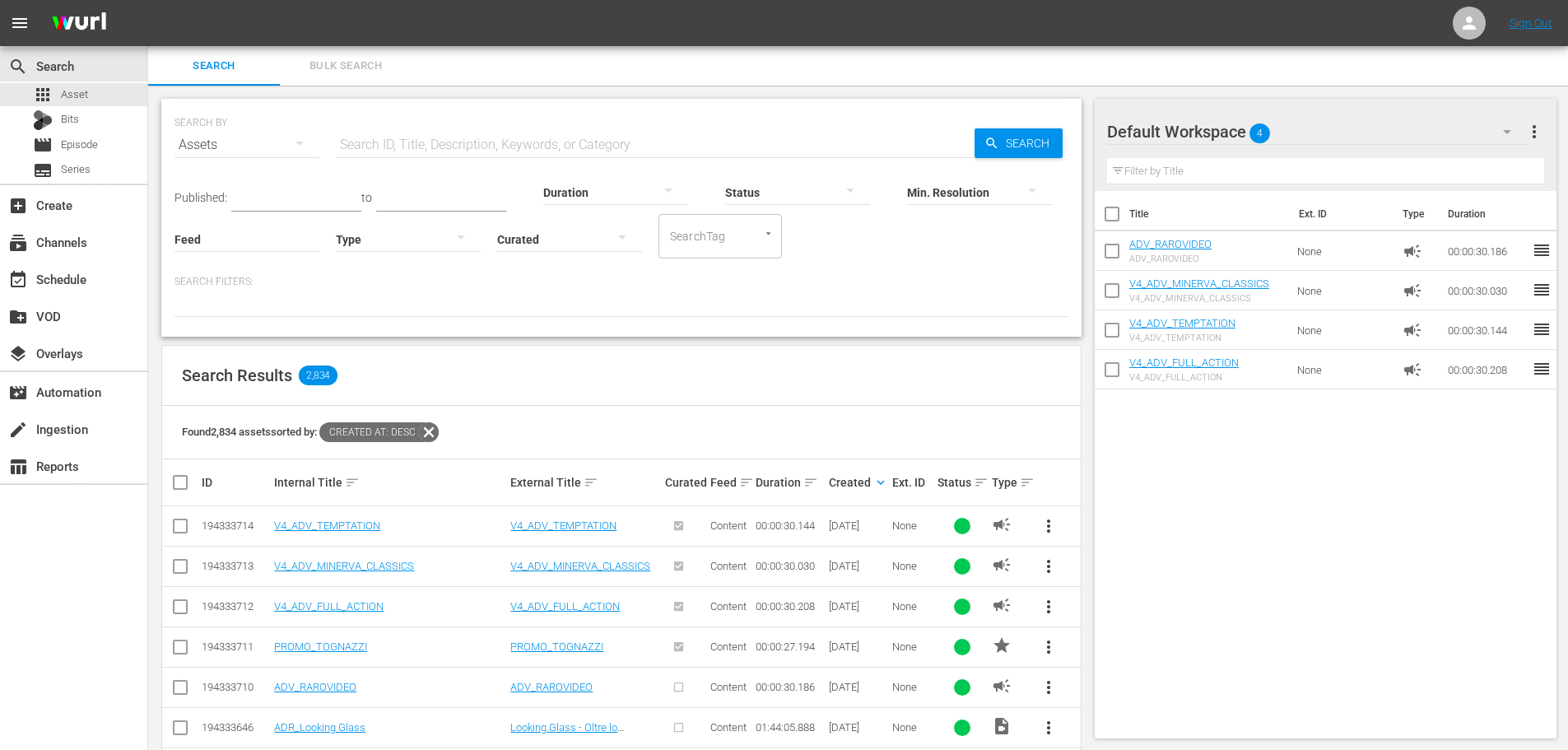
click at [442, 240] on button "button" at bounding box center [462, 237] width 40 height 40
click at [396, 271] on div "Ad" at bounding box center [408, 263] width 145 height 26
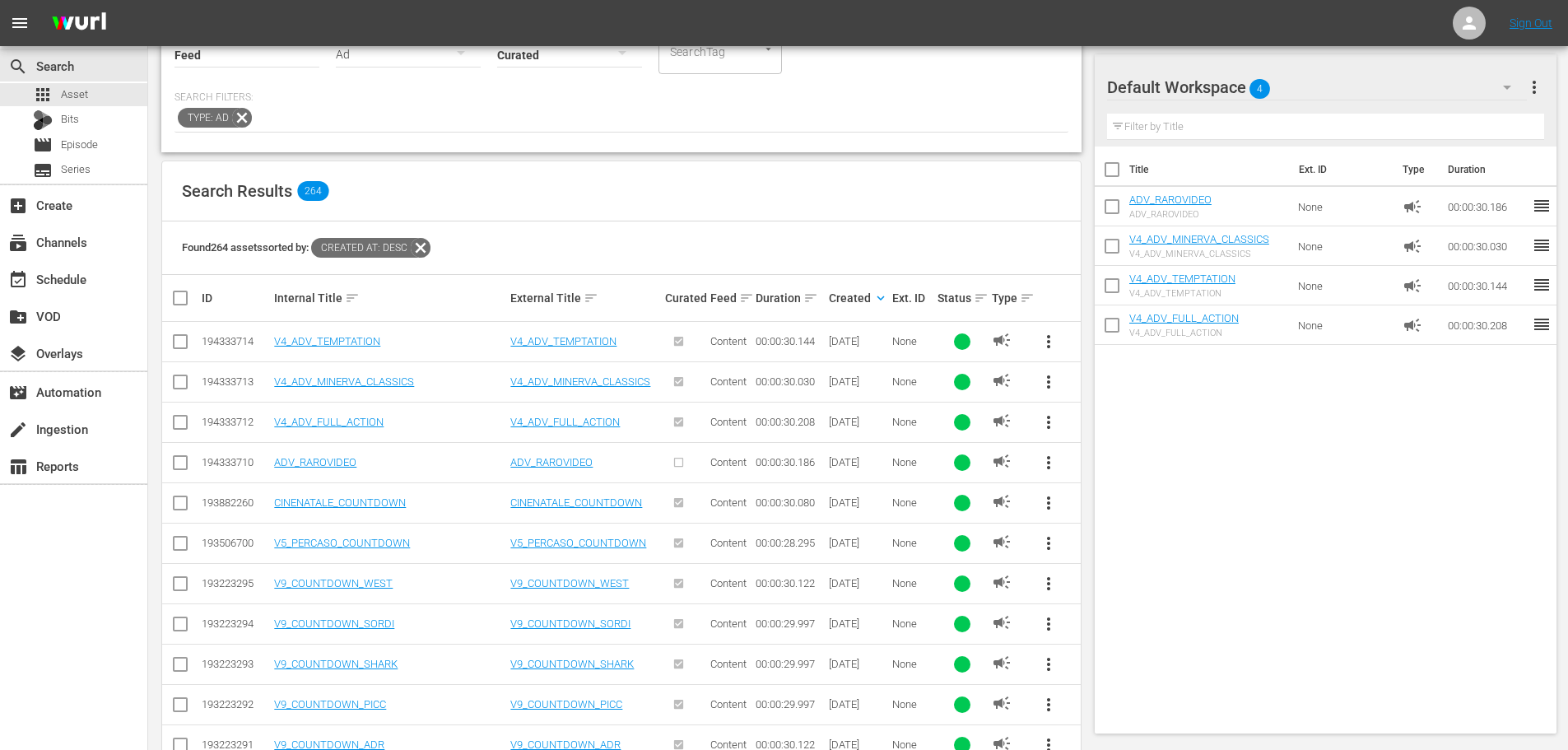
scroll to position [330, 0]
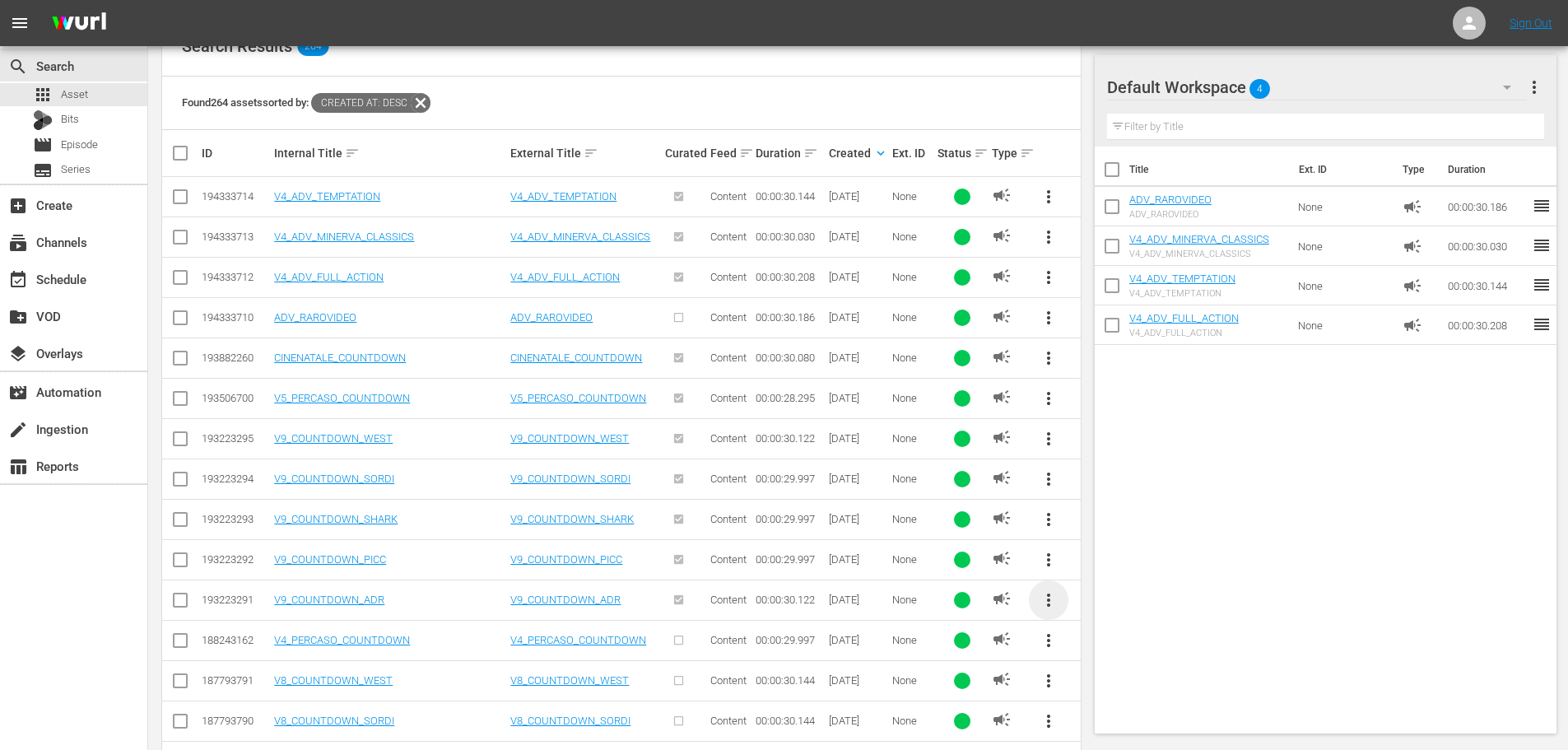
click at [1053, 601] on span "more_vert" at bounding box center [1049, 601] width 20 height 20
click at [1131, 516] on div "Workspace" at bounding box center [1160, 514] width 158 height 40
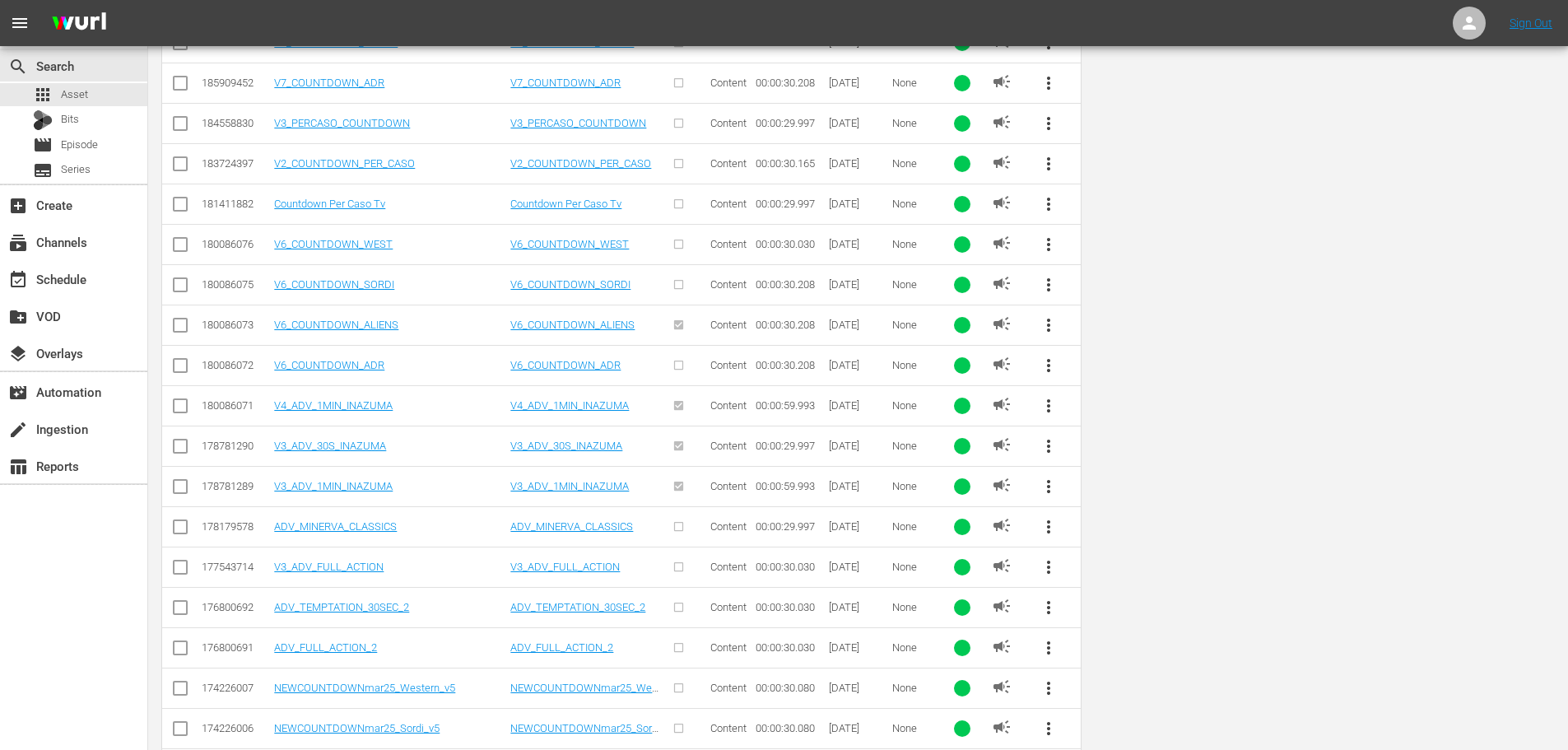
scroll to position [0, 0]
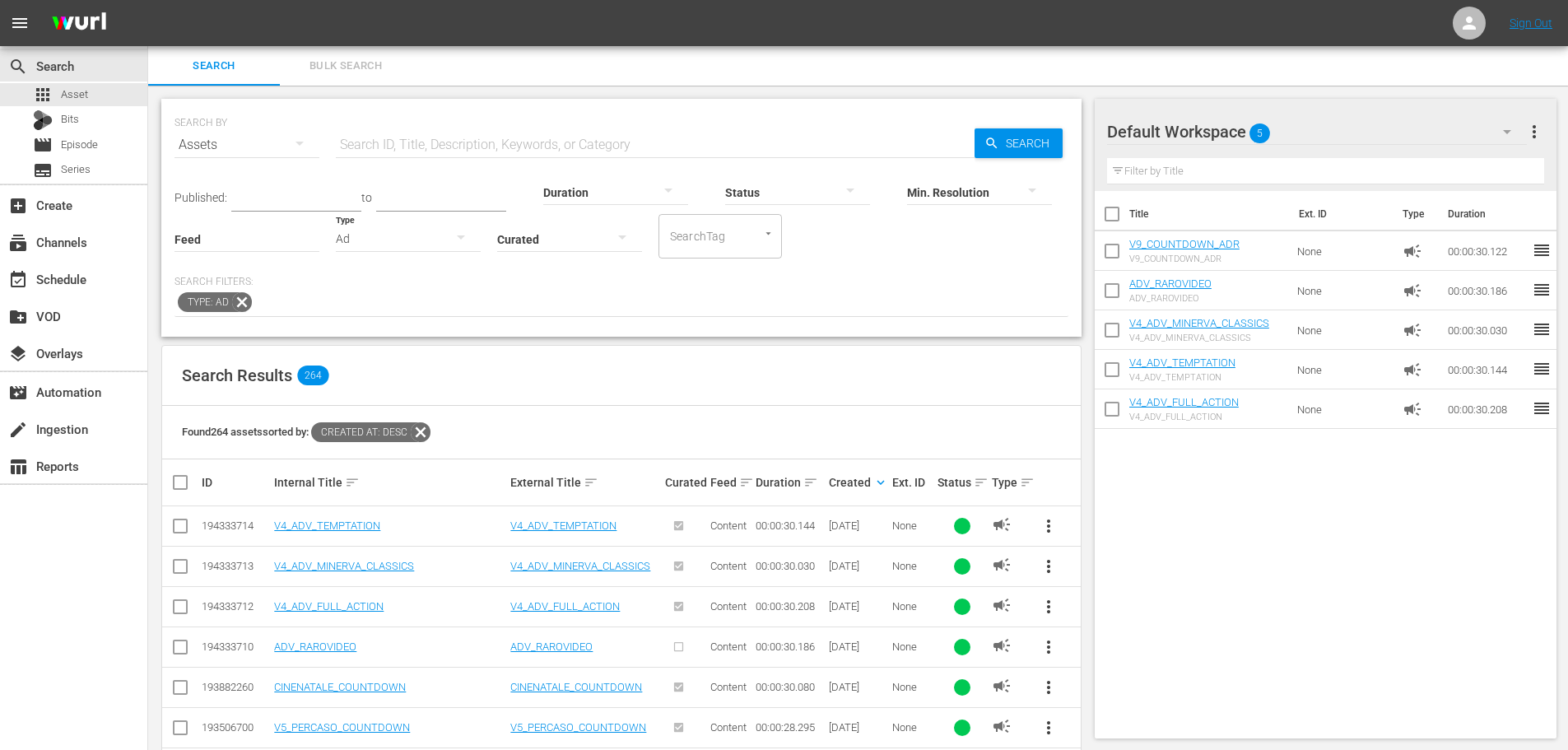
click at [418, 246] on div "Ad" at bounding box center [408, 239] width 145 height 46
click at [407, 339] on div "Promo" at bounding box center [408, 343] width 145 height 26
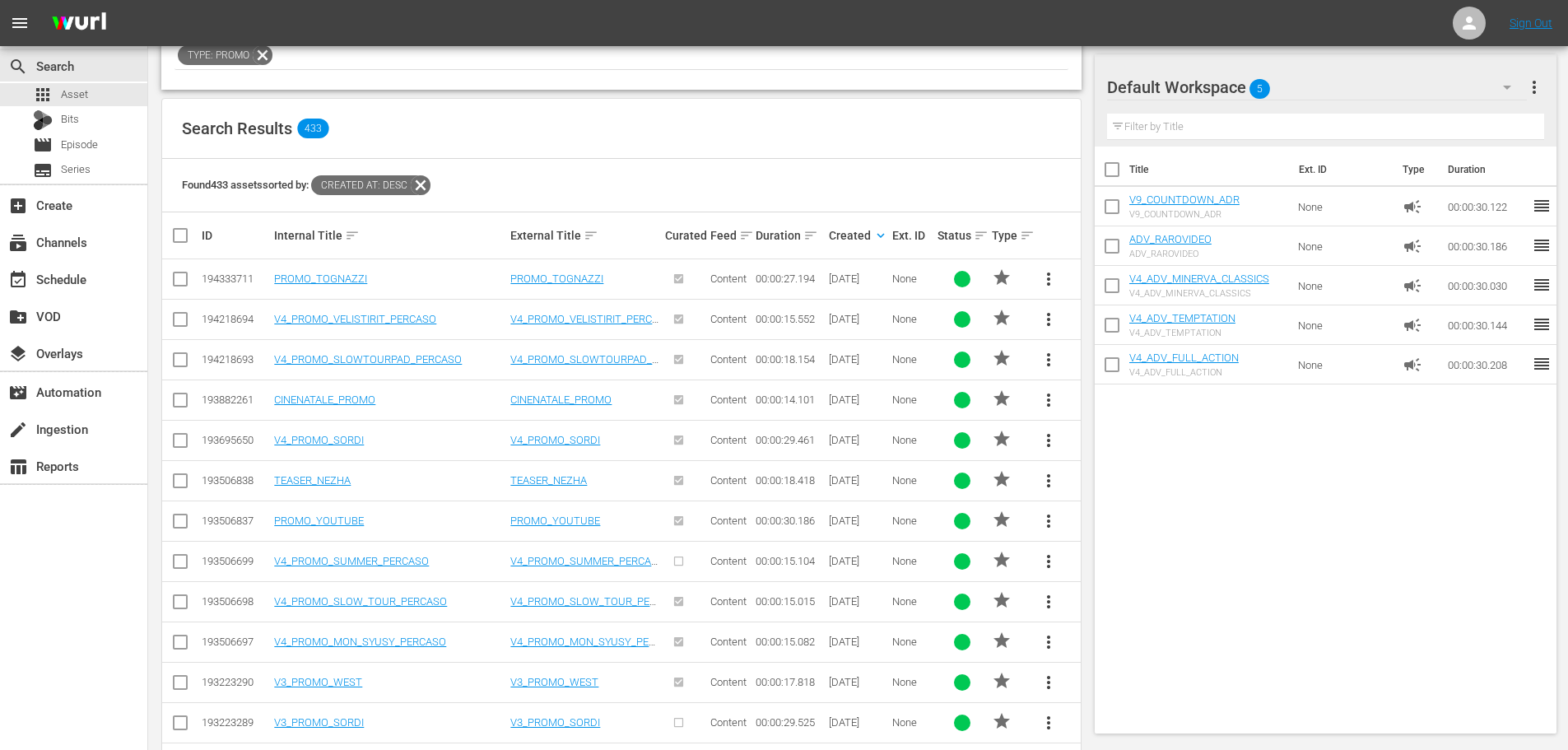
scroll to position [412, 0]
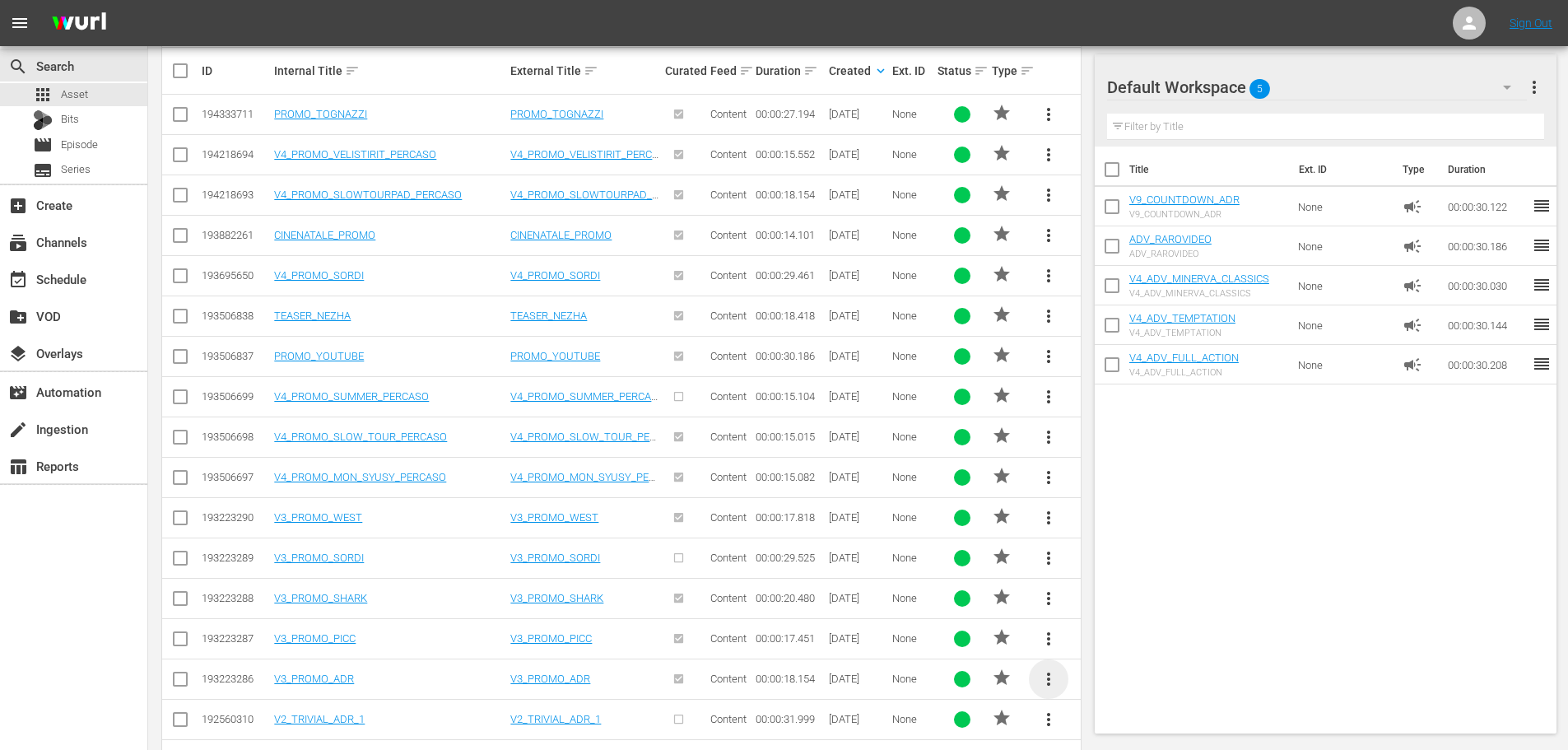
click at [1048, 679] on span "more_vert" at bounding box center [1049, 680] width 20 height 20
click at [1102, 579] on div "Workspace" at bounding box center [1160, 593] width 158 height 40
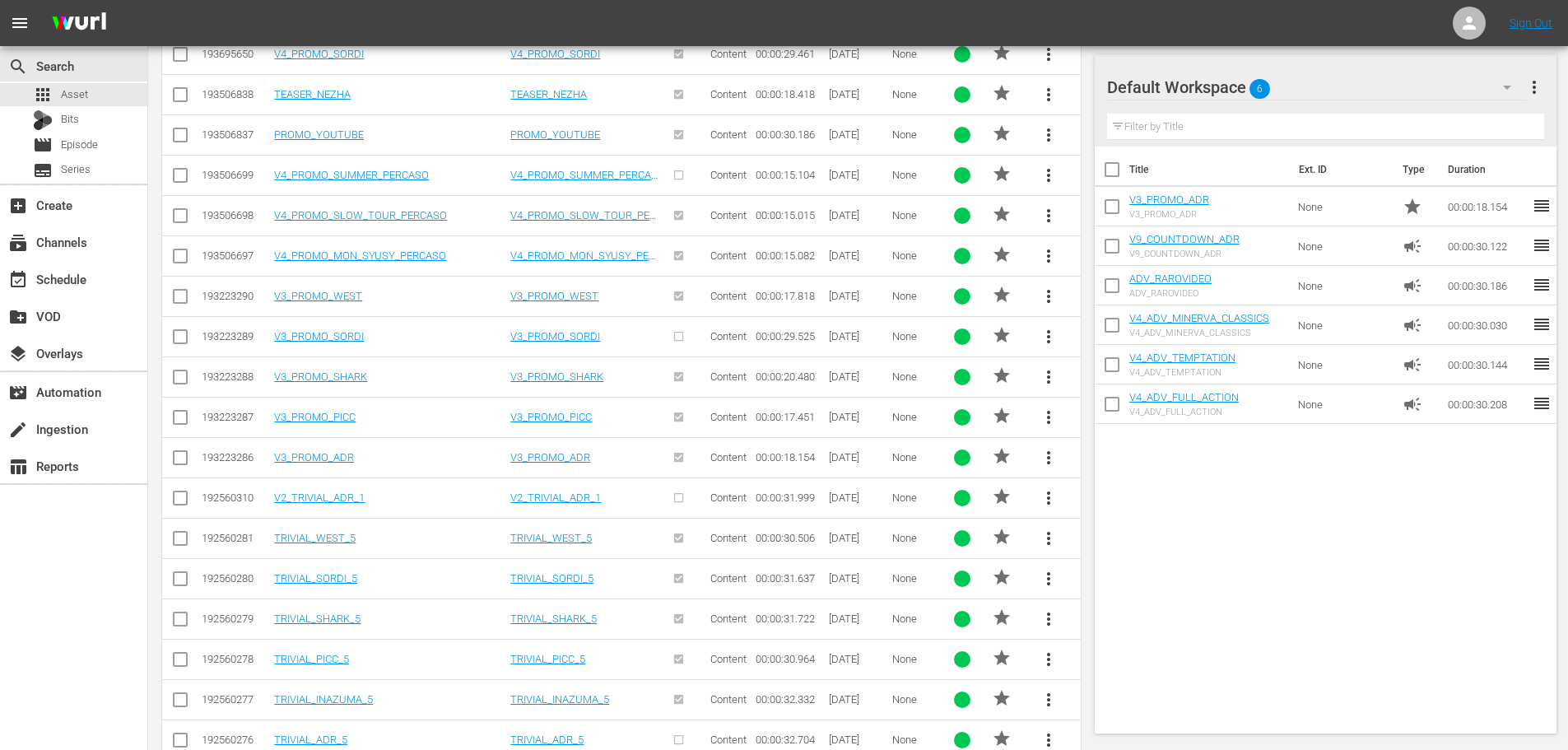
scroll to position [798, 0]
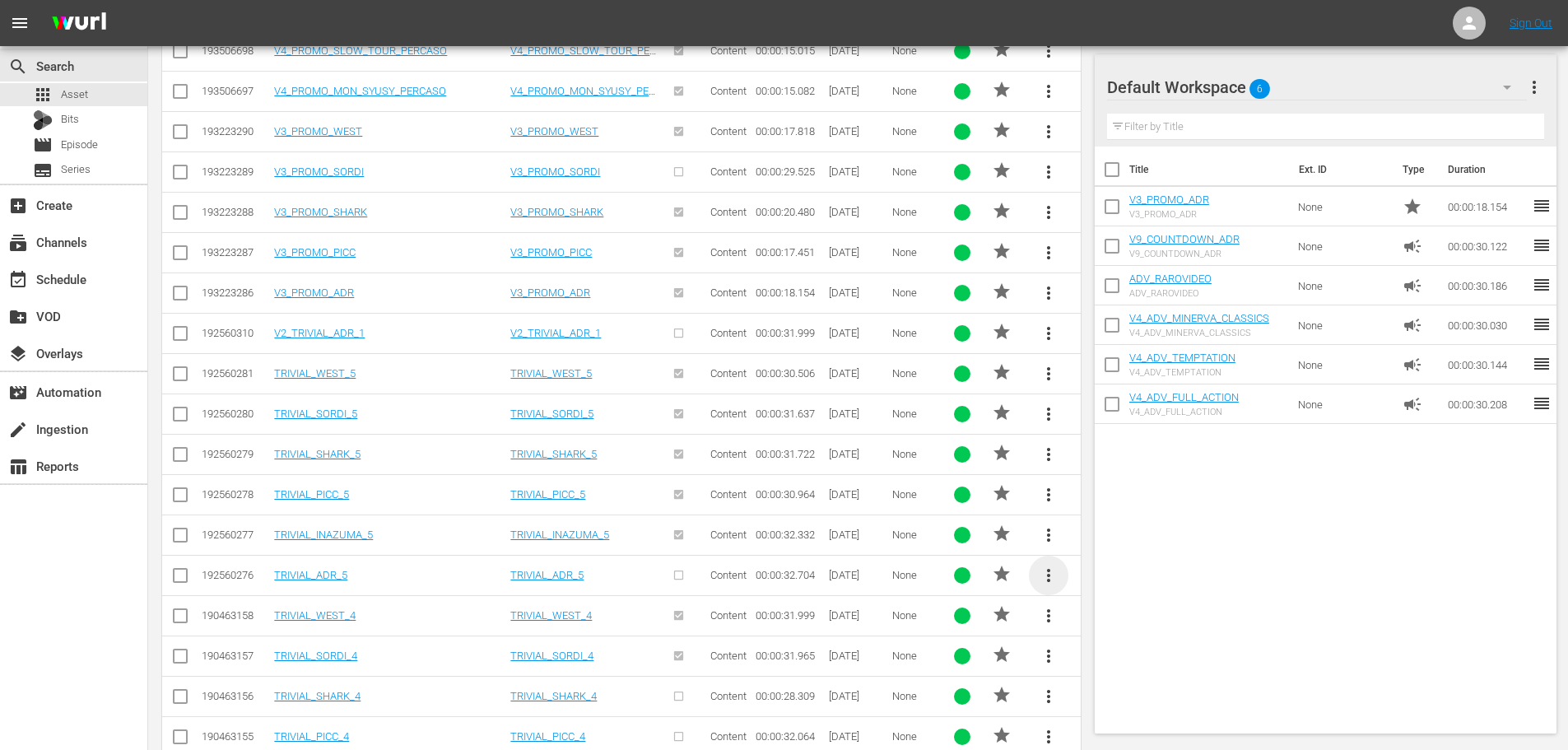
click at [1045, 577] on span "more_vert" at bounding box center [1049, 576] width 20 height 20
click at [1112, 623] on div "Workspace" at bounding box center [1160, 622] width 158 height 40
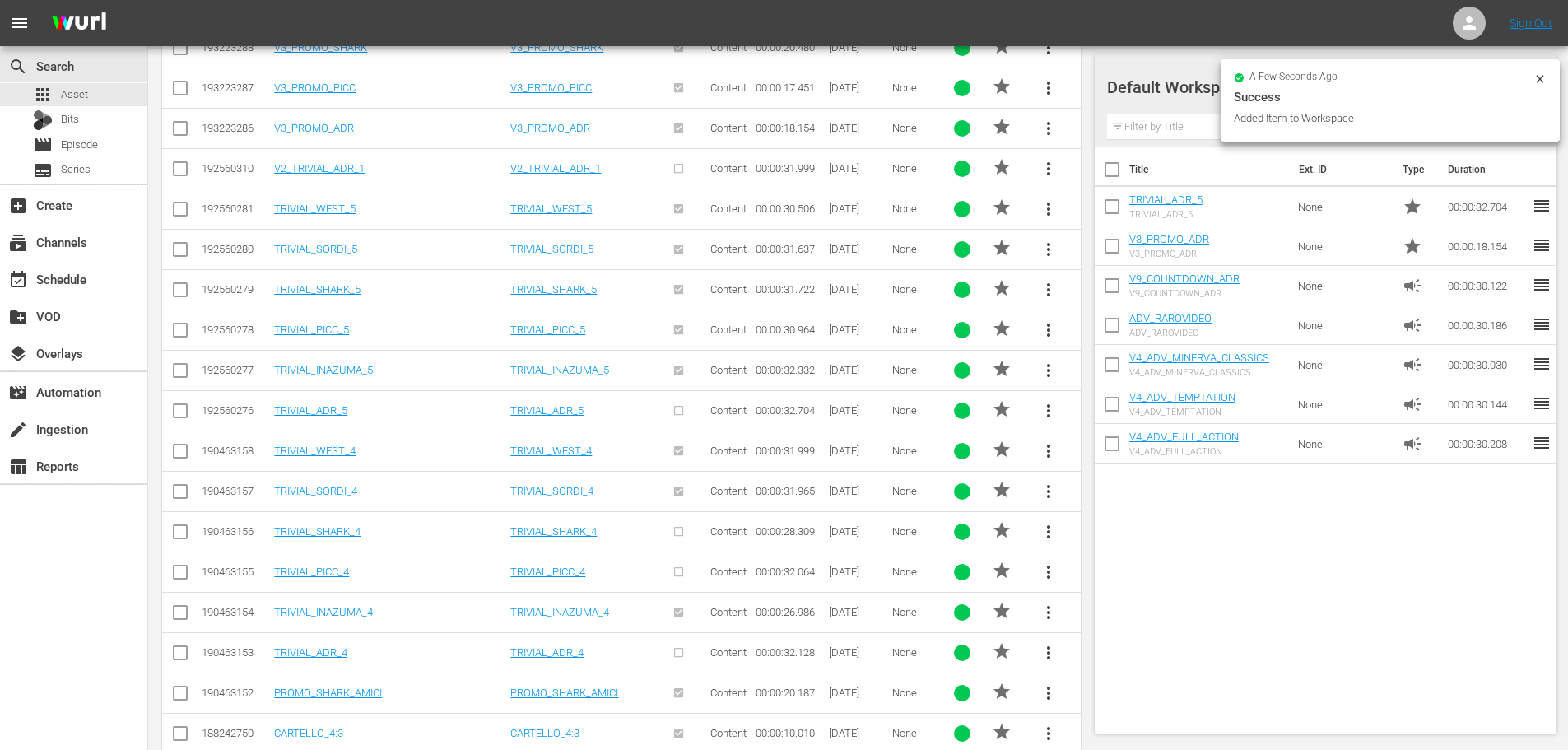
scroll to position [1045, 0]
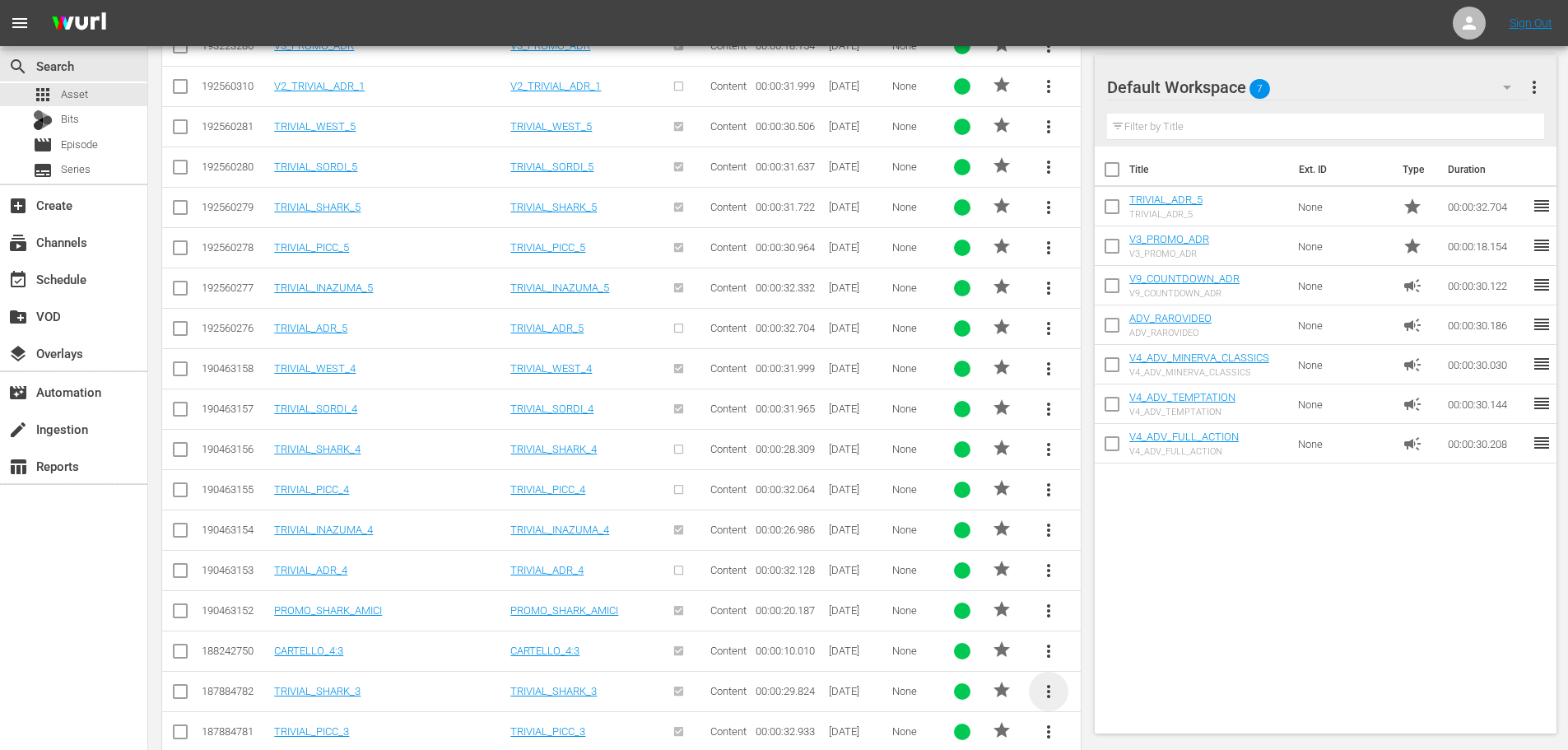
click at [1040, 695] on span "more_vert" at bounding box center [1049, 692] width 20 height 20
click at [1084, 610] on div "Workspace" at bounding box center [1160, 606] width 158 height 40
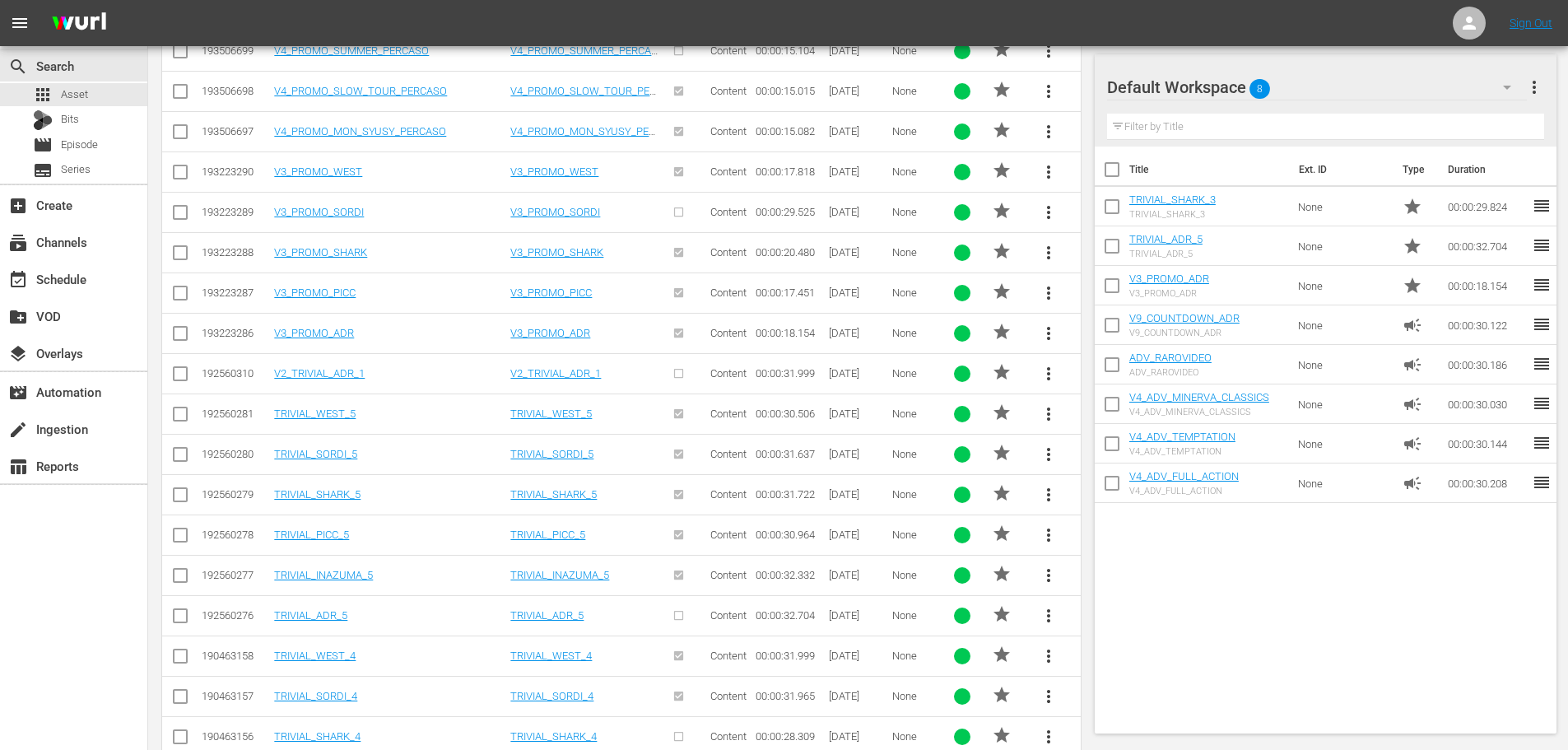
scroll to position [57, 0]
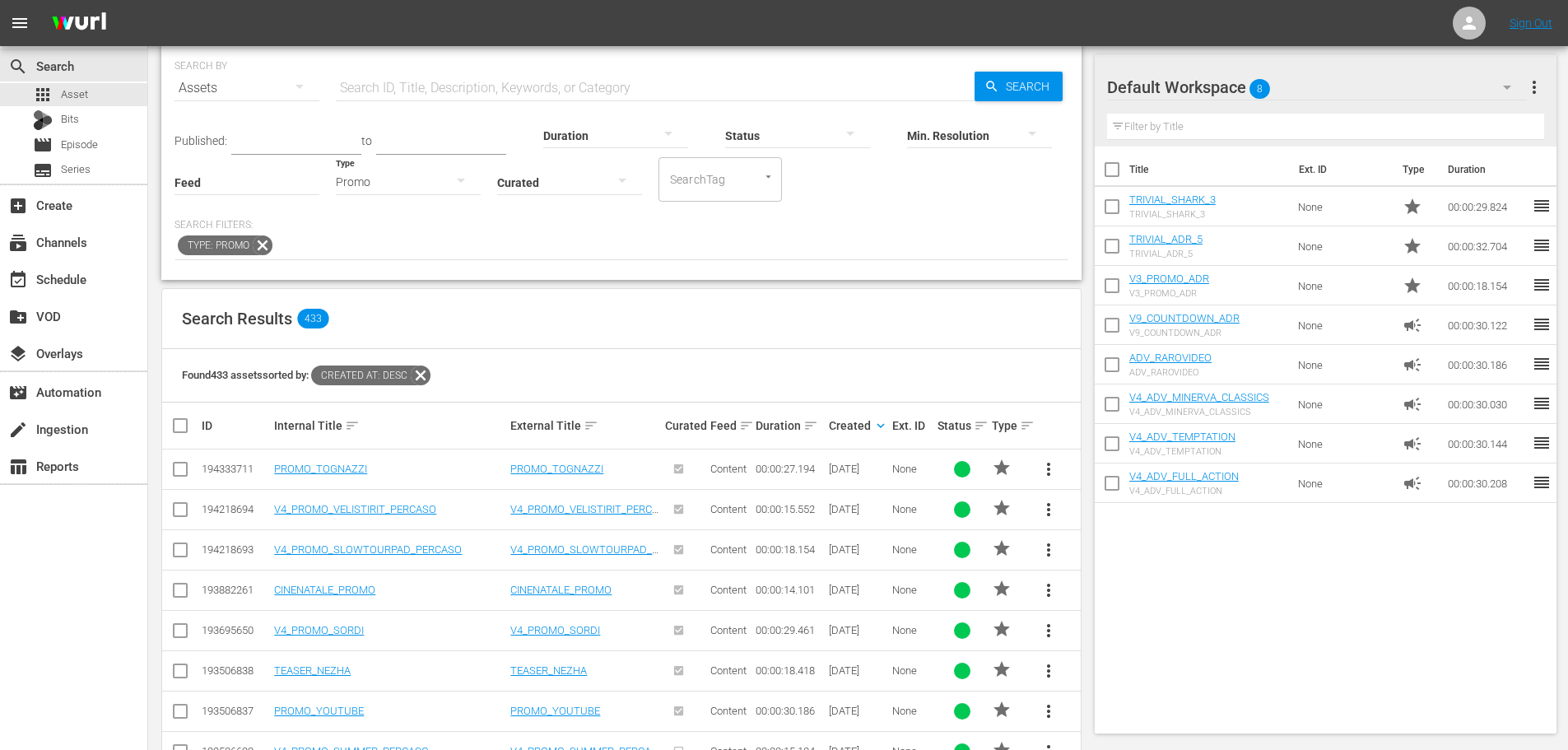
click at [438, 193] on div "Promo" at bounding box center [408, 182] width 145 height 46
click at [416, 173] on div "Video" at bounding box center [408, 180] width 145 height 26
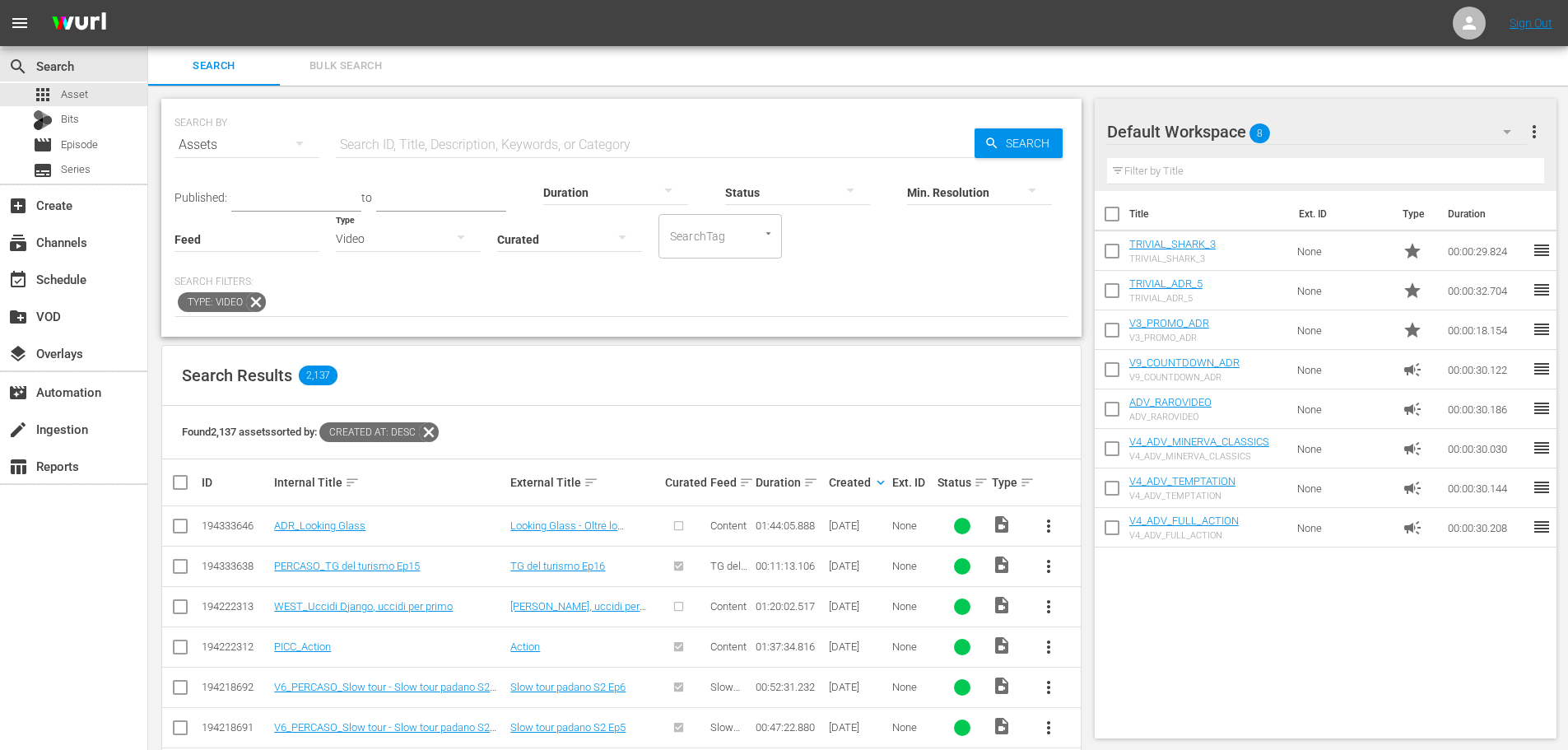
scroll to position [165, 0]
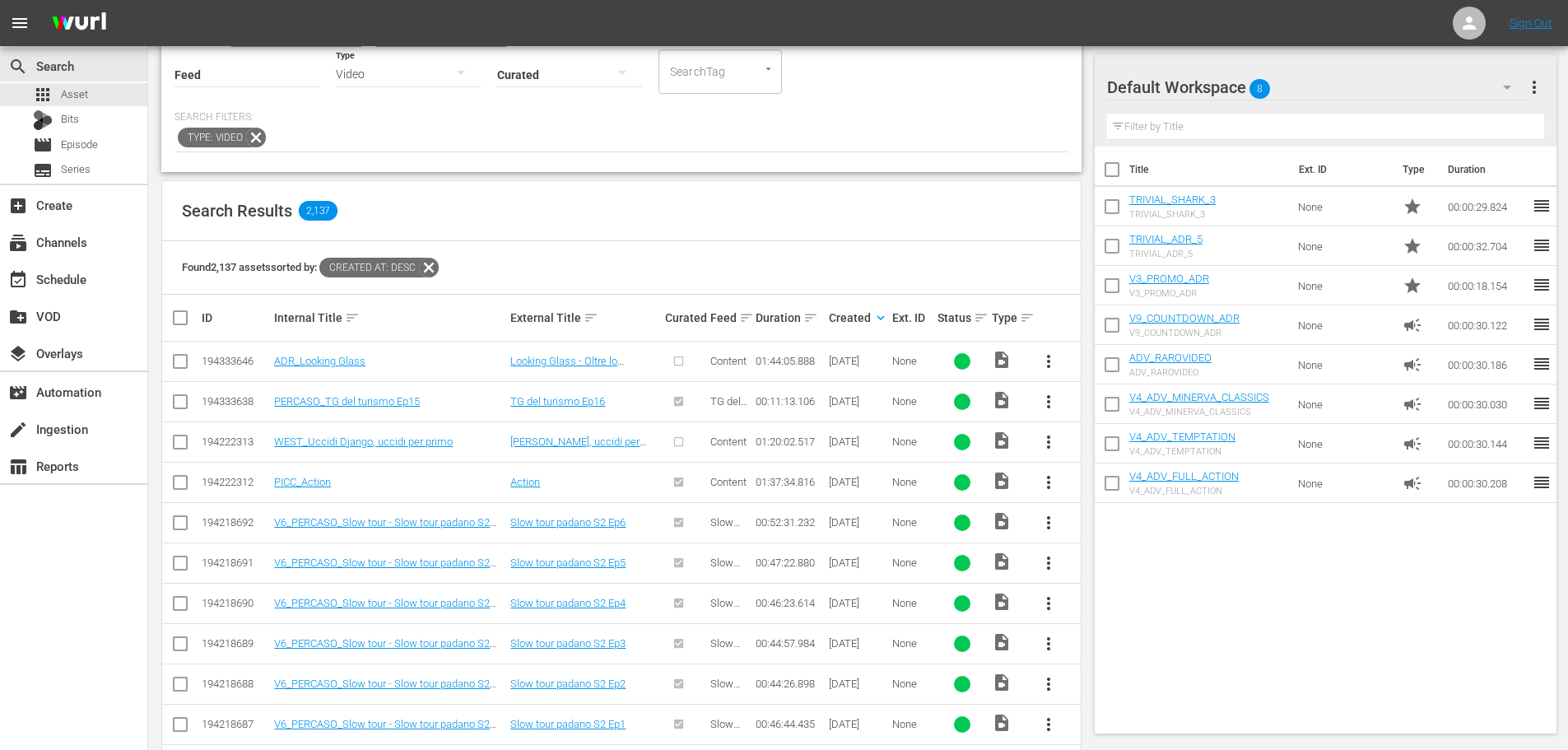
click at [1042, 355] on span "more_vert" at bounding box center [1049, 362] width 20 height 20
click at [1121, 498] on div "Episode" at bounding box center [1137, 487] width 112 height 40
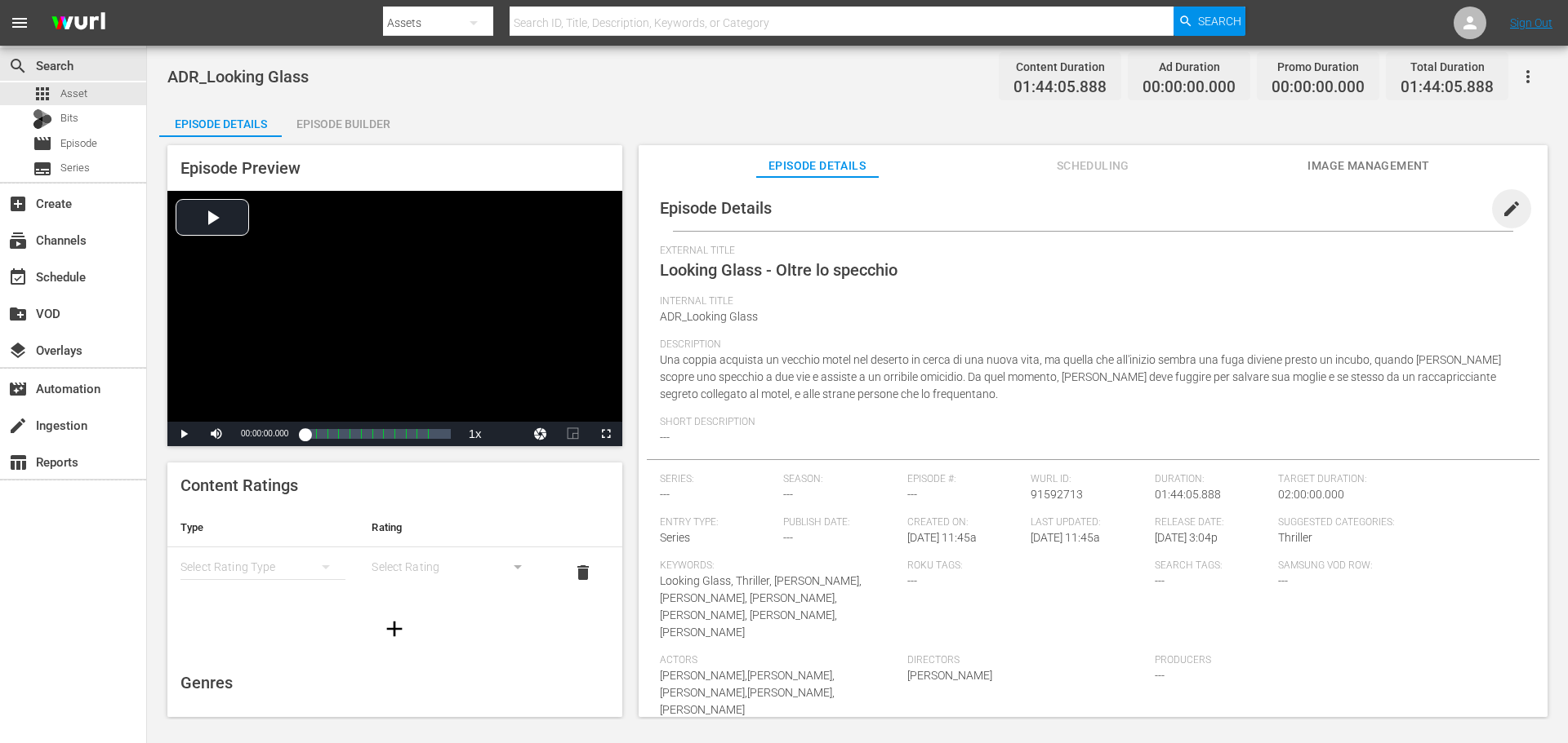
click at [1504, 210] on span "edit" at bounding box center [1512, 209] width 20 height 20
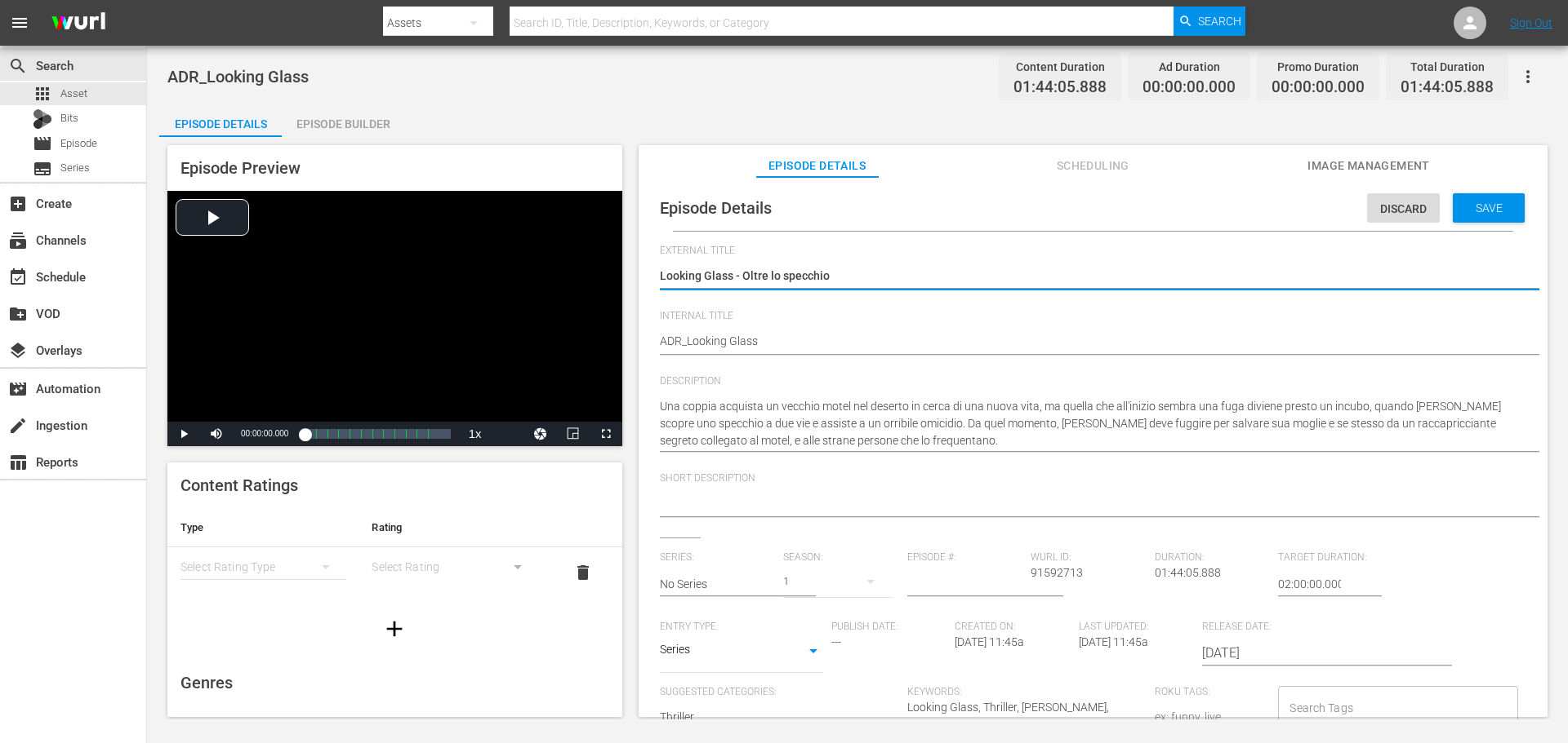
scroll to position [12, 0]
click at [788, 632] on body "menu Search By Assets Search ID, Title, Description, Keywords, or Category Sear…" at bounding box center [784, 372] width 1568 height 743
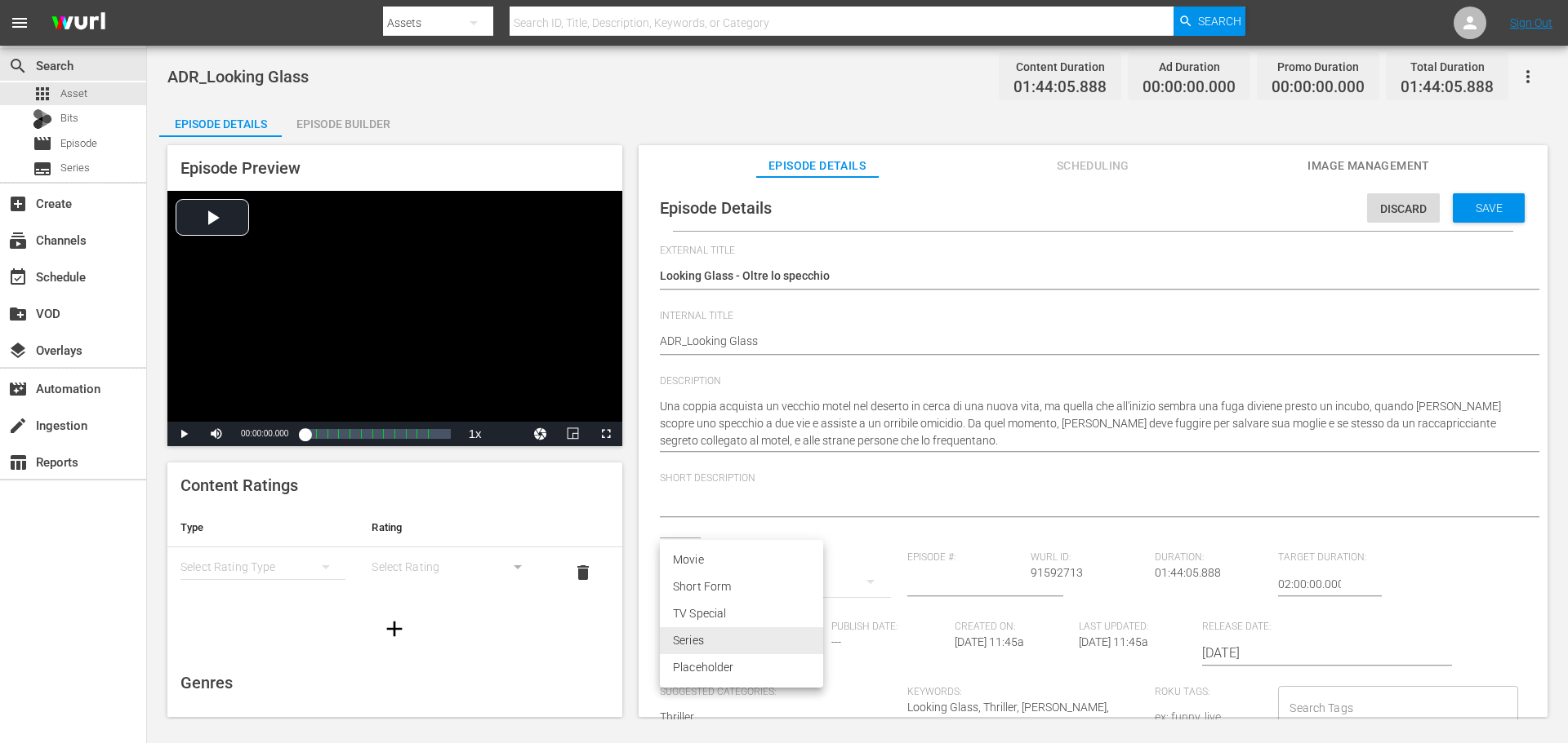
click at [751, 568] on li "Movie" at bounding box center [741, 560] width 164 height 27
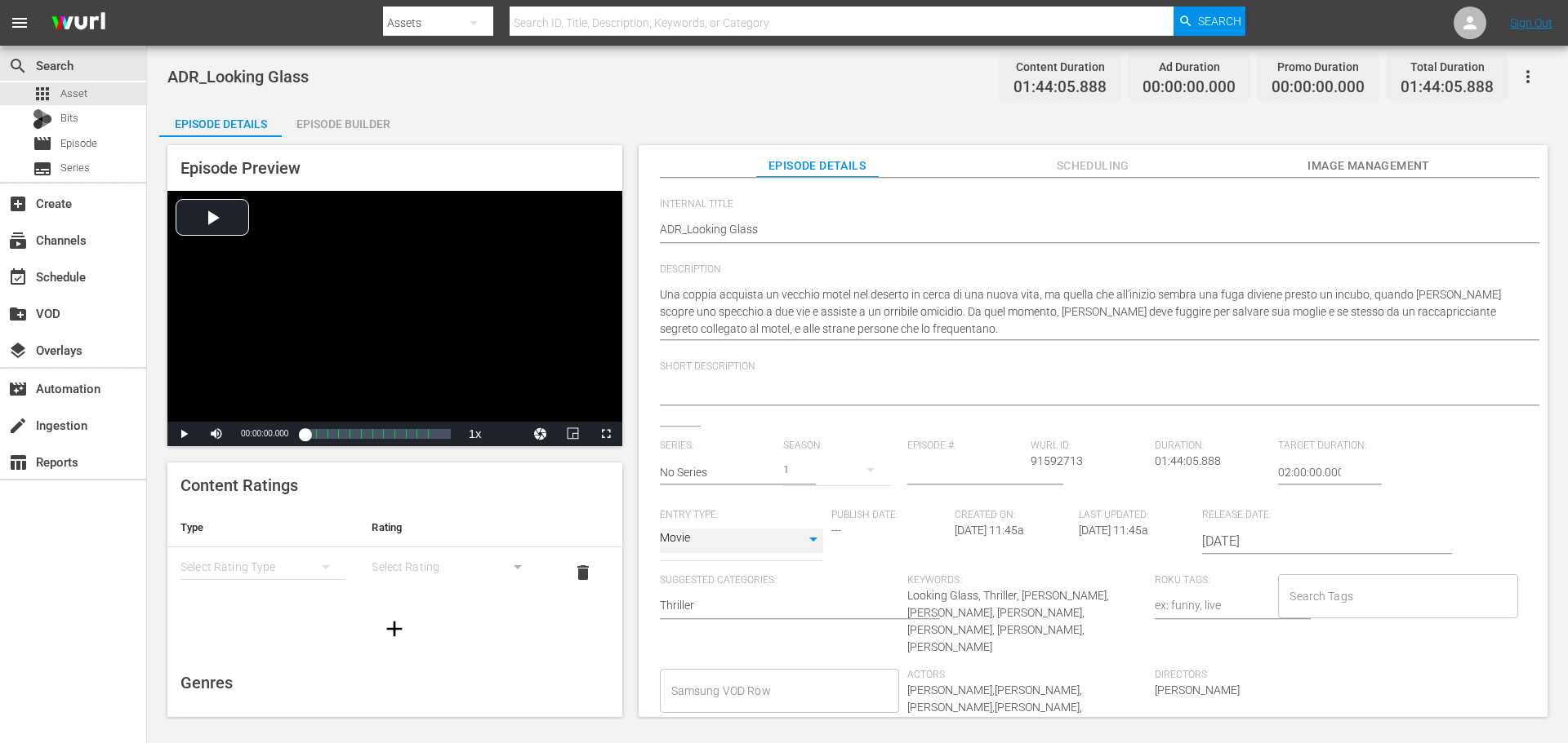
scroll to position [212, 0]
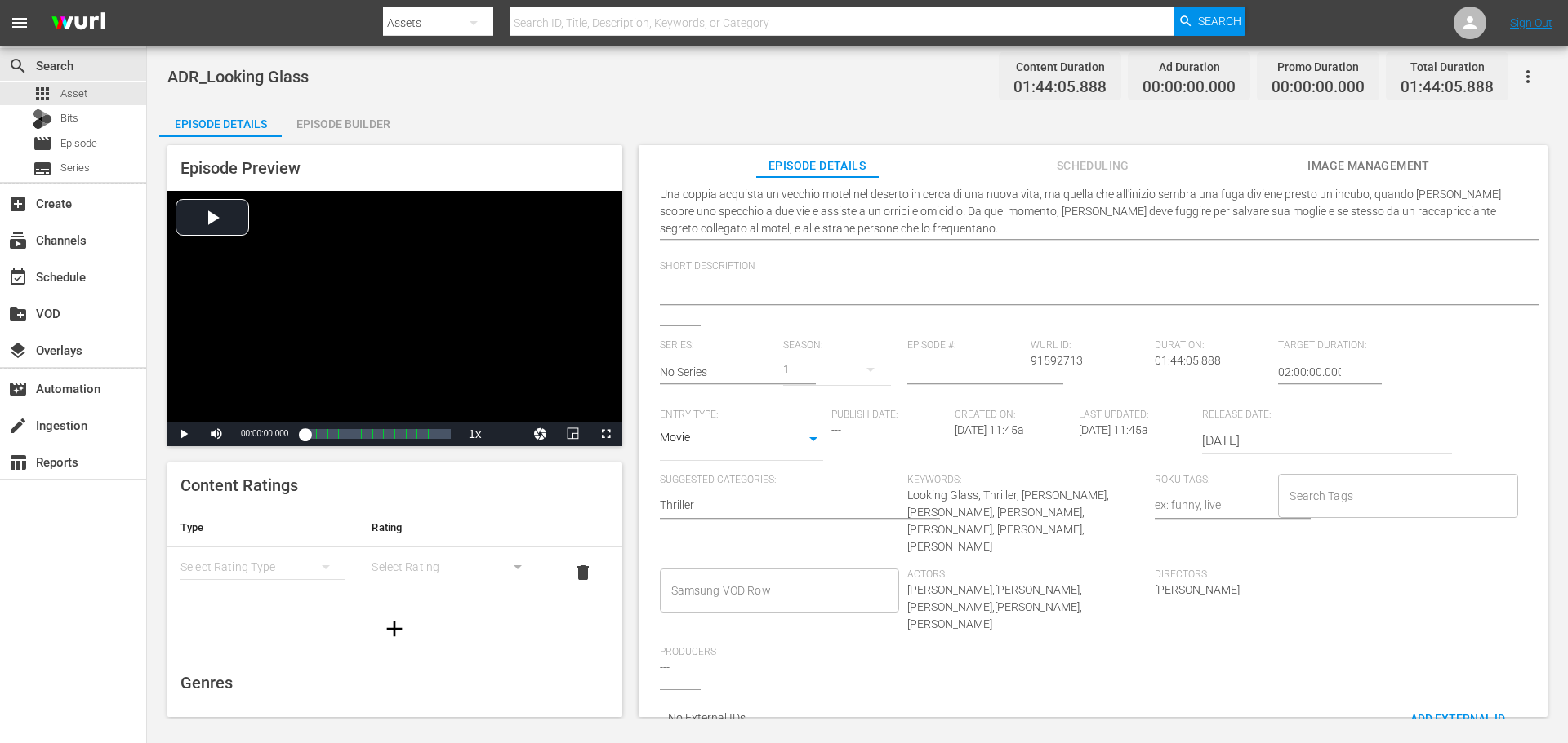
click at [734, 577] on input "Samsung VOD Row" at bounding box center [767, 591] width 200 height 30
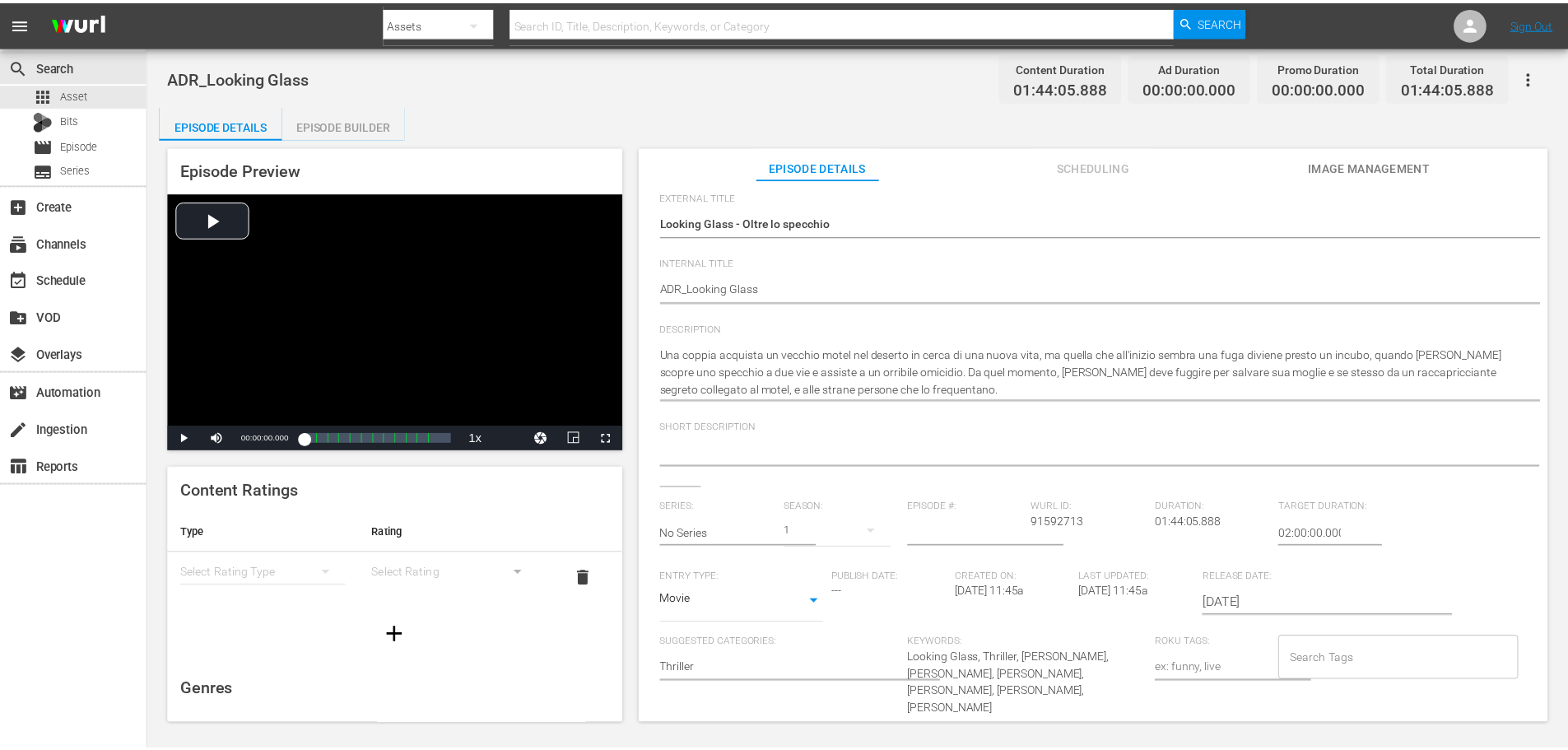
scroll to position [0, 0]
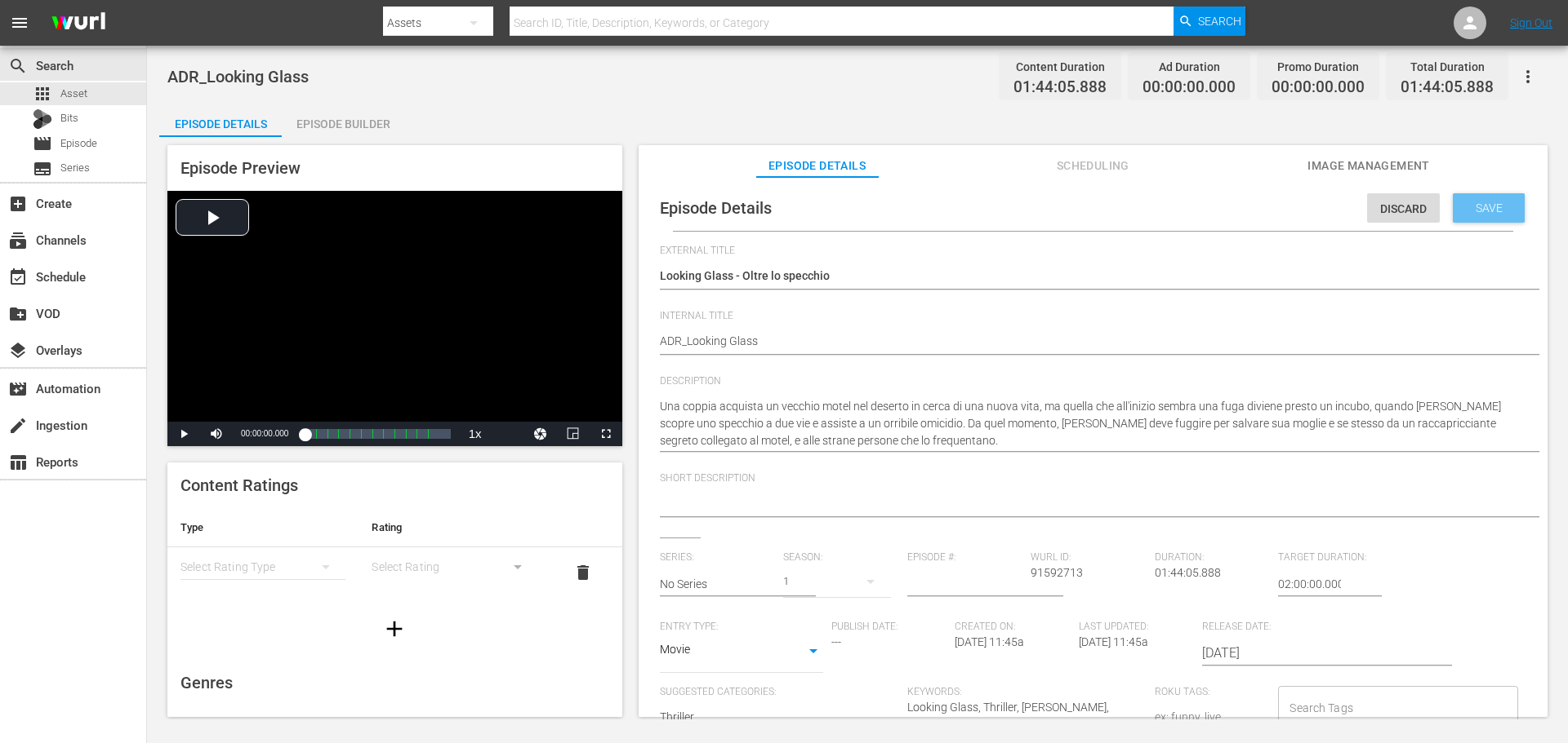
click at [1462, 219] on div "Save" at bounding box center [1489, 208] width 71 height 30
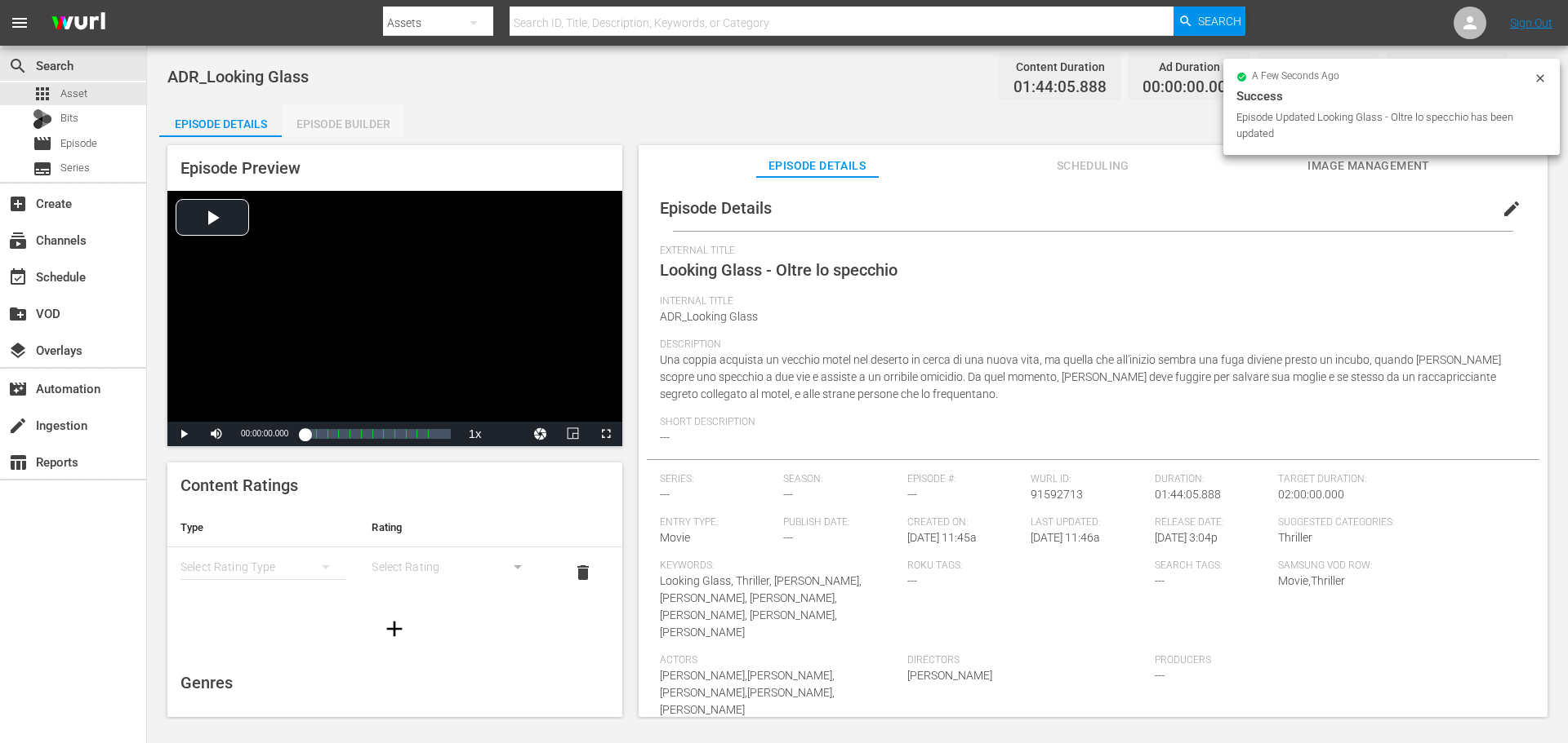
click at [353, 127] on div "Episode Builder" at bounding box center [343, 124] width 123 height 40
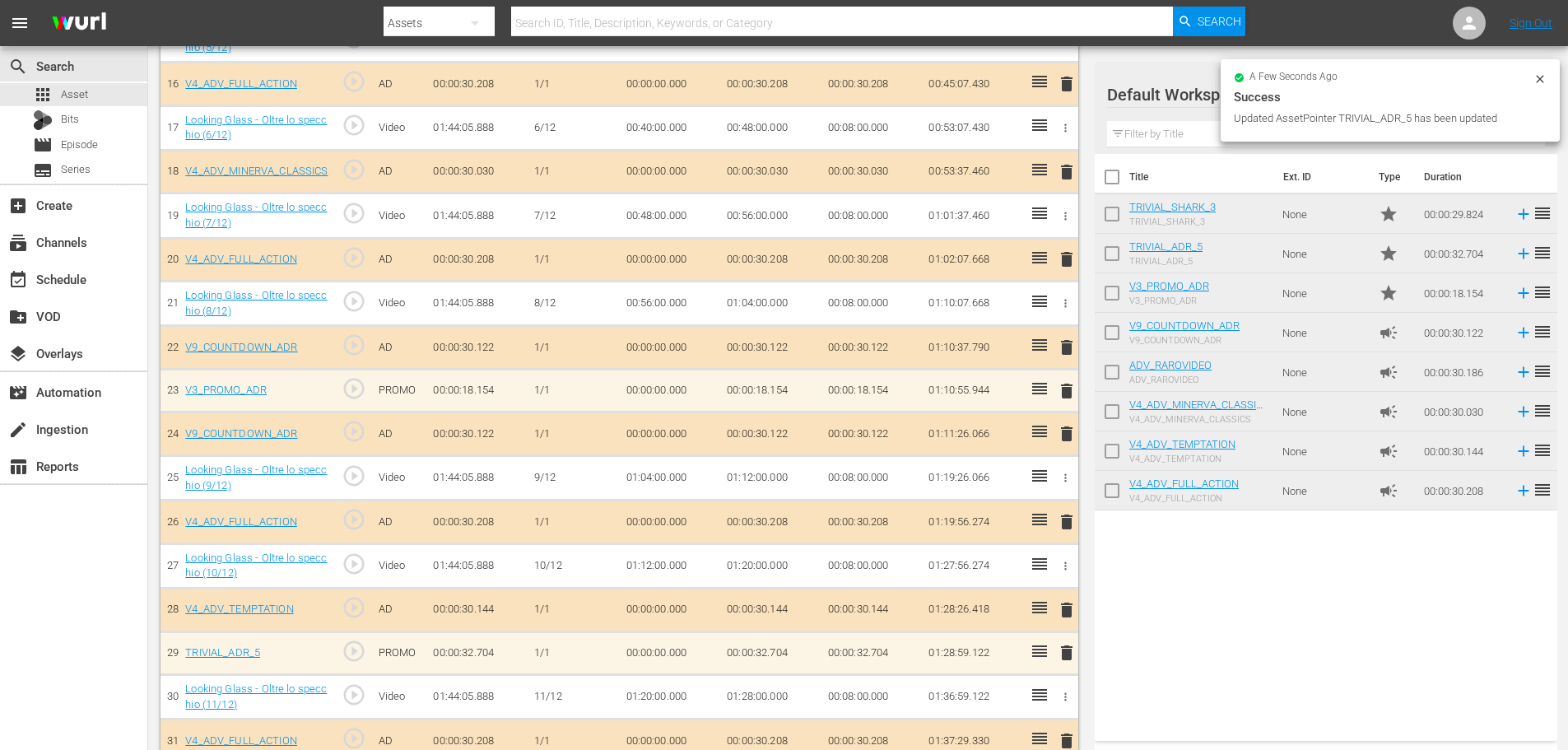
scroll to position [1069, 0]
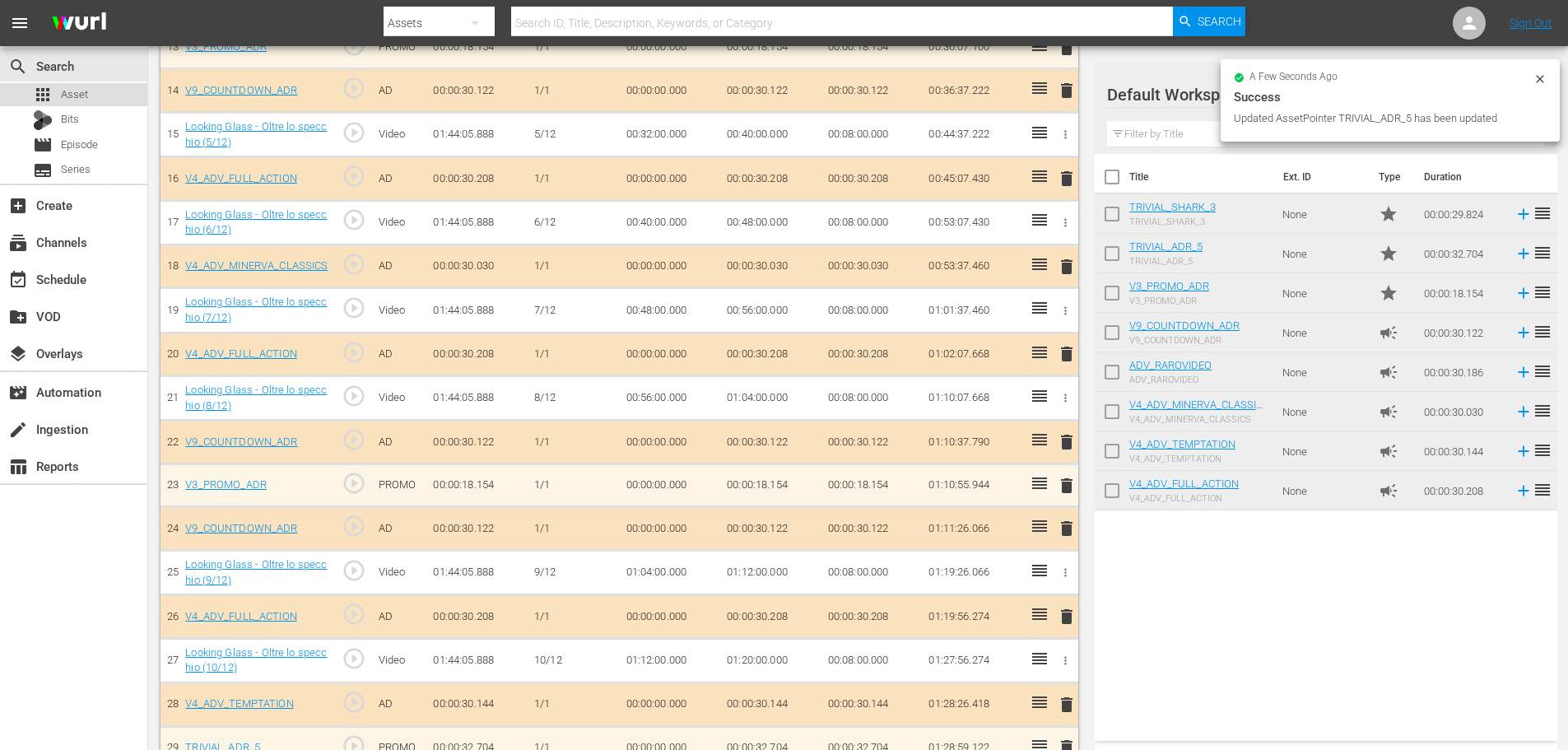
click at [96, 90] on div "apps Asset" at bounding box center [73, 94] width 147 height 23
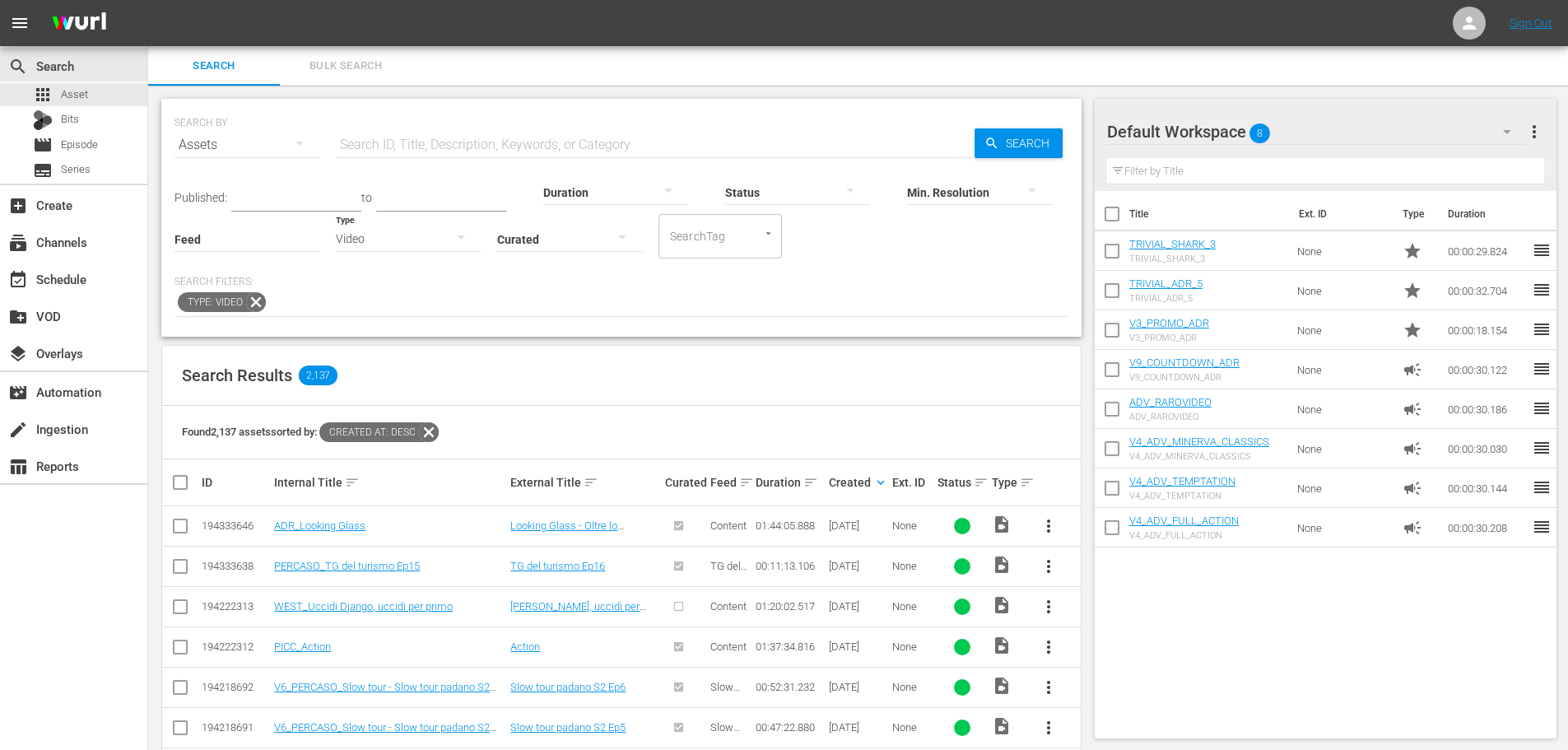
click at [390, 236] on div "Video" at bounding box center [408, 239] width 145 height 46
click at [423, 334] on div "Promo" at bounding box center [408, 343] width 145 height 26
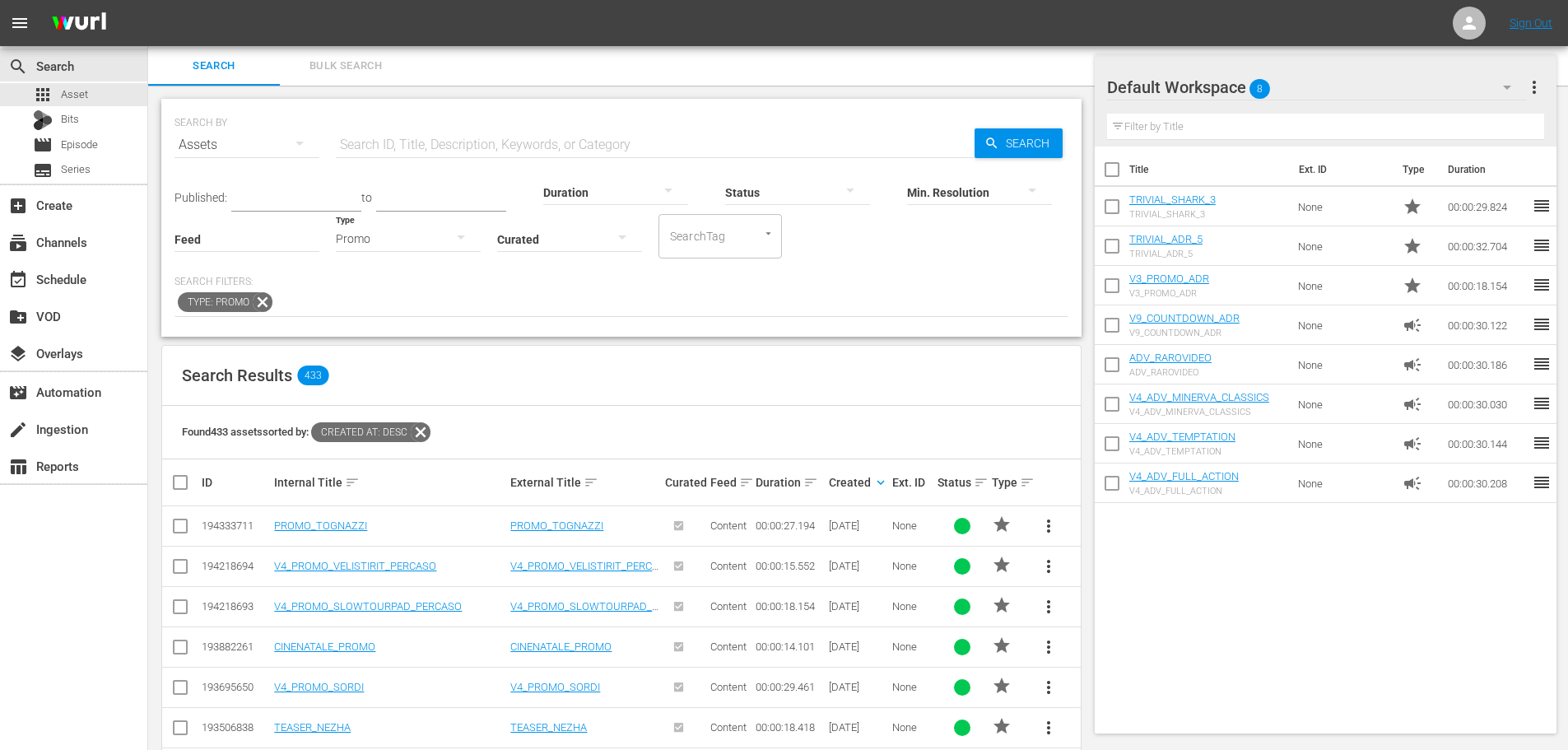
scroll to position [165, 0]
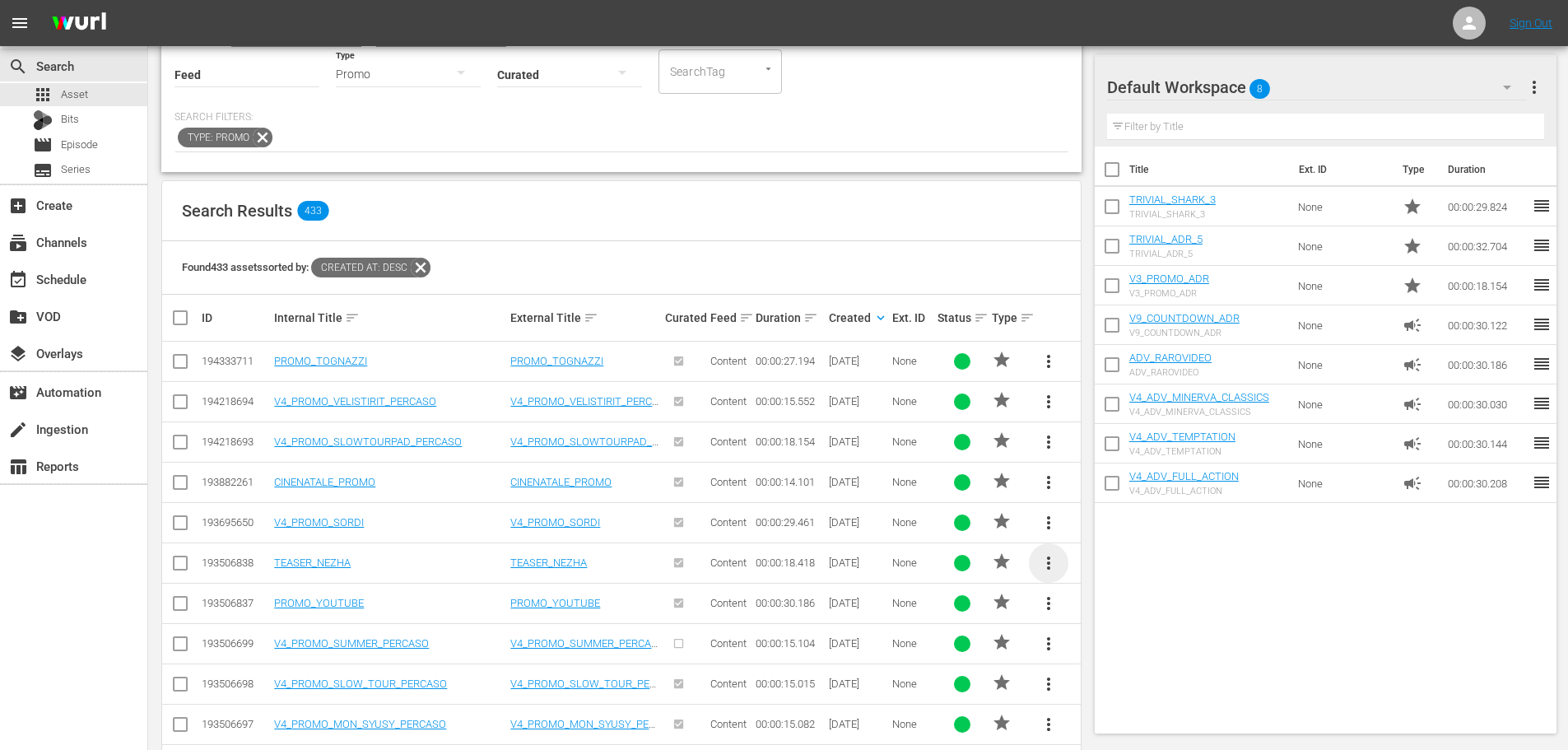
drag, startPoint x: 1044, startPoint y: 559, endPoint x: 1062, endPoint y: 562, distance: 18.2
click at [1045, 559] on span "more_vert" at bounding box center [1049, 564] width 20 height 20
click at [1114, 612] on div "Workspace" at bounding box center [1160, 610] width 158 height 40
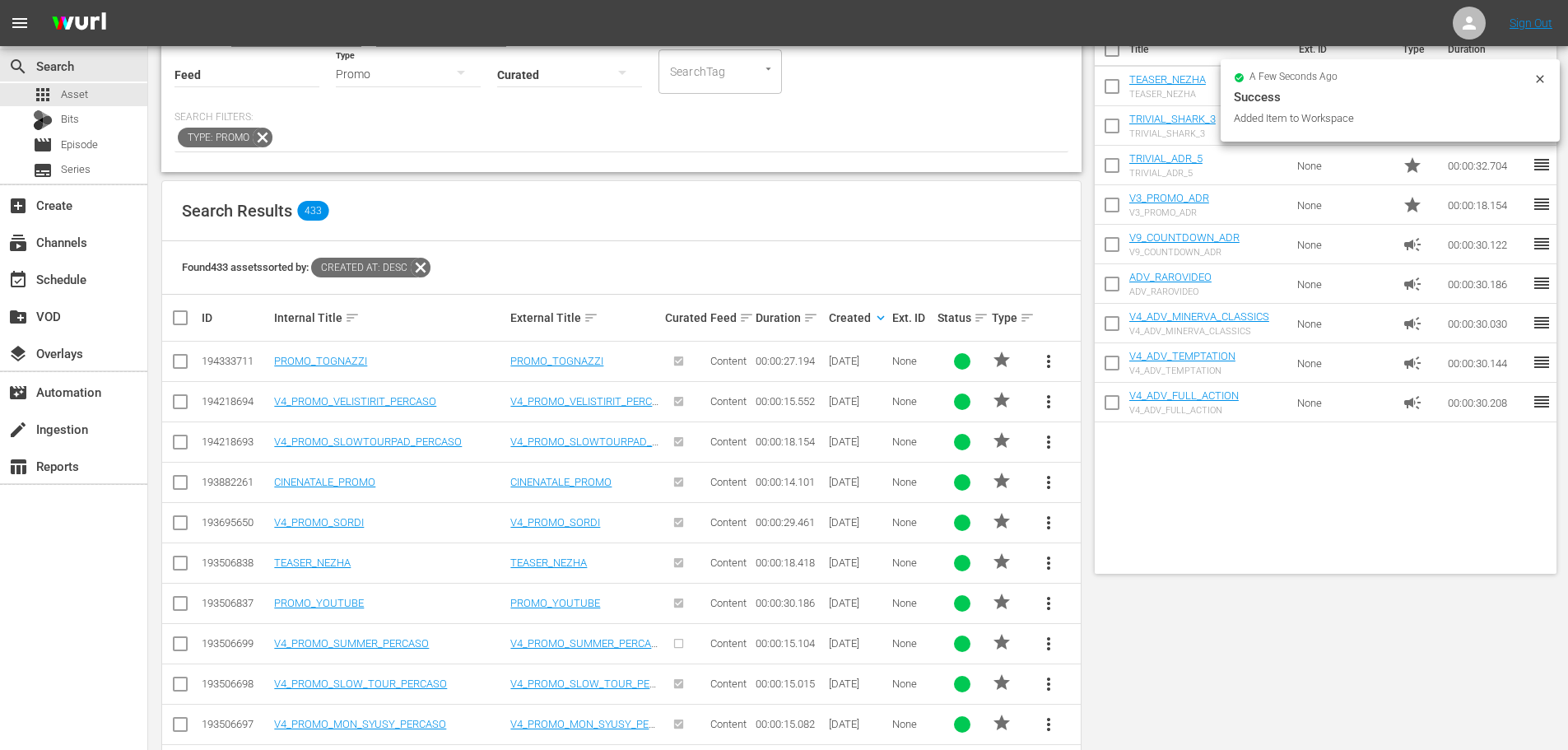
scroll to position [0, 0]
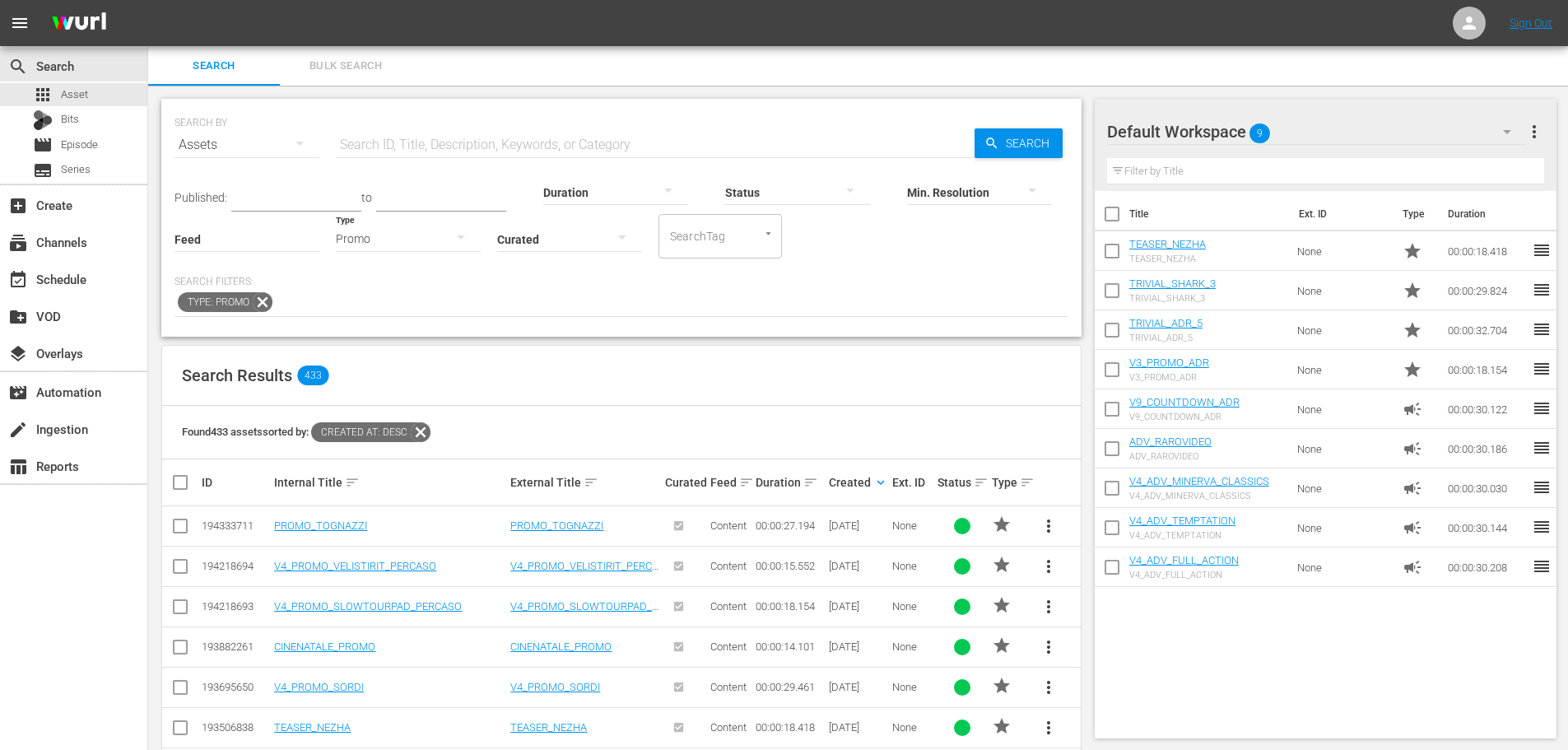
click at [417, 252] on div "Promo" at bounding box center [408, 239] width 145 height 46
click at [135, 145] on div "Video Ad Bits Live Promo Placeholder" at bounding box center [784, 375] width 1568 height 750
click at [115, 145] on div "Video Ad Bits Live Promo Placeholder" at bounding box center [784, 375] width 1568 height 750
click at [80, 144] on span "Episode" at bounding box center [79, 145] width 37 height 16
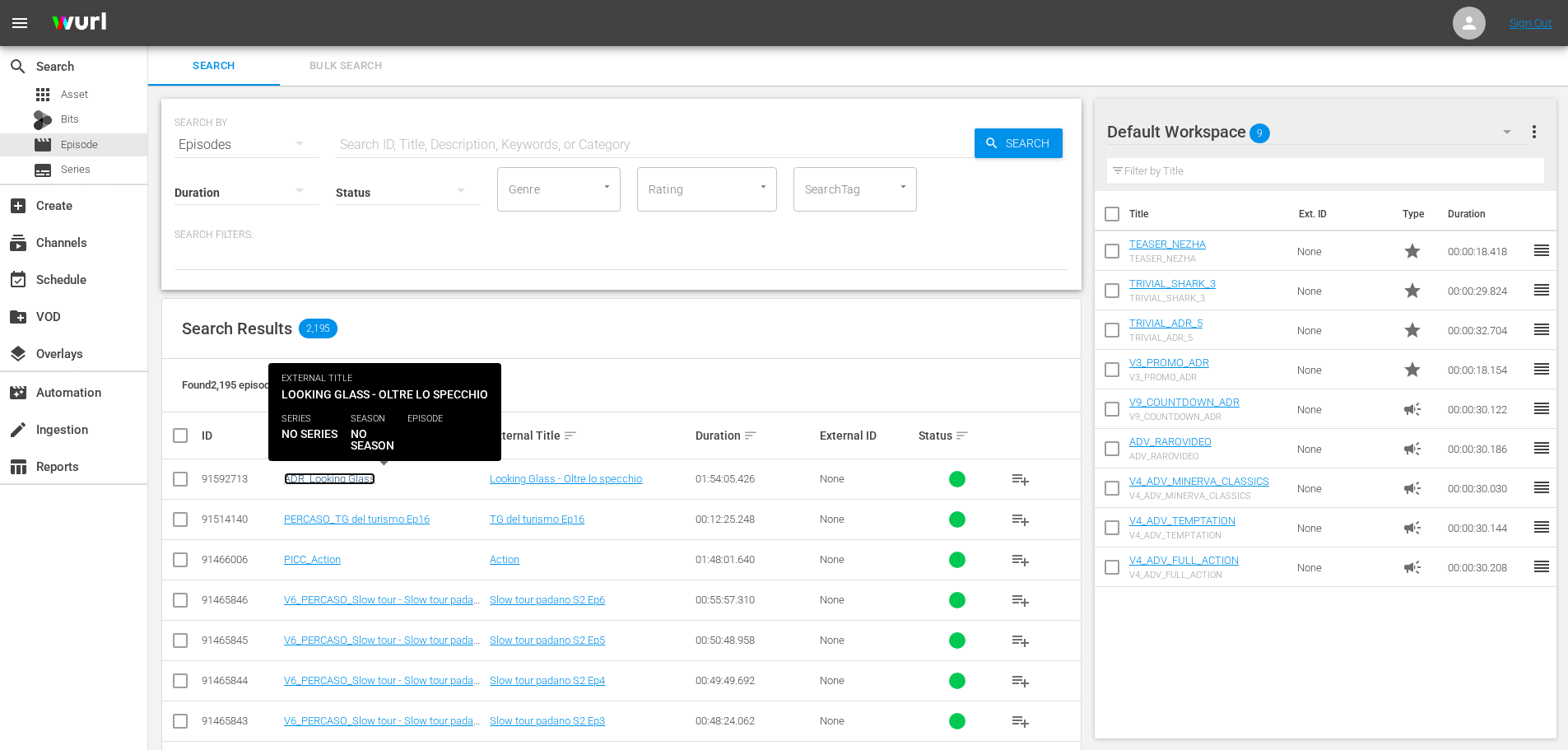
click at [355, 479] on link "ADR_Looking Glass" at bounding box center [329, 479] width 91 height 12
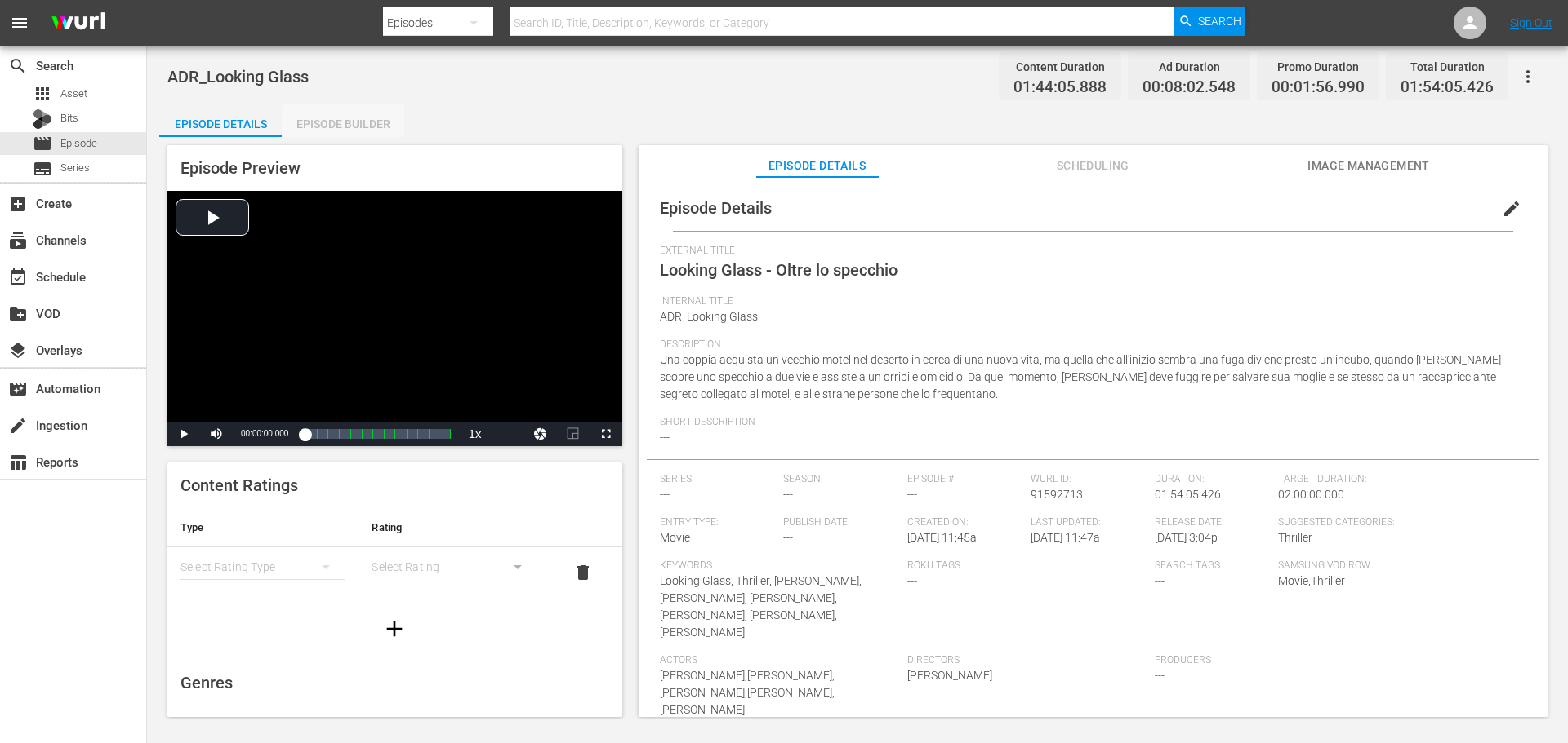
click at [350, 132] on div "Episode Builder" at bounding box center [343, 124] width 123 height 40
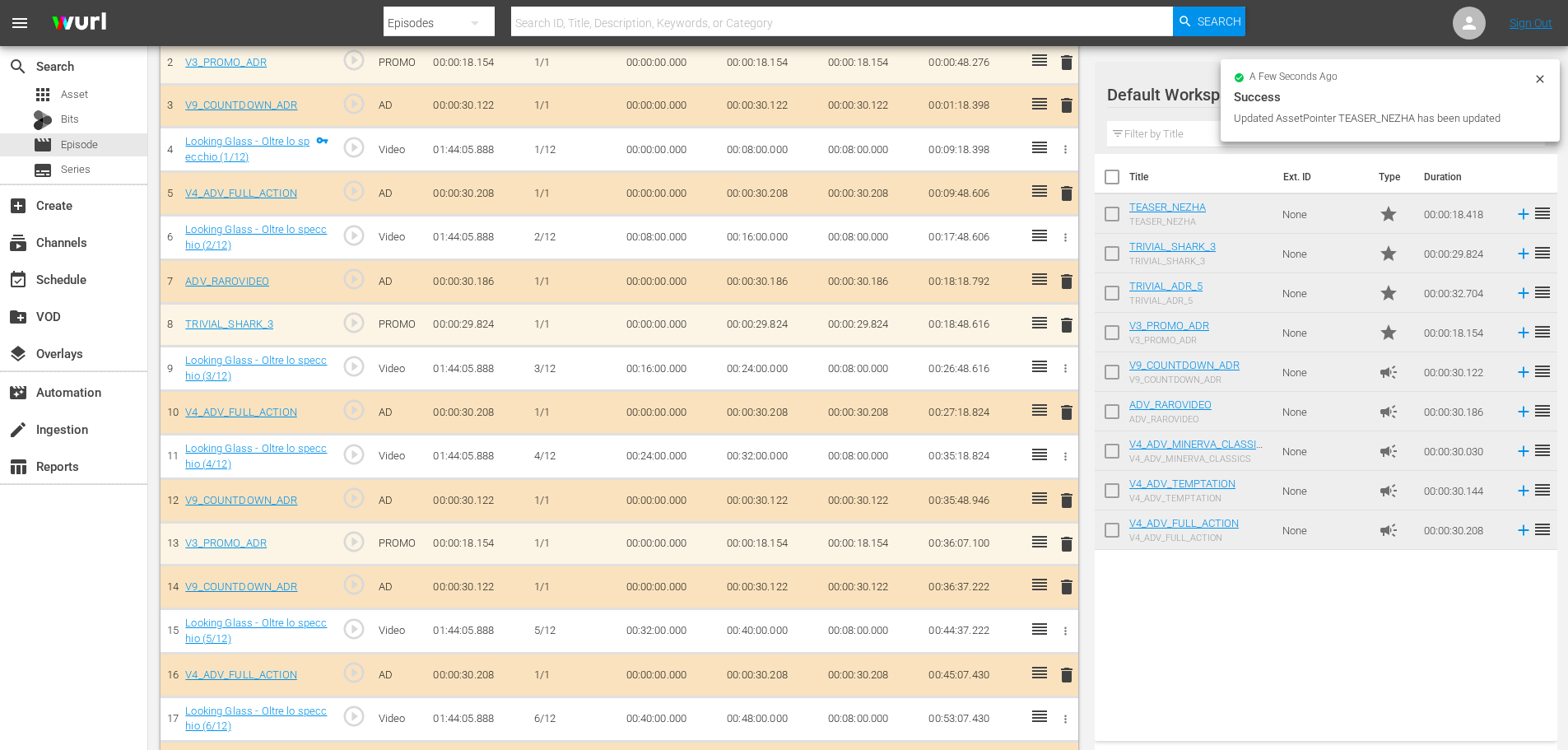
scroll to position [412, 0]
